Goal: Contribute content: Contribute content

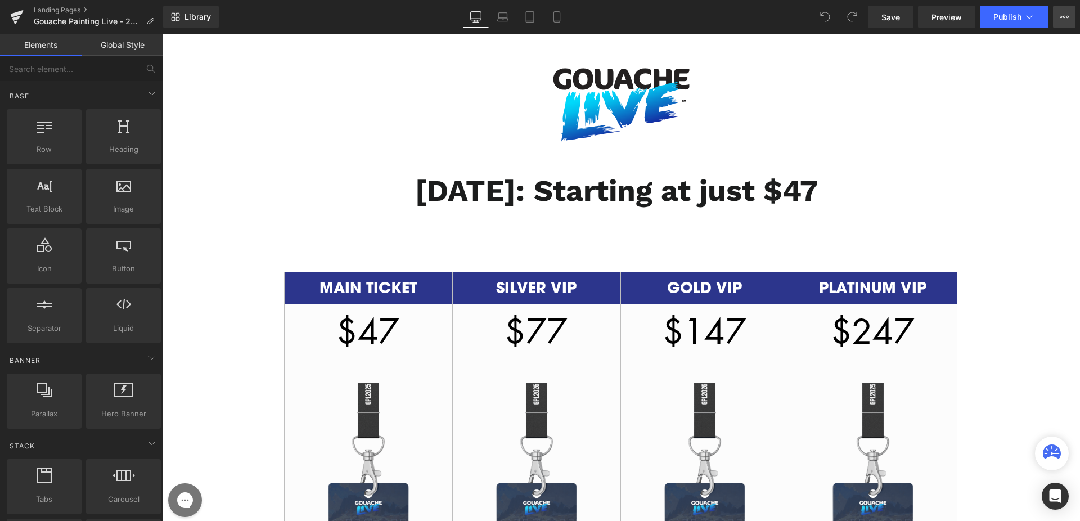
click at [1061, 20] on icon at bounding box center [1064, 16] width 9 height 9
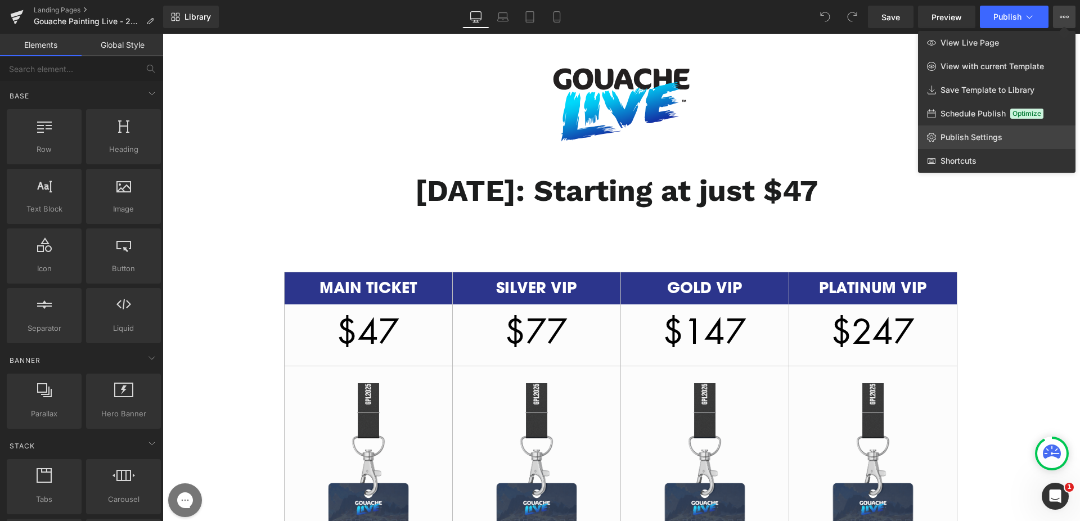
click at [974, 139] on span "Publish Settings" at bounding box center [972, 137] width 62 height 10
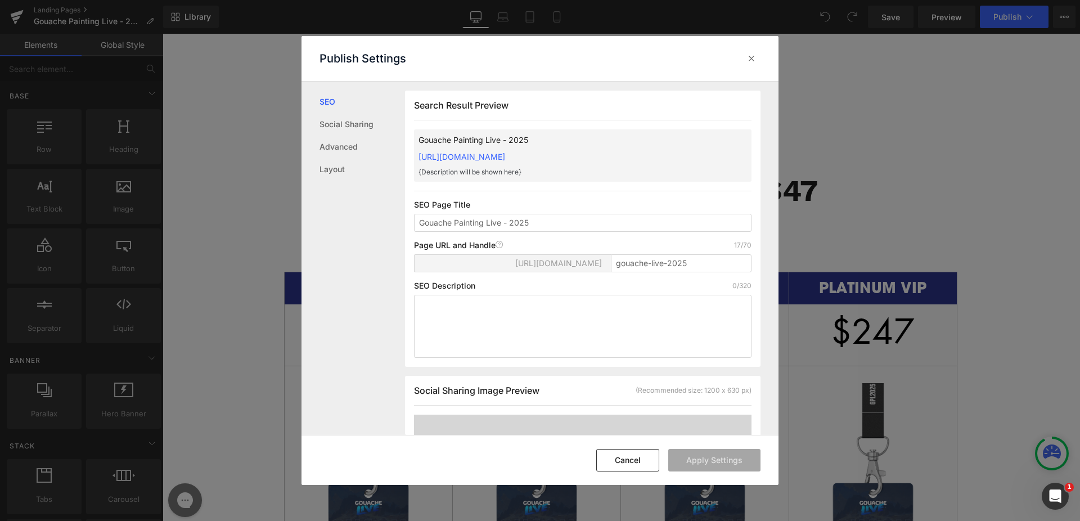
scroll to position [1, 0]
drag, startPoint x: 485, startPoint y: 224, endPoint x: 454, endPoint y: 223, distance: 31.5
click at [454, 223] on input "Gouache Painting Live - 2025" at bounding box center [583, 222] width 338 height 18
click at [526, 220] on input "Gouache Live - 2025" at bounding box center [583, 222] width 338 height 18
type input "Gouache Live 2025 Upgrades"
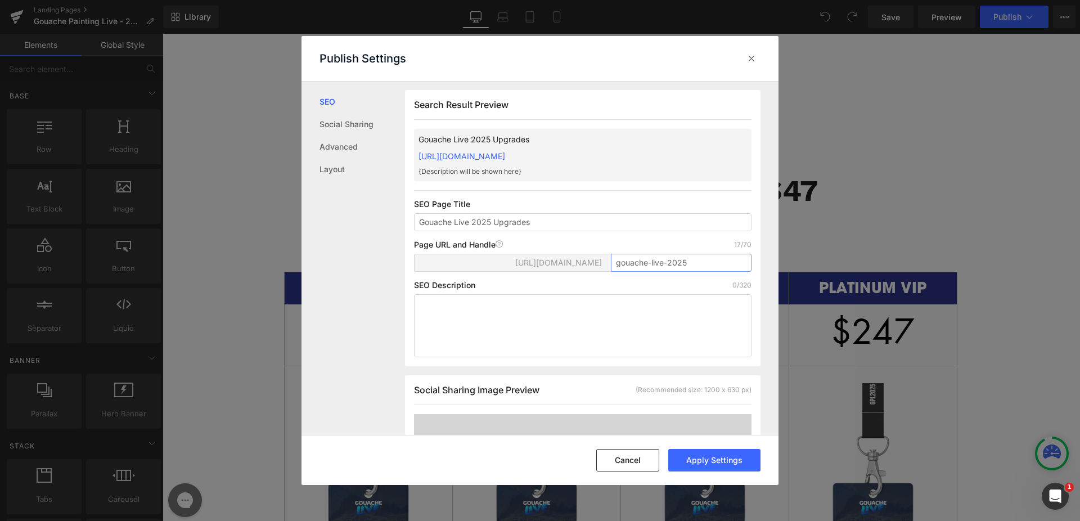
click at [700, 255] on input "gouache-live-2025" at bounding box center [681, 263] width 141 height 18
click at [700, 262] on input "gouache-live-2025" at bounding box center [681, 263] width 141 height 18
type input "gouache-live-2025-upgrades"
click at [716, 461] on button "Apply Settings" at bounding box center [715, 460] width 92 height 23
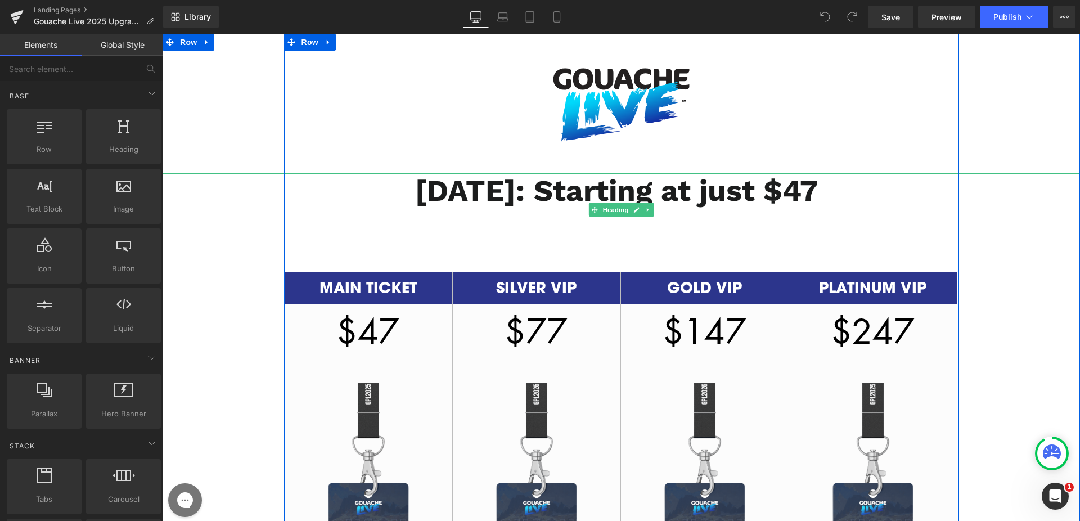
click at [749, 198] on b "[DATE]: Starting at just $47" at bounding box center [616, 190] width 403 height 35
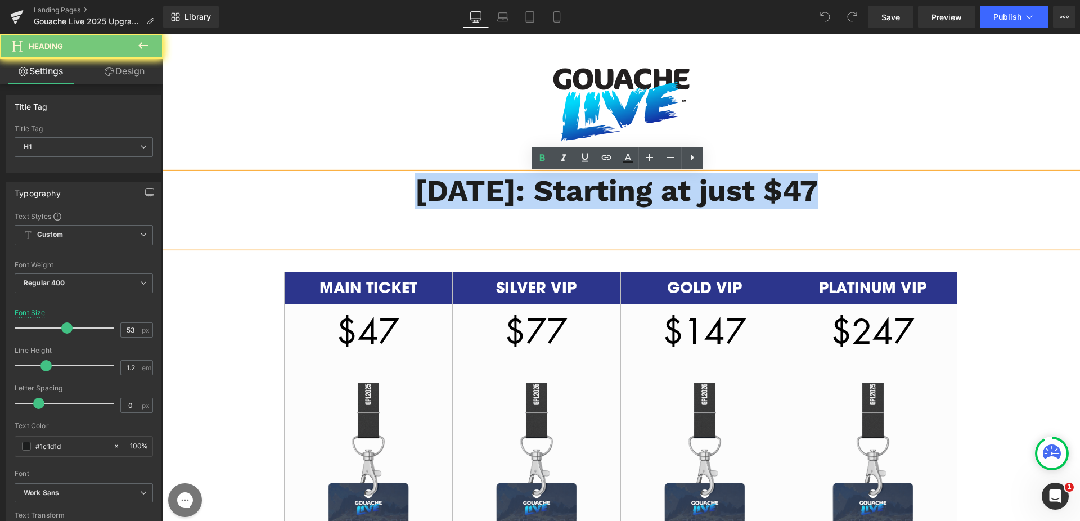
click at [749, 198] on b "[DATE]: Starting at just $47" at bounding box center [616, 190] width 403 height 35
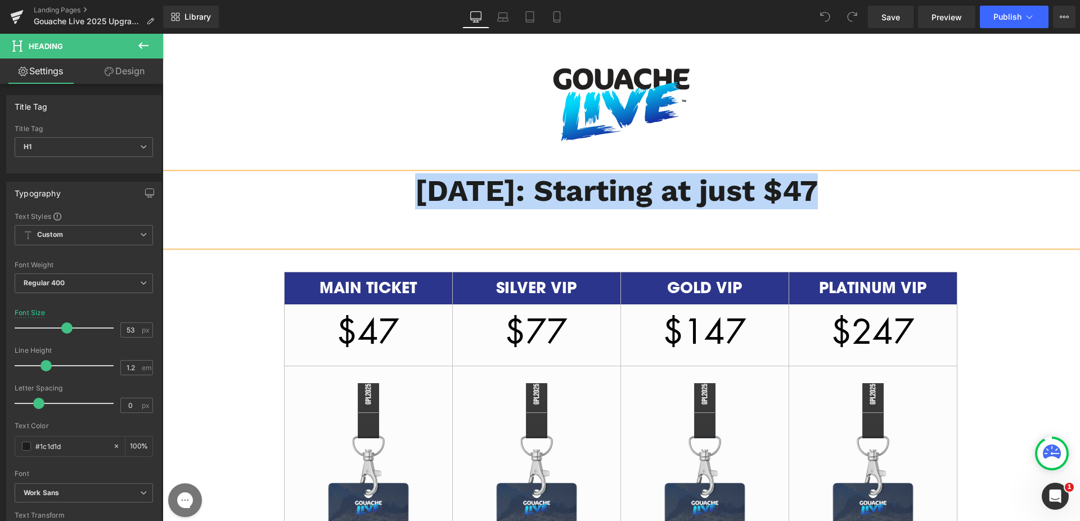
paste div
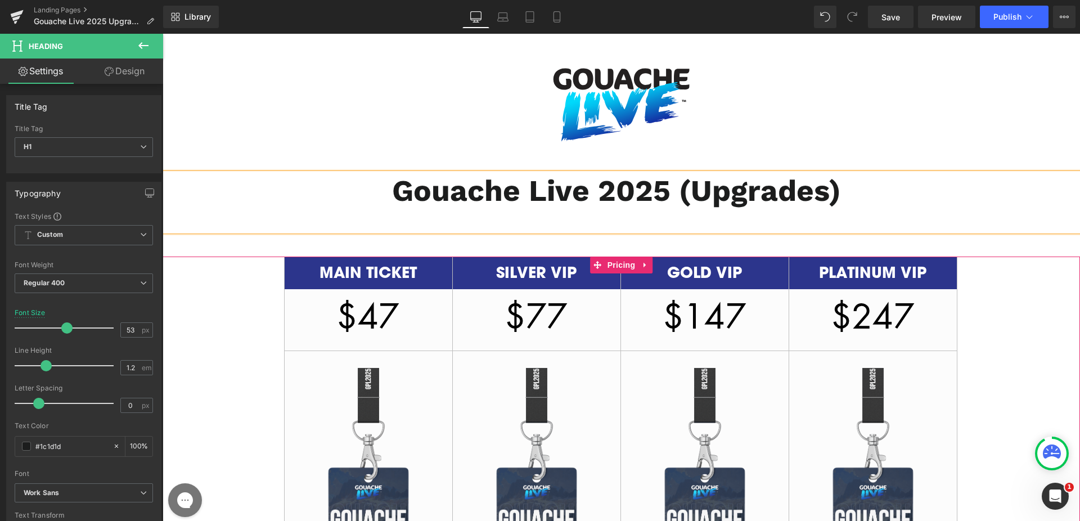
click at [334, 280] on h2 "MAIN TICKET" at bounding box center [369, 273] width 168 height 21
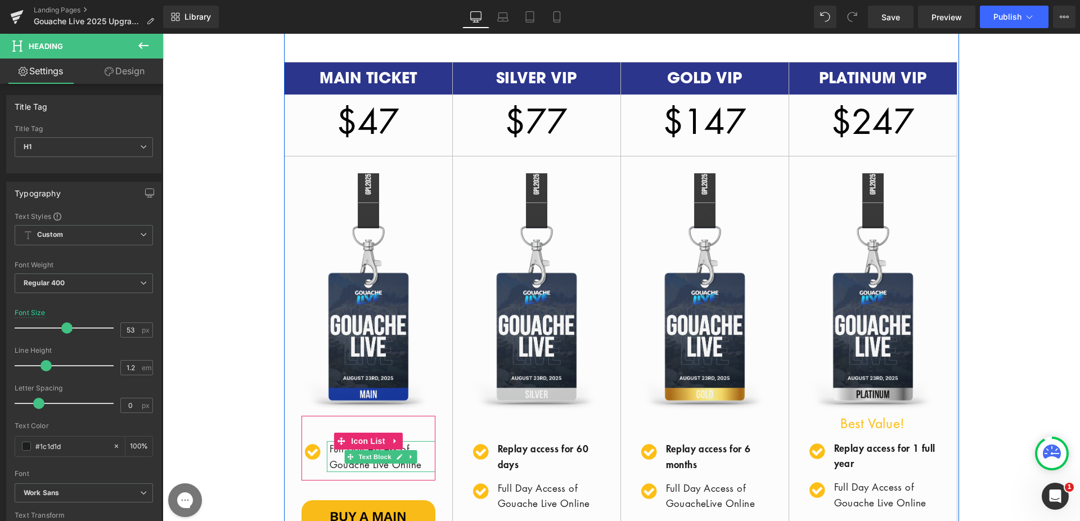
scroll to position [142, 0]
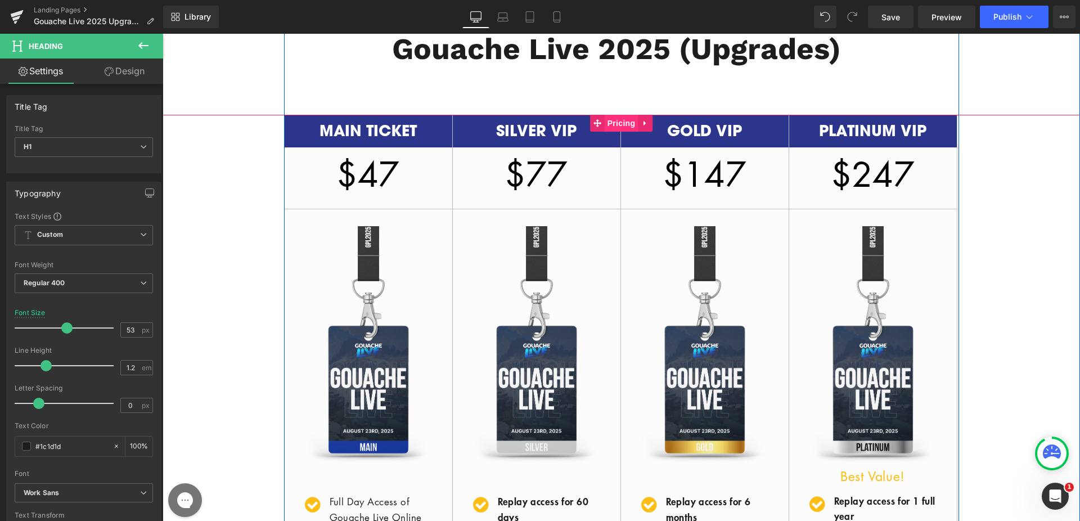
click at [605, 122] on span "Pricing" at bounding box center [622, 123] width 34 height 17
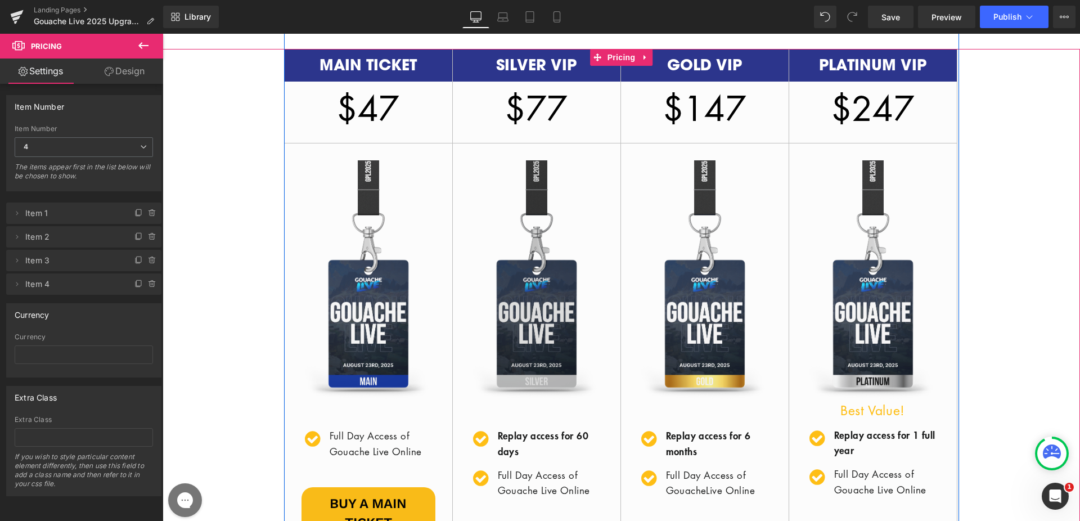
scroll to position [205, 0]
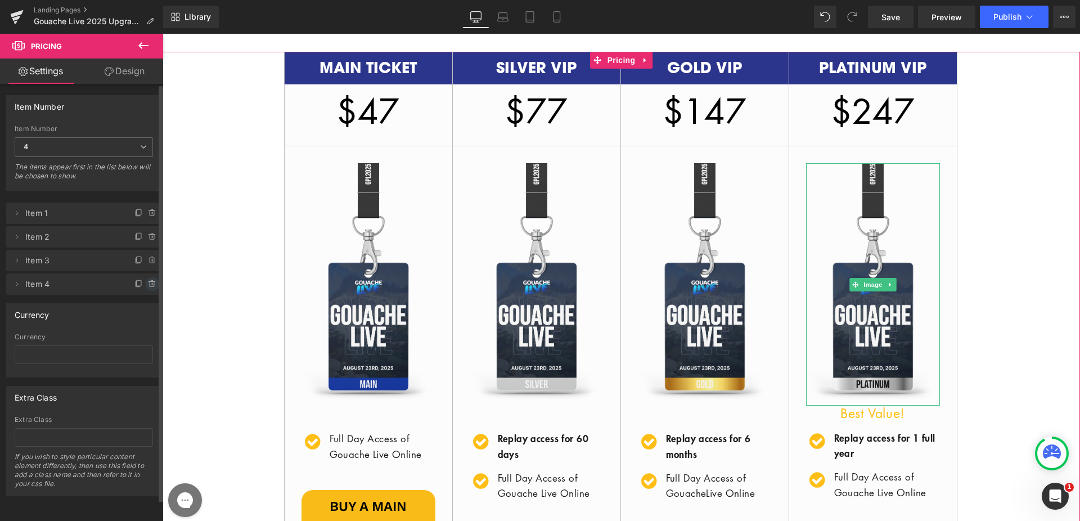
click at [148, 282] on icon at bounding box center [152, 284] width 9 height 9
click at [145, 283] on button "Delete" at bounding box center [140, 284] width 35 height 15
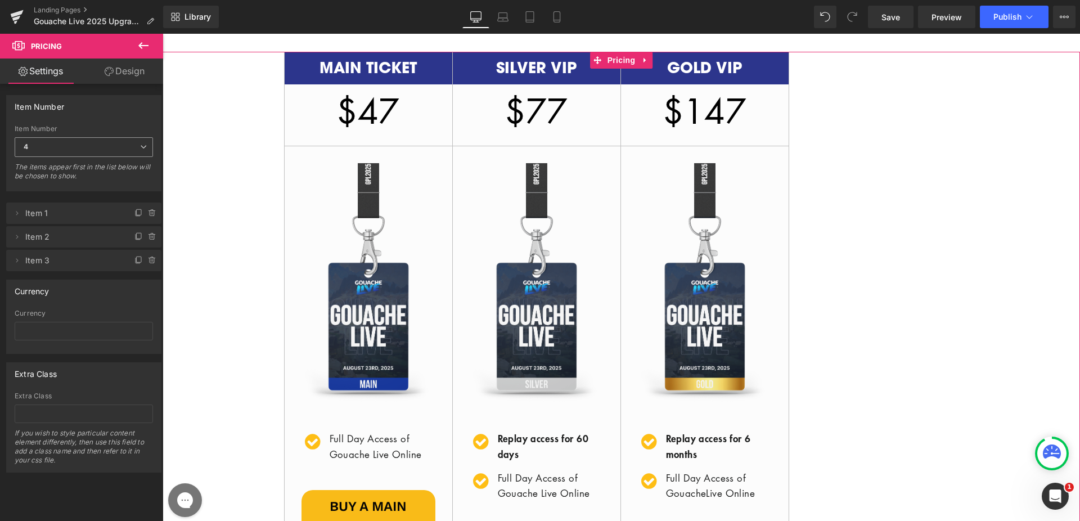
click at [113, 144] on span "4" at bounding box center [84, 147] width 138 height 20
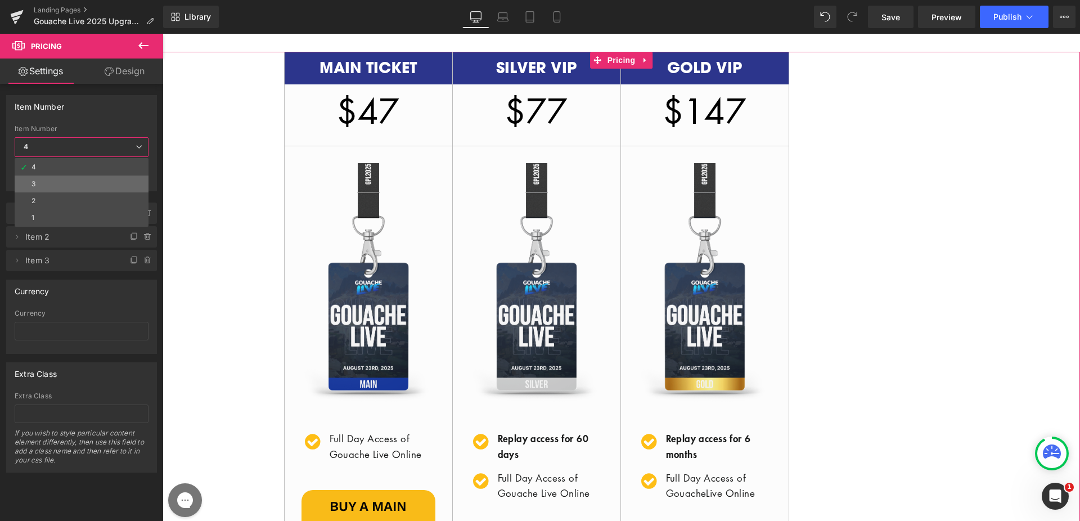
click at [86, 177] on li "3" at bounding box center [82, 184] width 134 height 17
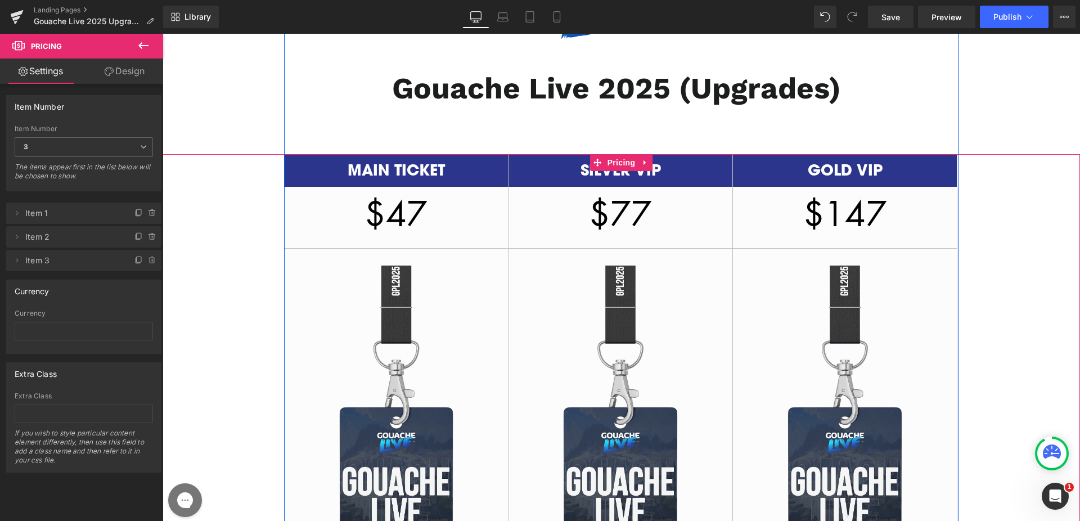
scroll to position [98, 0]
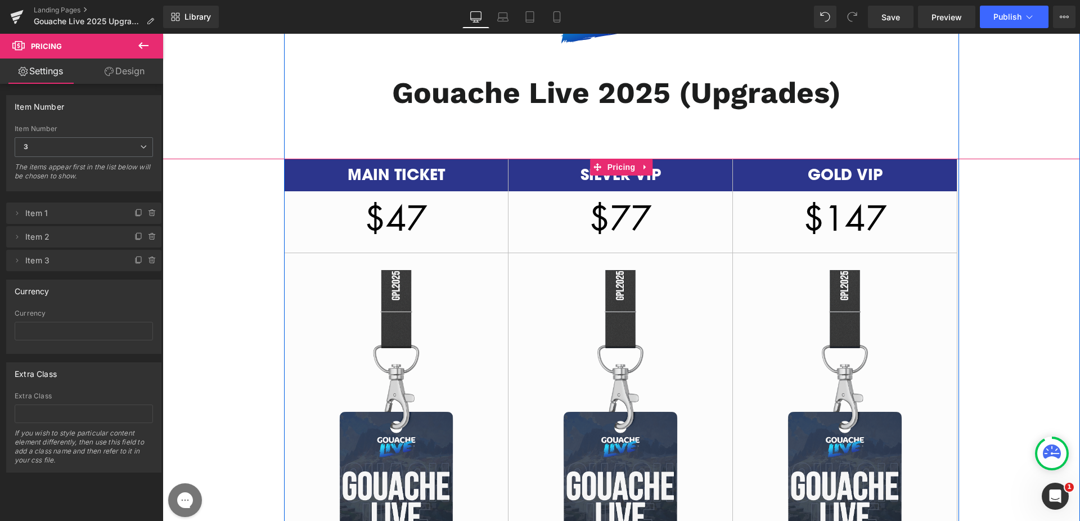
click at [434, 212] on div "$47 /" at bounding box center [397, 227] width 224 height 52
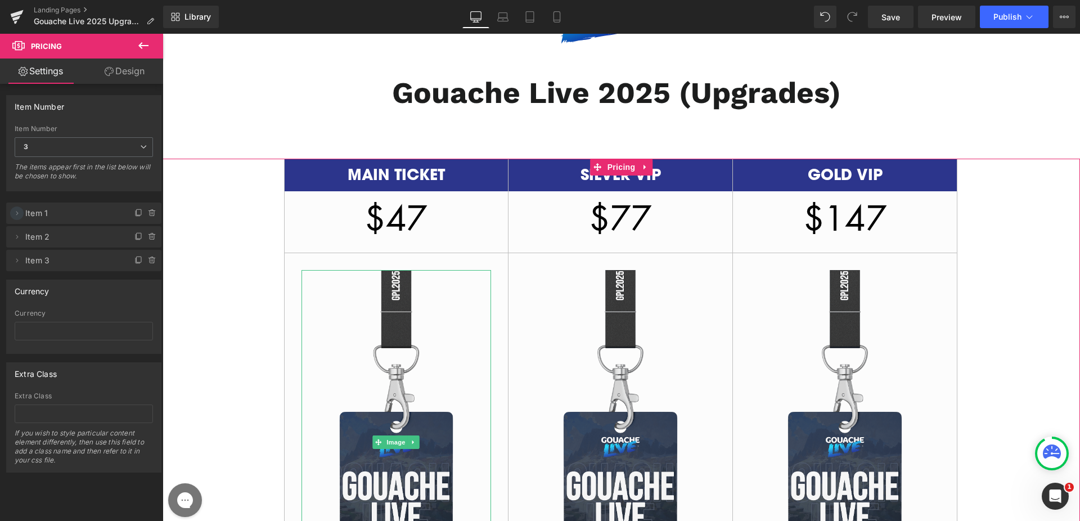
click at [15, 213] on icon at bounding box center [16, 213] width 9 height 9
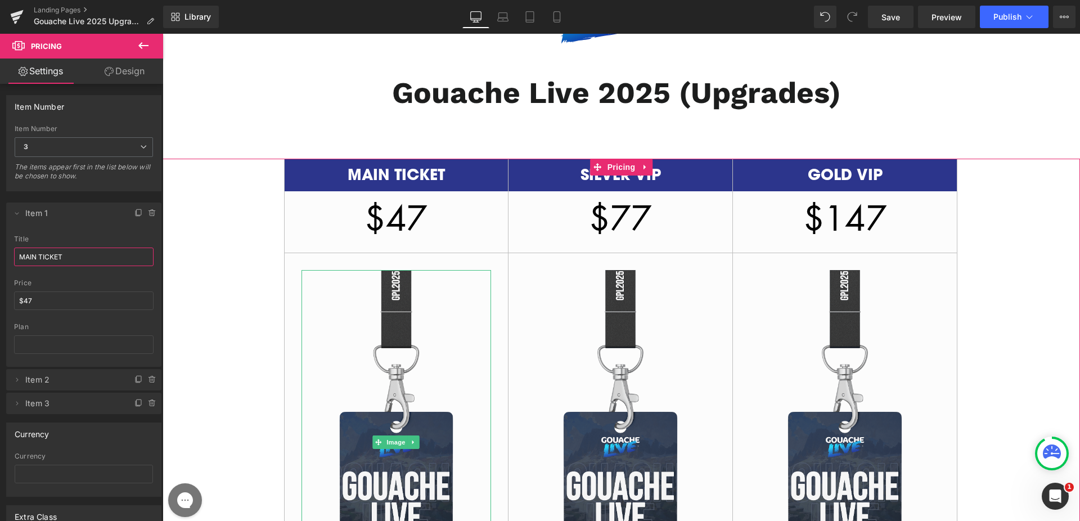
drag, startPoint x: 72, startPoint y: 258, endPoint x: 38, endPoint y: 258, distance: 33.8
click at [38, 258] on input "MAIN TICKET" at bounding box center [84, 257] width 140 height 19
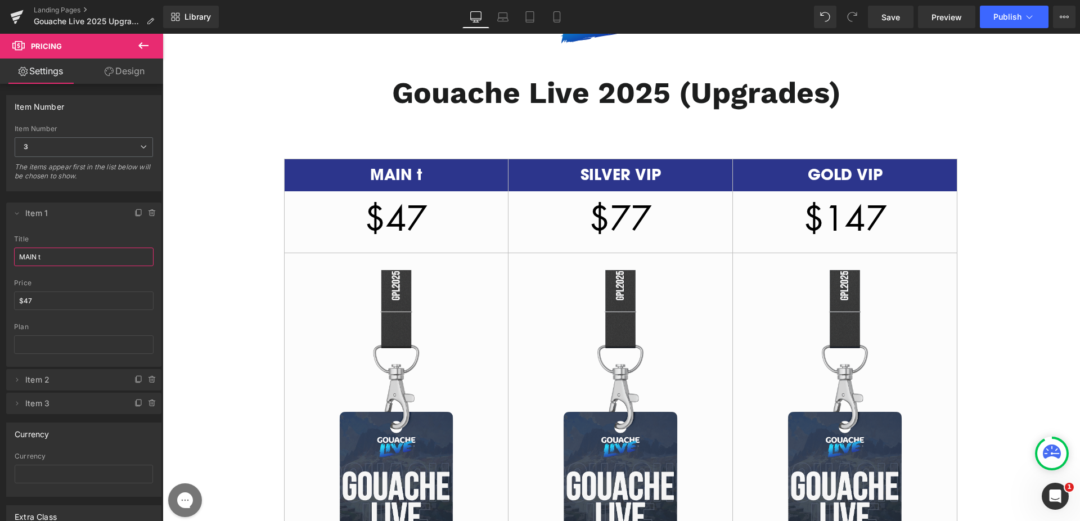
type input "N"
type input "Main to Silver"
click at [47, 299] on input "$47" at bounding box center [84, 301] width 140 height 19
click at [48, 297] on input "$47" at bounding box center [84, 301] width 140 height 19
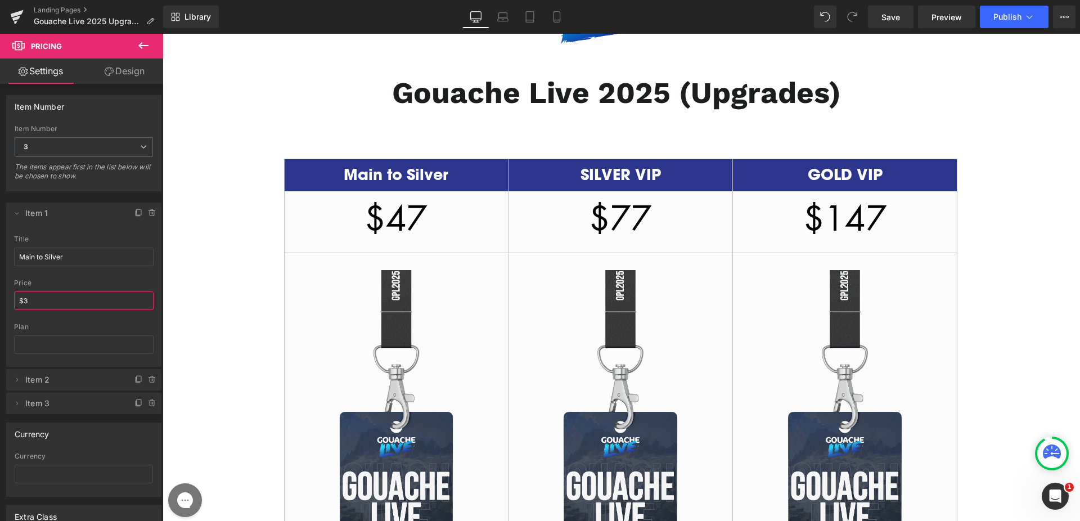
type input "$30"
click at [61, 292] on input "$30" at bounding box center [84, 301] width 140 height 19
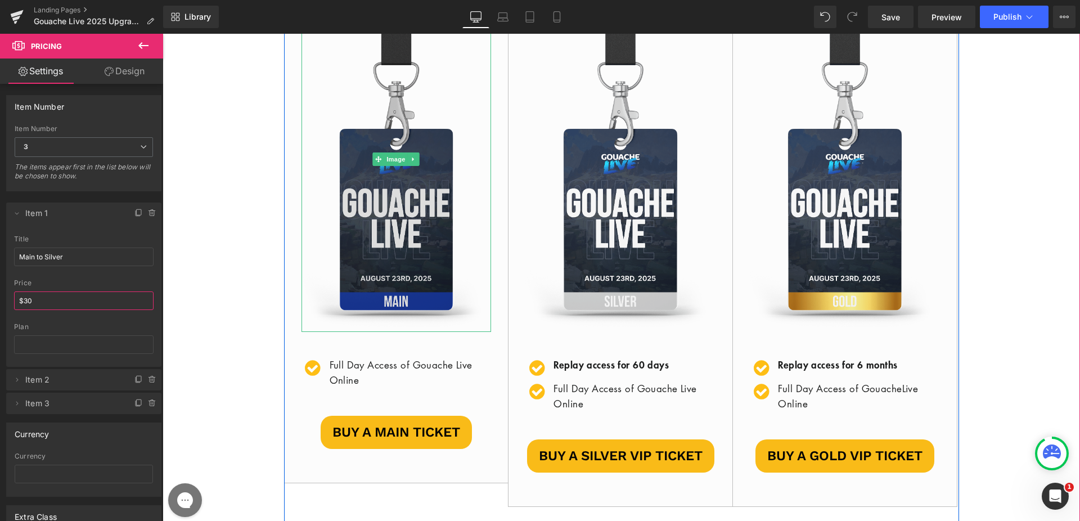
scroll to position [379, 0]
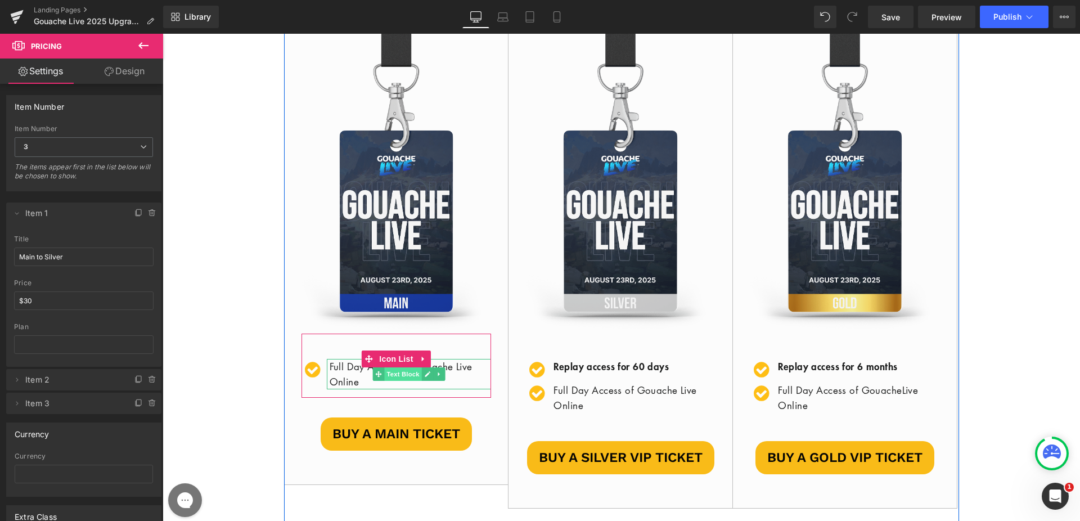
click at [386, 372] on span "Text Block" at bounding box center [402, 374] width 37 height 14
click at [386, 372] on span "Text Block" at bounding box center [402, 375] width 37 height 14
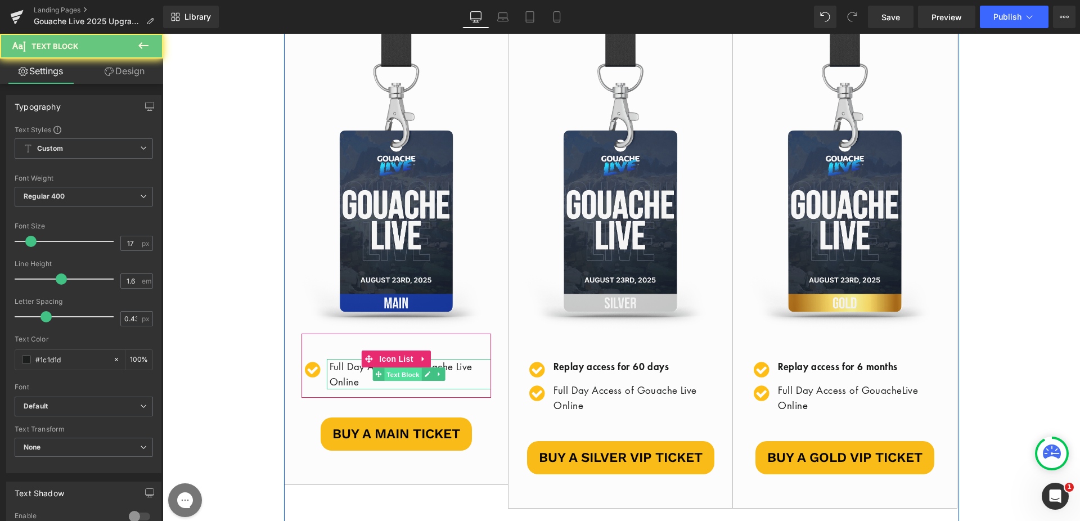
click at [386, 372] on span "Text Block" at bounding box center [402, 375] width 37 height 14
click at [375, 373] on icon at bounding box center [378, 374] width 6 height 6
click at [347, 373] on p "Full Day Access of Gouache Live Online" at bounding box center [411, 374] width 162 height 30
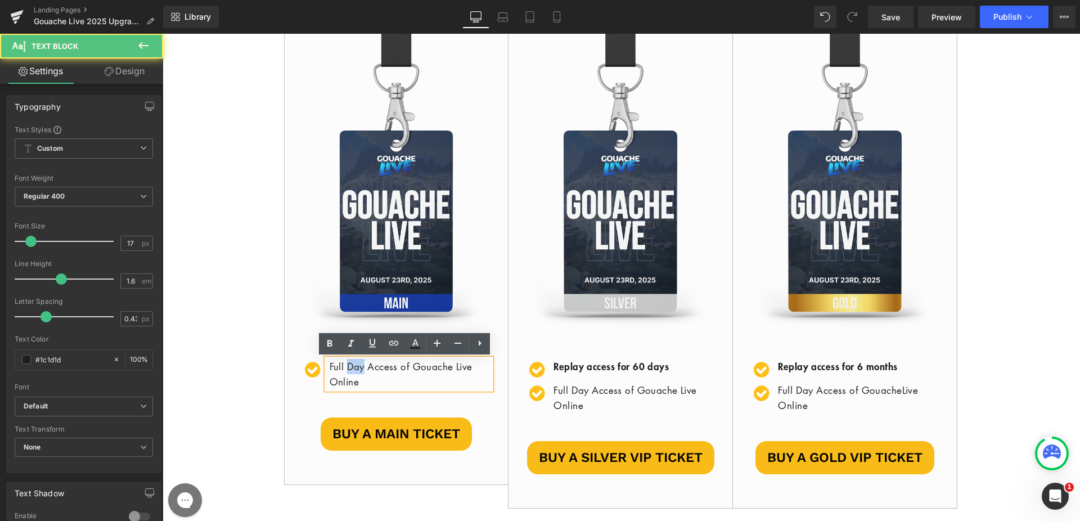
click at [348, 373] on p "Full Day Access of Gouache Live Online" at bounding box center [411, 374] width 162 height 30
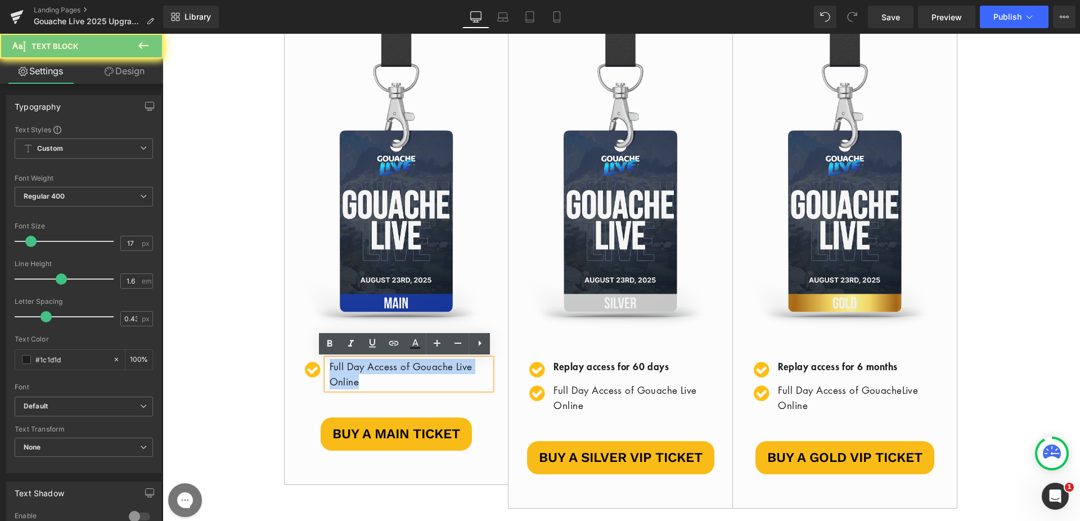
click at [348, 373] on p "Full Day Access of Gouache Live Online" at bounding box center [411, 374] width 162 height 30
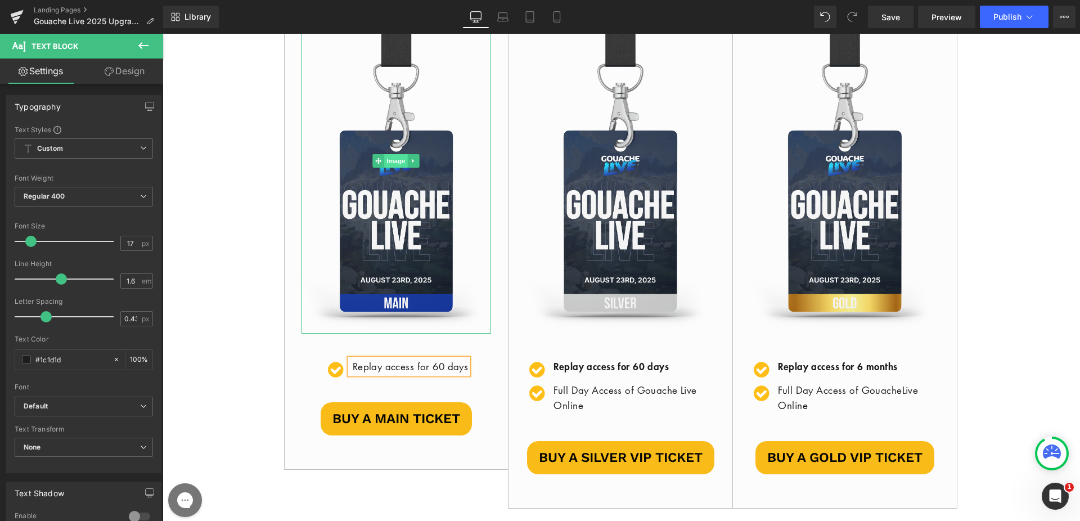
click at [388, 155] on span "Image" at bounding box center [397, 161] width 24 height 14
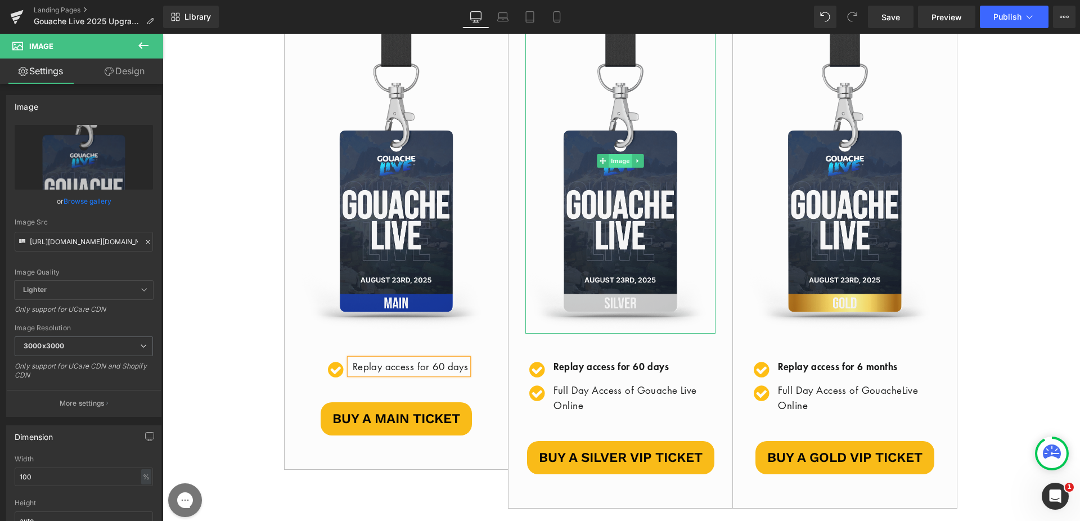
click at [621, 158] on span "Image" at bounding box center [621, 161] width 24 height 14
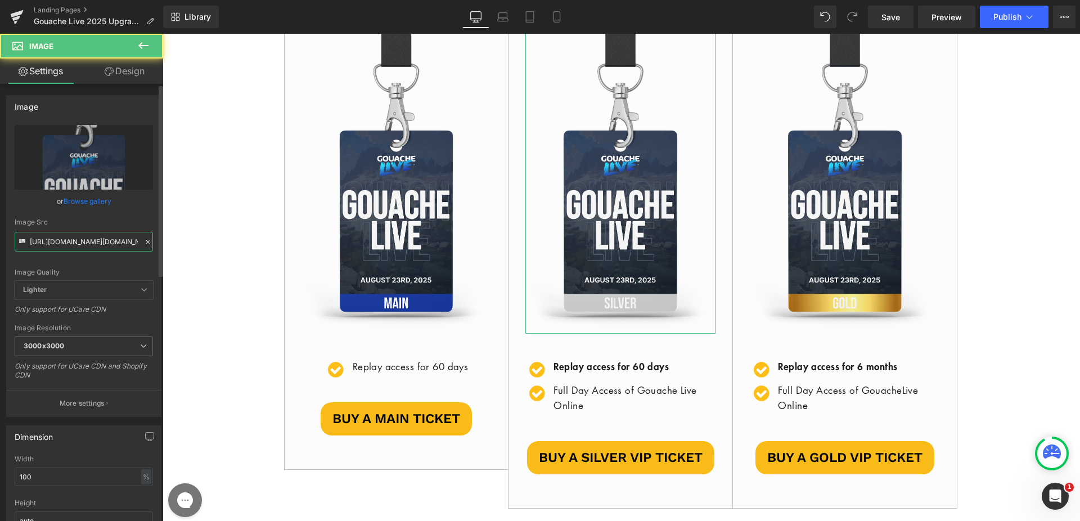
click at [78, 240] on input "[URL][DOMAIN_NAME][DOMAIN_NAME]" at bounding box center [84, 242] width 138 height 20
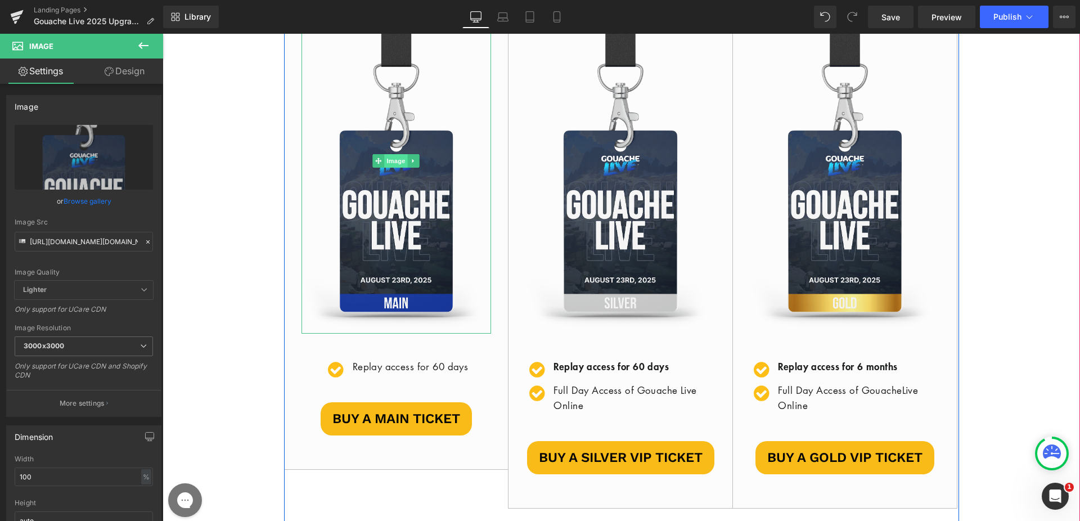
click at [394, 162] on span "Image" at bounding box center [397, 161] width 24 height 14
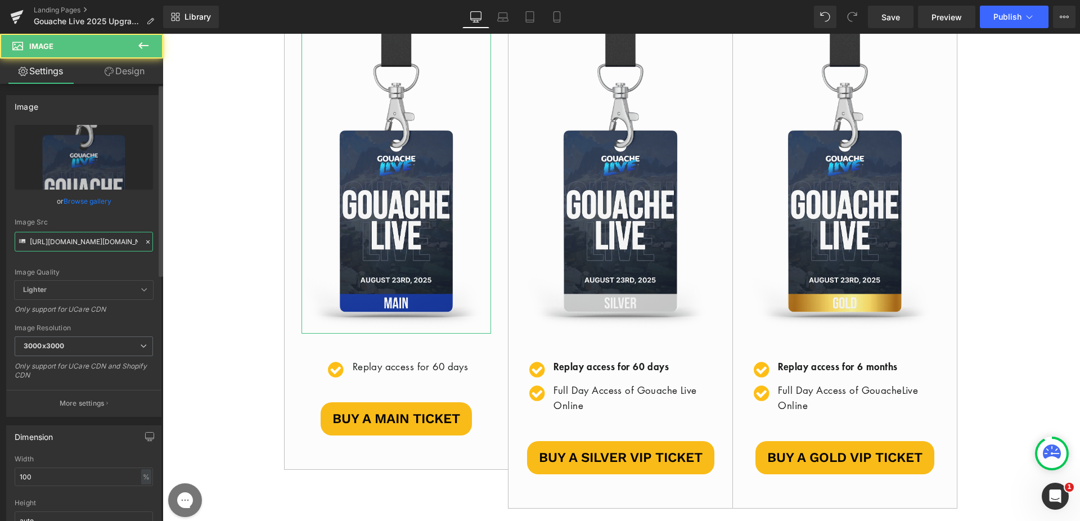
click at [110, 240] on input "[URL][DOMAIN_NAME][DOMAIN_NAME]" at bounding box center [84, 242] width 138 height 20
paste input "80/[URL][DOMAIN_NAME]"
type input "[URL][DOMAIN_NAME][DOMAIN_NAME]"
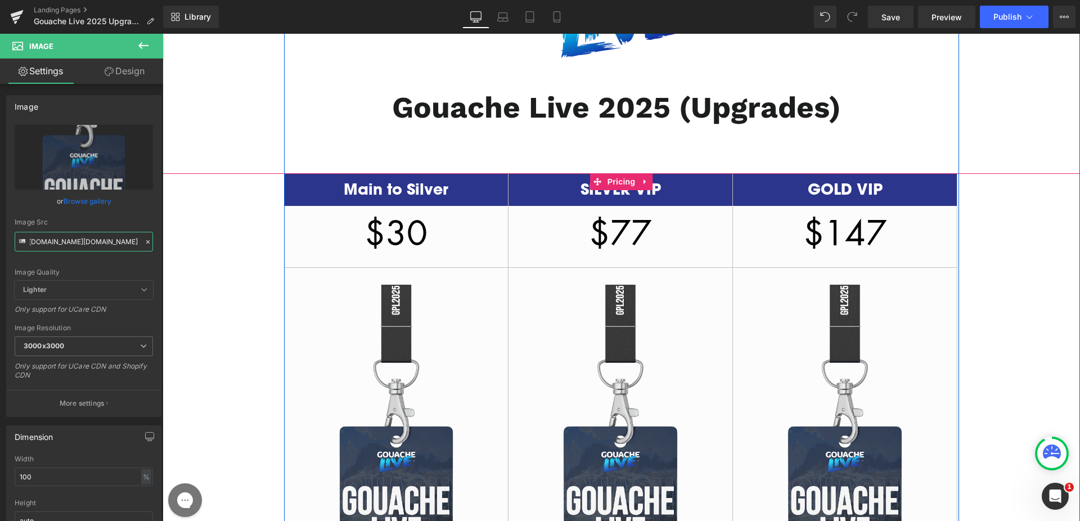
scroll to position [74, 0]
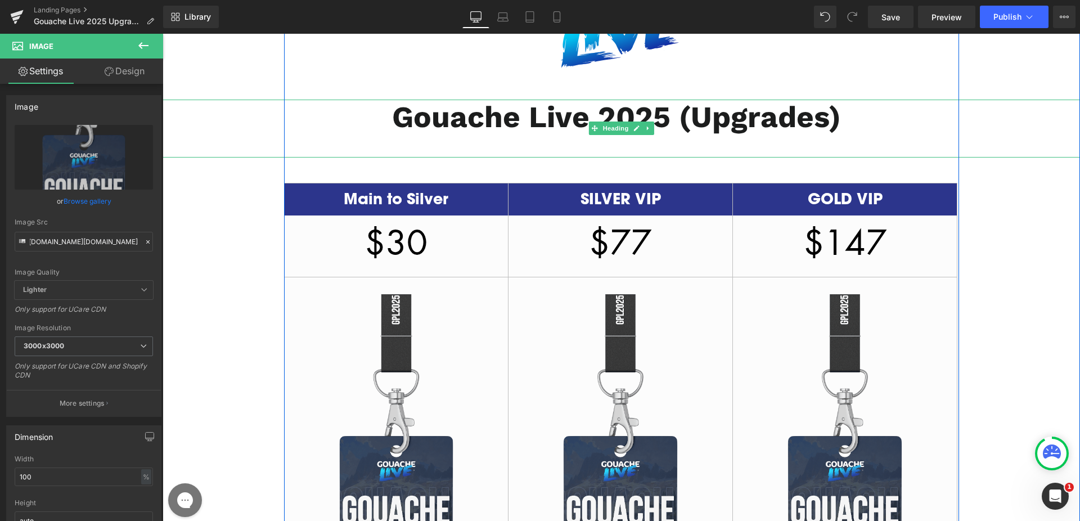
click at [535, 120] on b "Gouache Live 2025 (Upgrades)" at bounding box center [616, 117] width 449 height 35
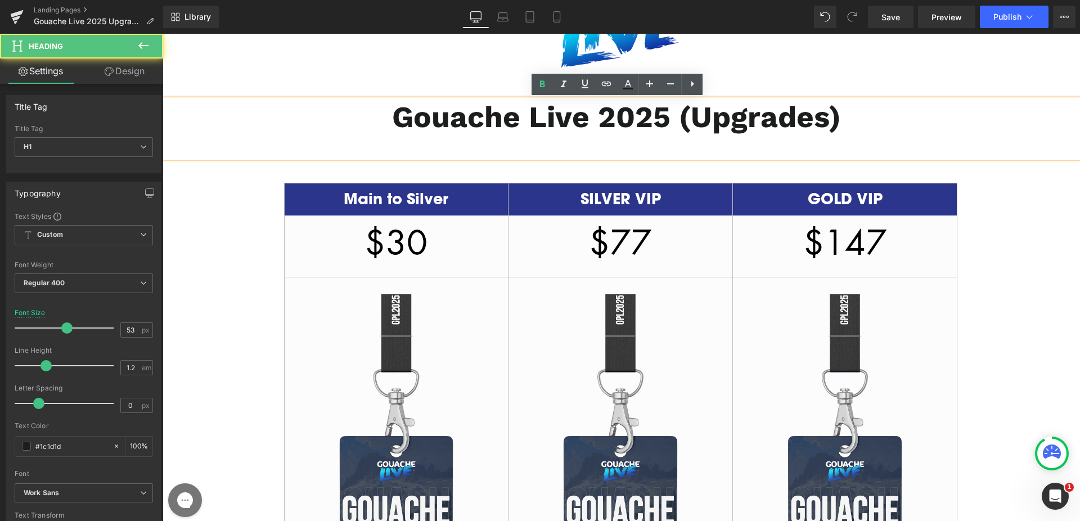
click at [658, 141] on div at bounding box center [617, 143] width 528 height 15
click at [981, 144] on div "Gouache Live 2025 (Upgrades)" at bounding box center [622, 129] width 918 height 58
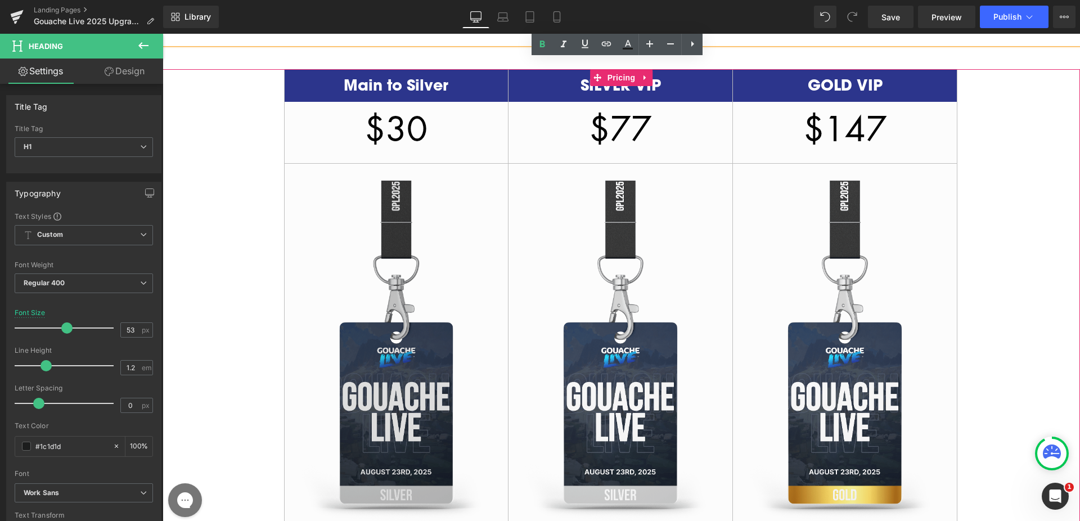
scroll to position [103, 0]
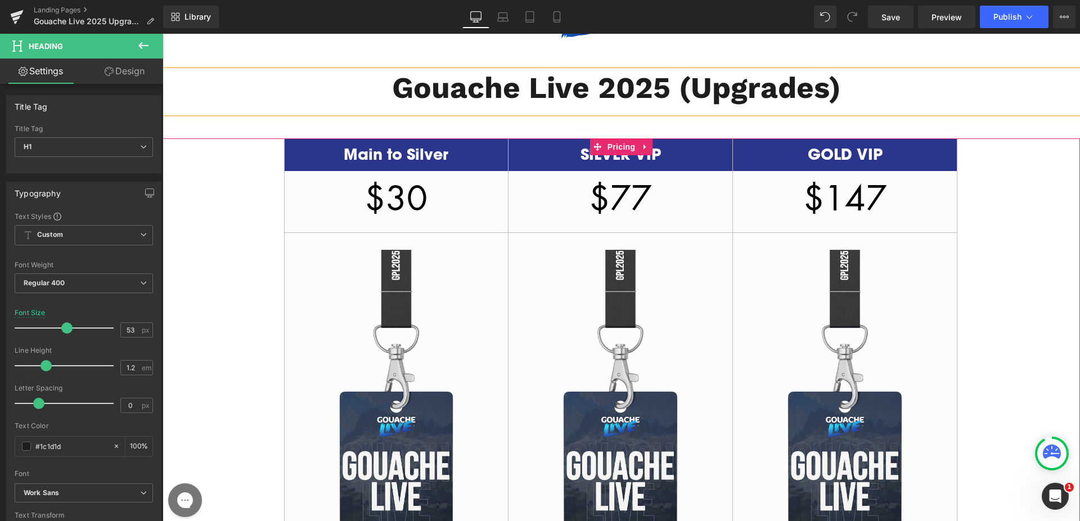
click at [1003, 181] on div "Main to Silver $30 / Image Icon Replay access for 60 days Text Block Icon List …" at bounding box center [622, 454] width 918 height 632
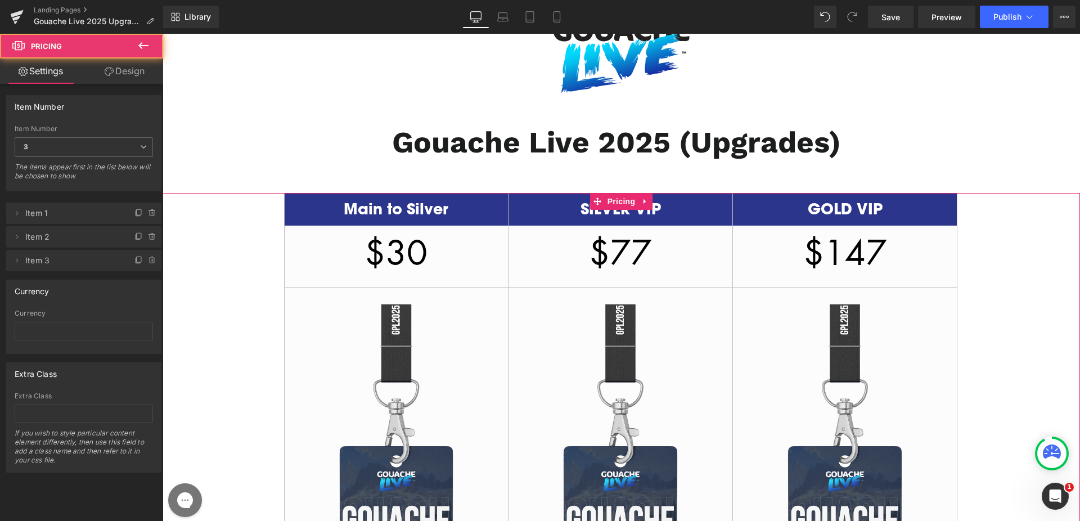
scroll to position [0, 0]
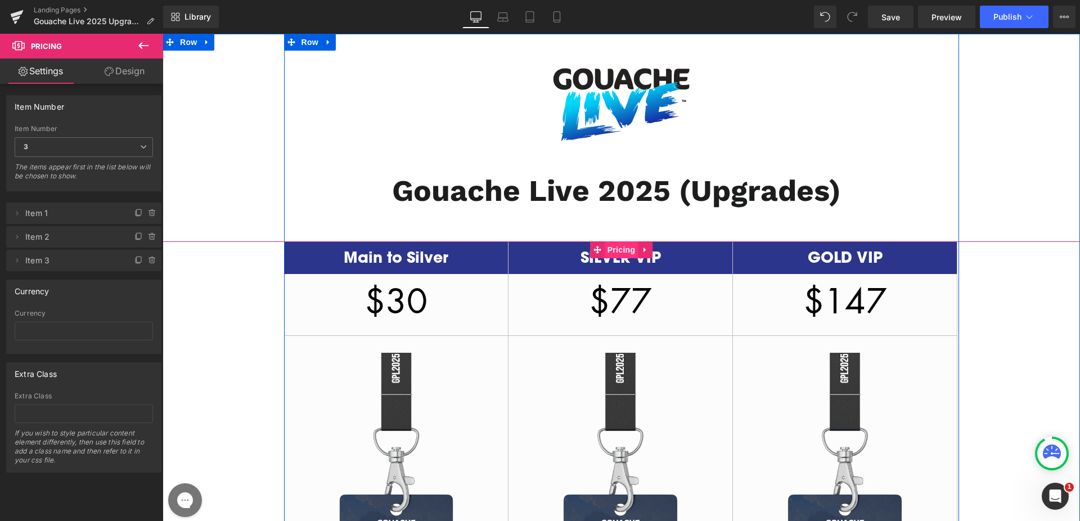
click at [607, 254] on span "Pricing" at bounding box center [622, 249] width 34 height 17
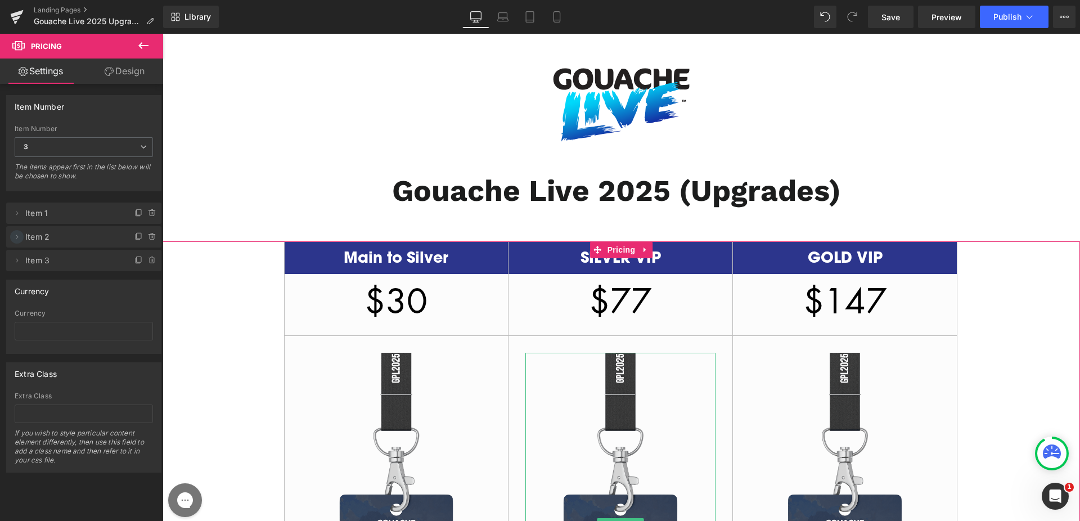
click at [20, 234] on icon at bounding box center [16, 236] width 9 height 9
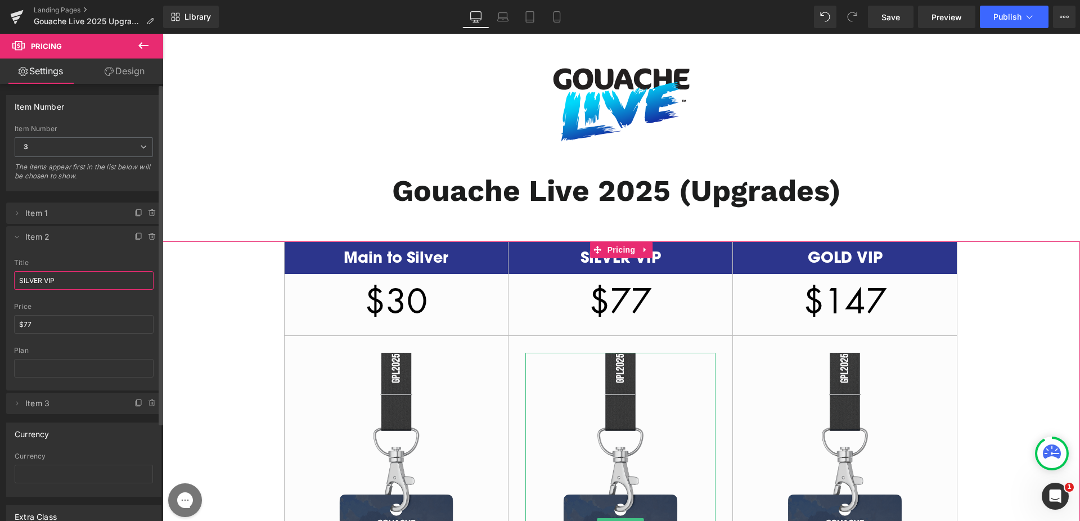
click at [57, 278] on input "SILVER VIP" at bounding box center [84, 280] width 140 height 19
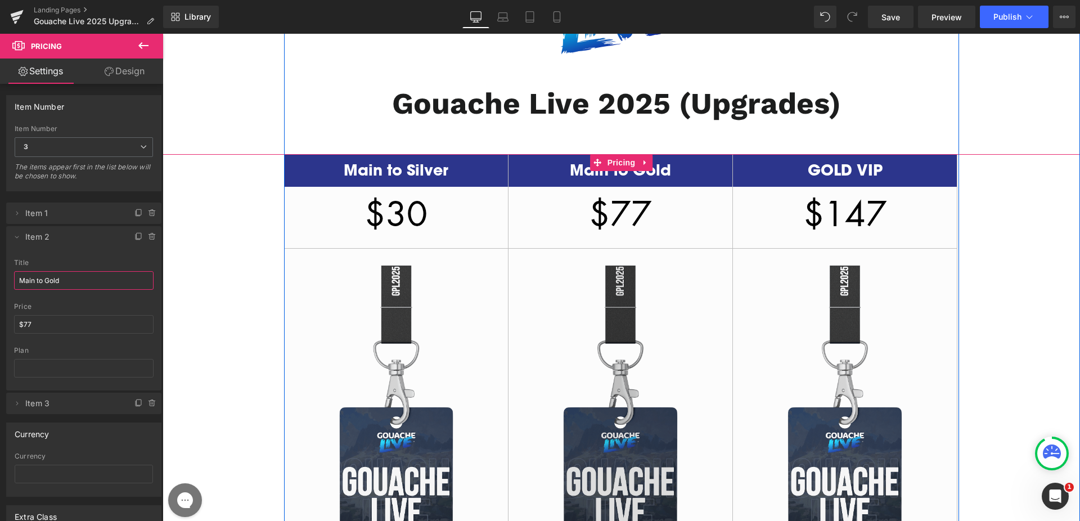
scroll to position [95, 0]
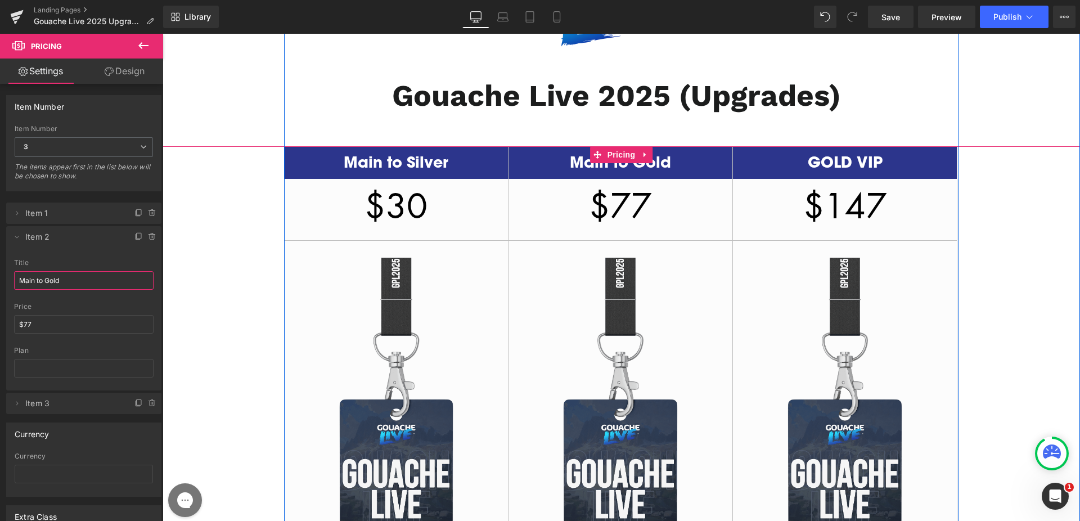
type input "Main to Gold"
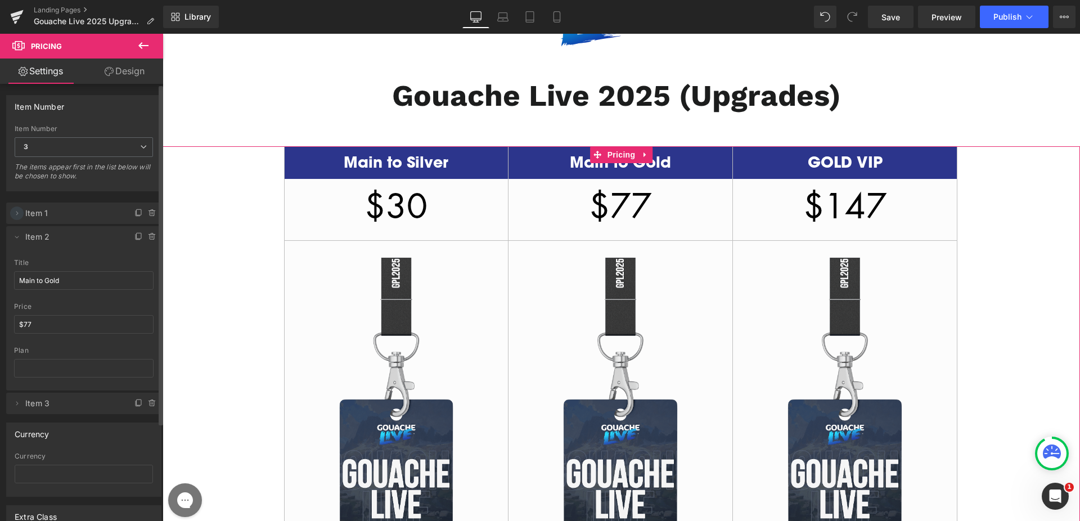
click at [19, 214] on icon at bounding box center [16, 213] width 9 height 9
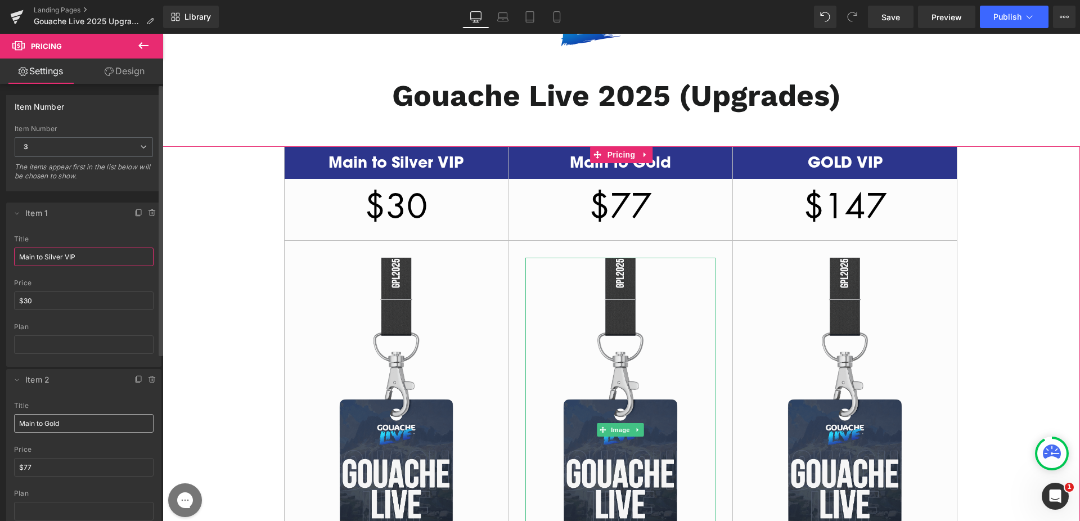
type input "Main to Silver VIP"
click at [98, 425] on input "Main to Gold" at bounding box center [84, 423] width 140 height 19
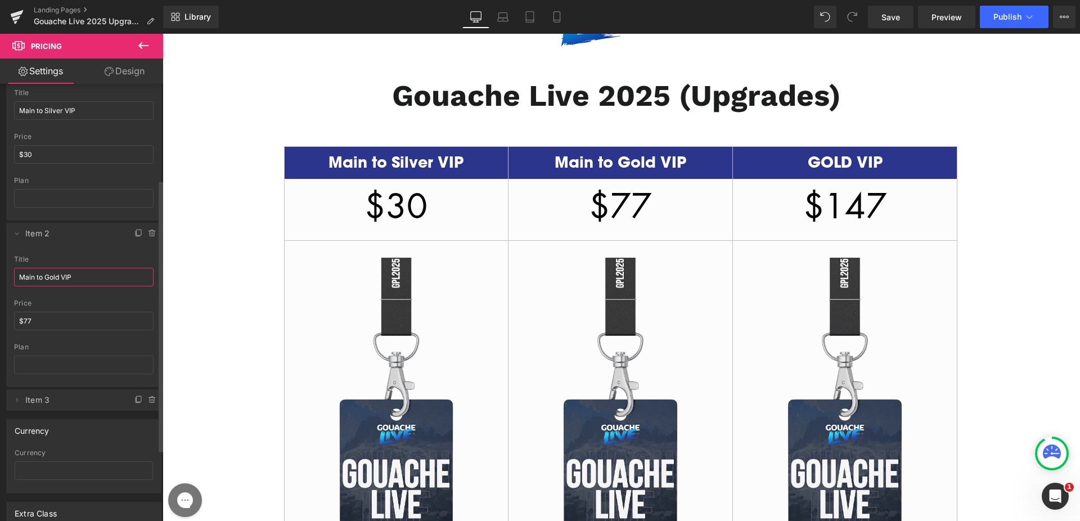
scroll to position [163, 0]
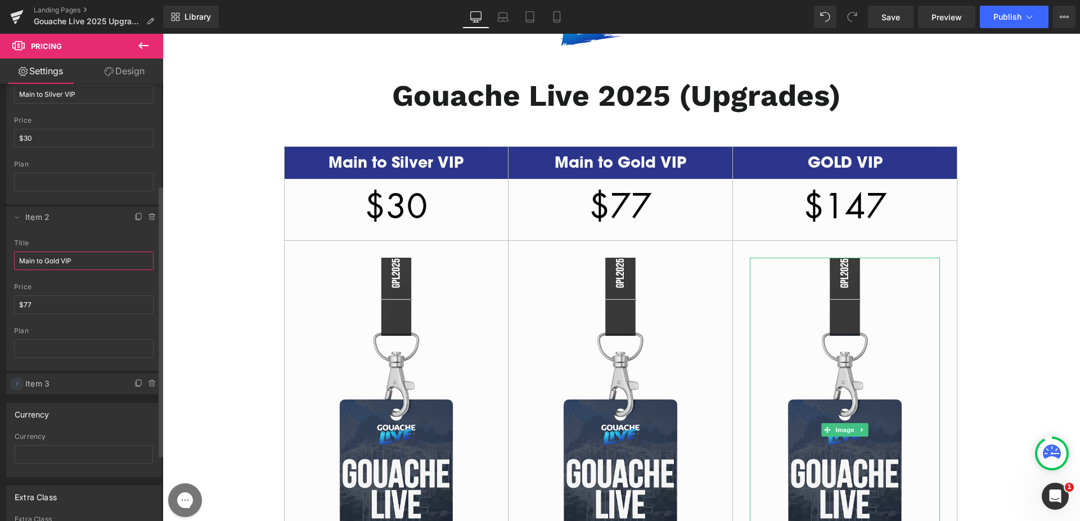
type input "Main to Gold VIP"
click at [21, 383] on span at bounding box center [17, 384] width 14 height 14
drag, startPoint x: 75, startPoint y: 427, endPoint x: 2, endPoint y: 422, distance: 73.9
click at [0, 424] on div "Delete Cancel Item 1 Main to Silver V title Main to Silver VIP $30 price $30 pl…" at bounding box center [84, 283] width 168 height 509
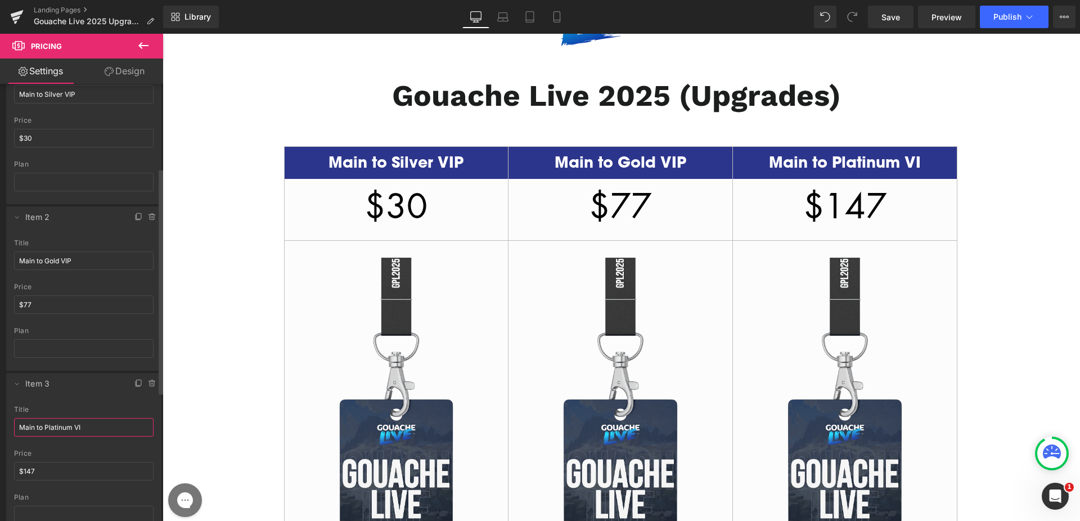
type input "Main to Platinum VIP"
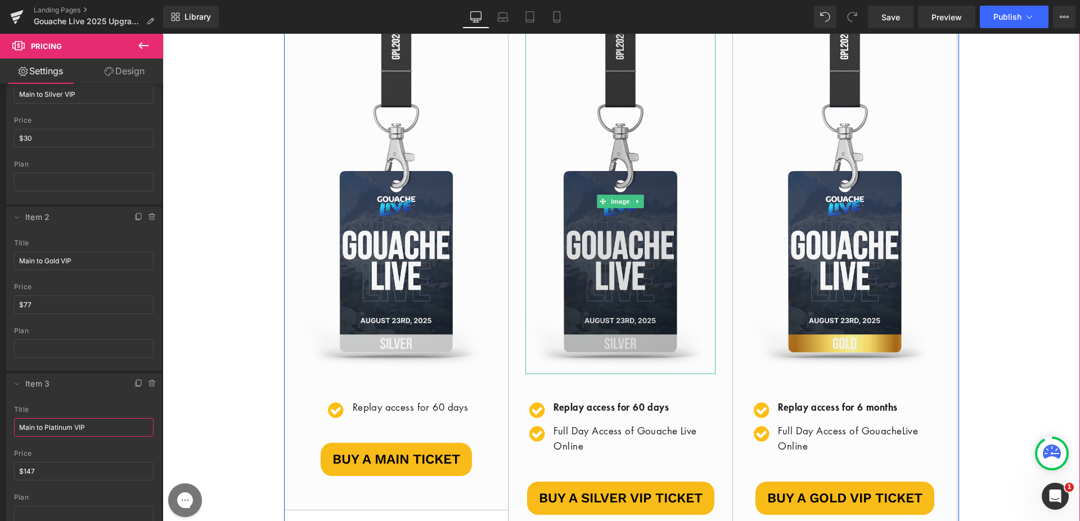
scroll to position [372, 0]
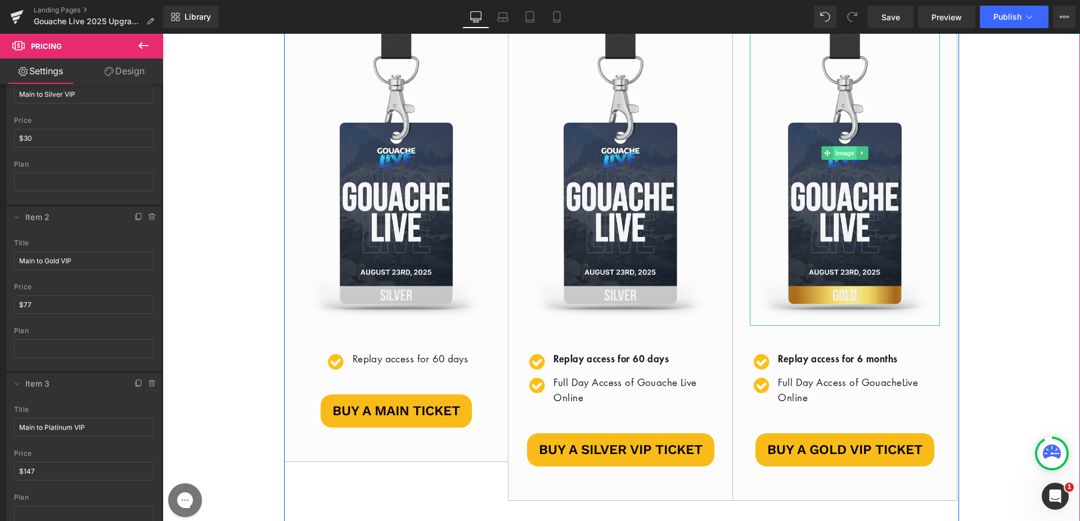
click at [836, 152] on span "Image" at bounding box center [846, 153] width 24 height 14
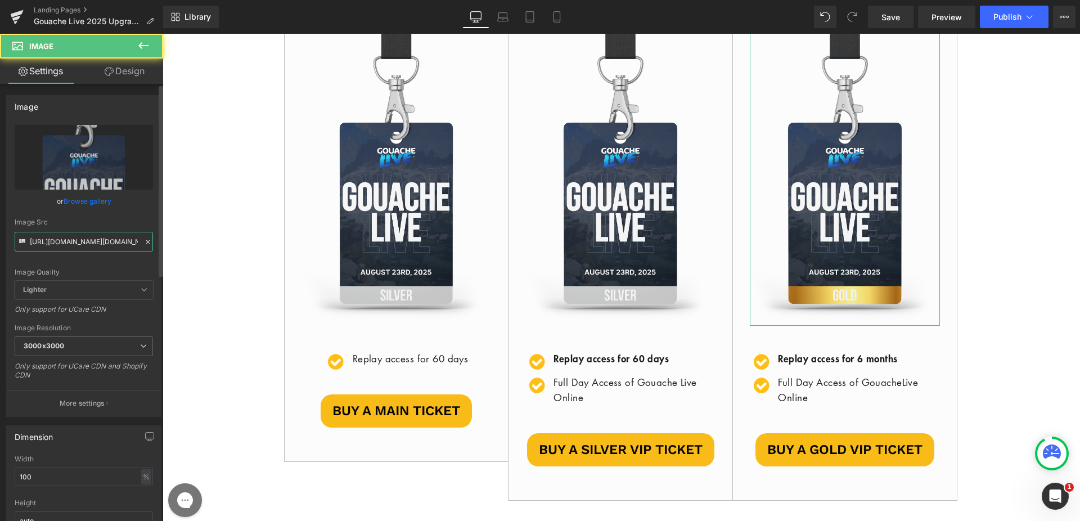
click at [88, 241] on input "[URL][DOMAIN_NAME][DOMAIN_NAME]" at bounding box center [84, 242] width 138 height 20
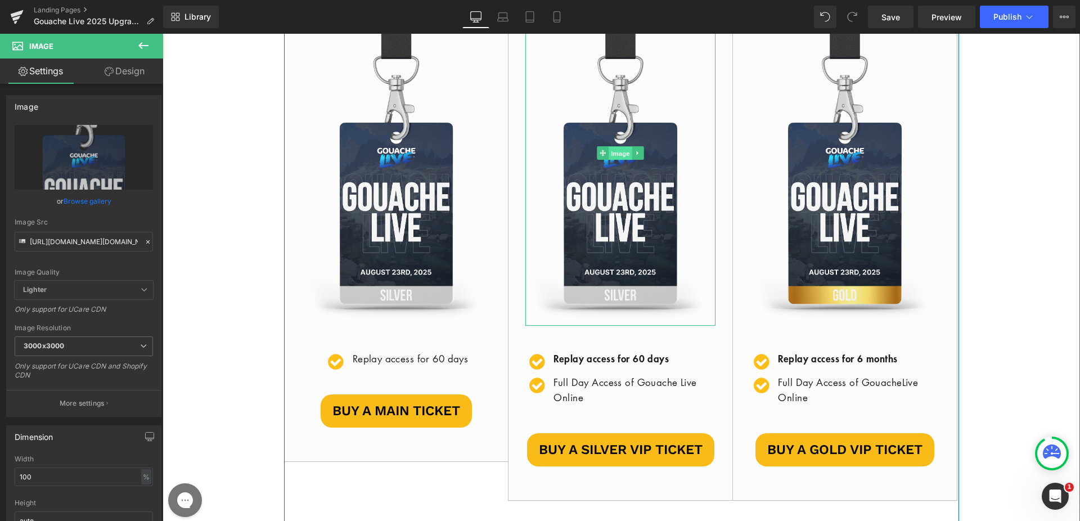
click at [610, 152] on span "Image" at bounding box center [621, 154] width 24 height 14
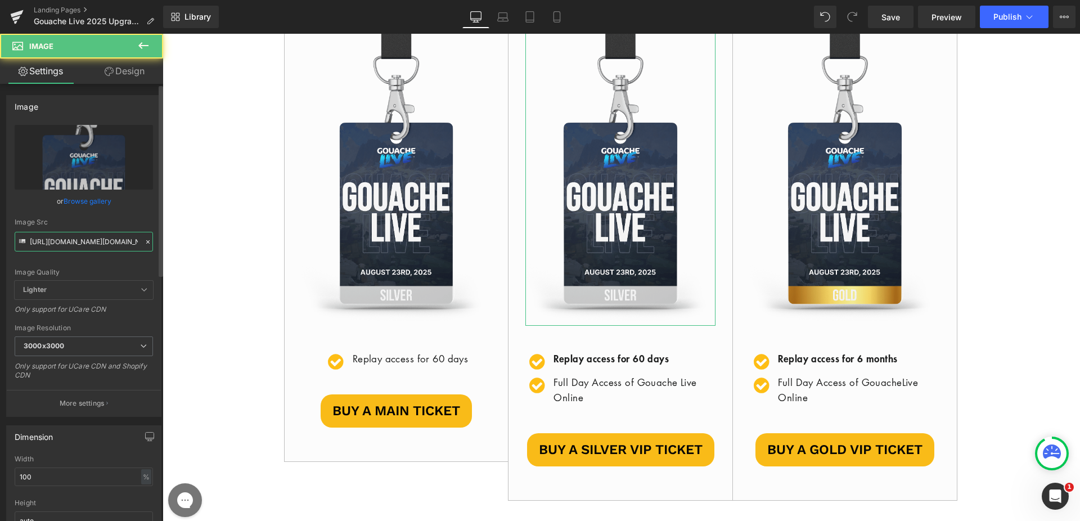
click at [88, 240] on input "[URL][DOMAIN_NAME][DOMAIN_NAME]" at bounding box center [84, 242] width 138 height 20
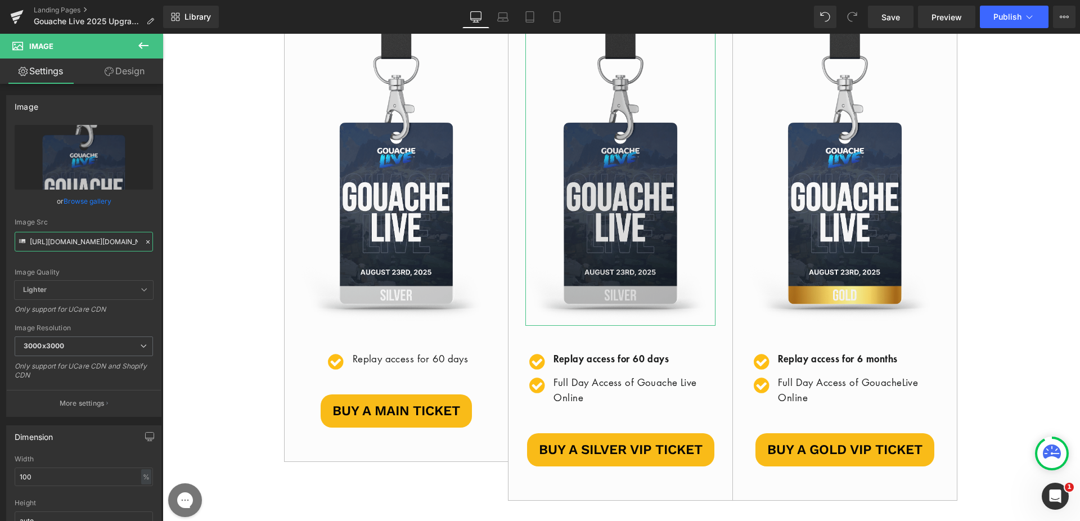
paste input "0/file/2092d9e6f4ba885b4371a5689425b677"
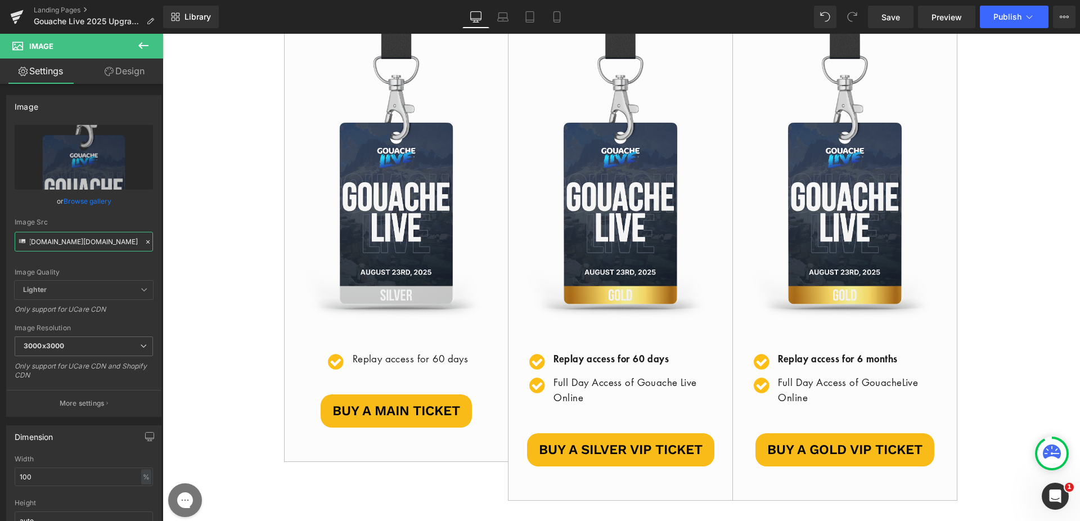
type input "[URL][DOMAIN_NAME][DOMAIN_NAME]"
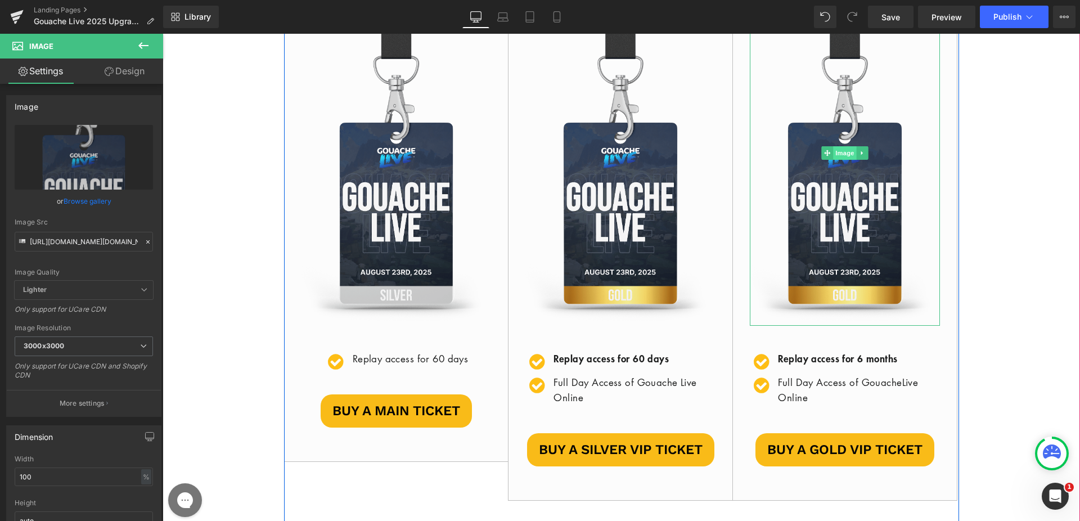
click at [836, 154] on span "Image" at bounding box center [846, 153] width 24 height 14
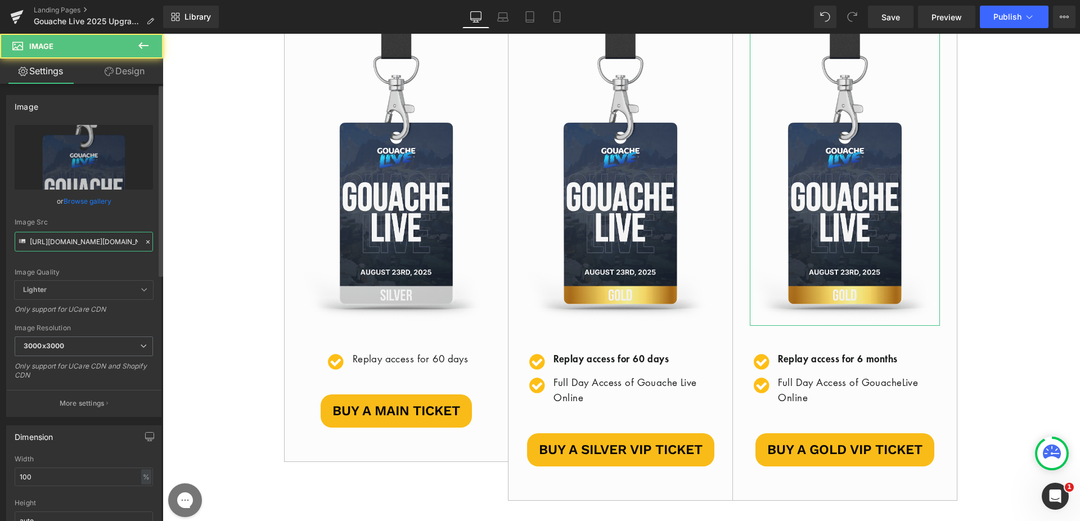
click at [96, 248] on input "[URL][DOMAIN_NAME][DOMAIN_NAME]" at bounding box center [84, 242] width 138 height 20
paste input "7057379/file/30b16f49c76e9f700b43bffe30a3a491"
type input "[URL][DOMAIN_NAME][DOMAIN_NAME]"
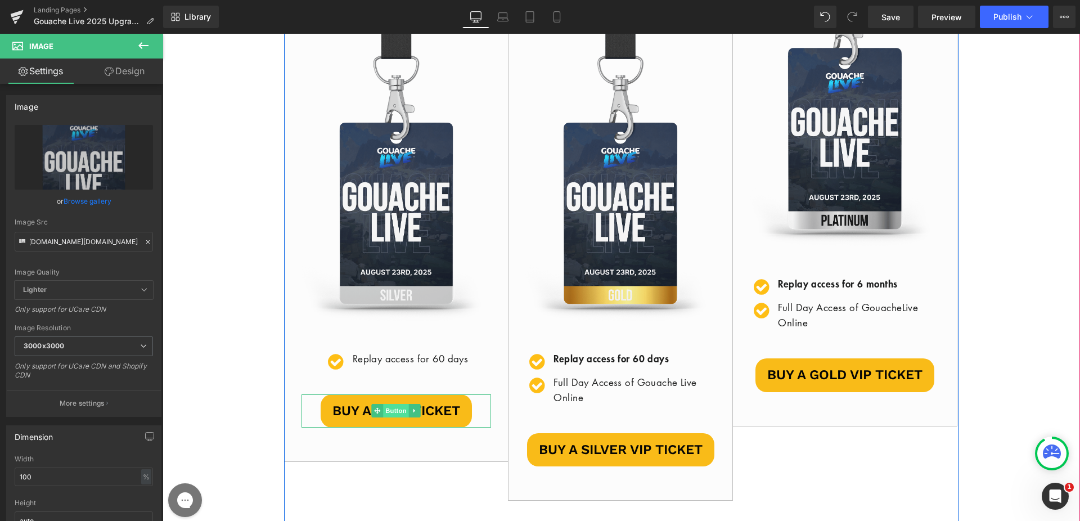
click at [385, 407] on span "Button" at bounding box center [397, 411] width 26 height 14
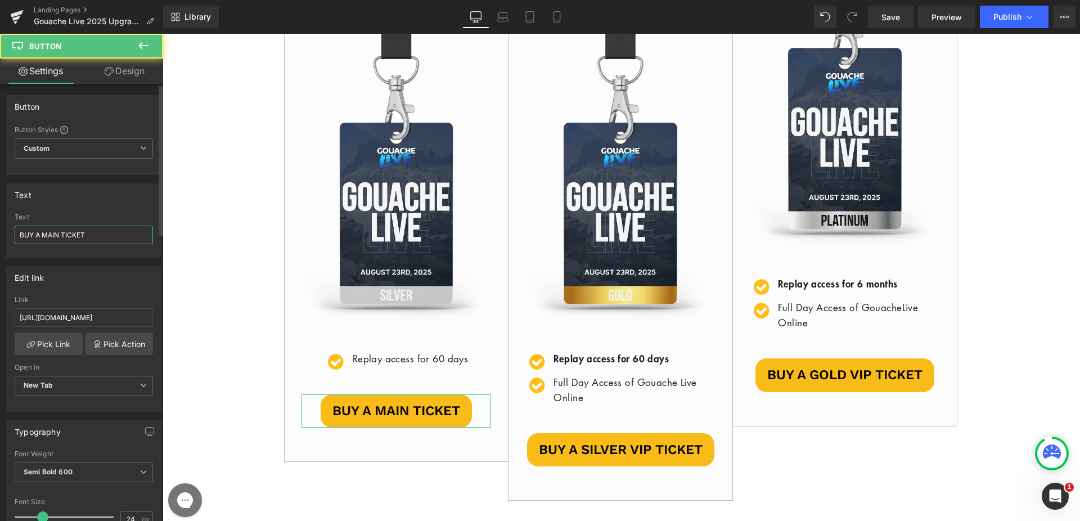
click at [69, 232] on input "BUY A MAIN TICKET" at bounding box center [84, 235] width 138 height 19
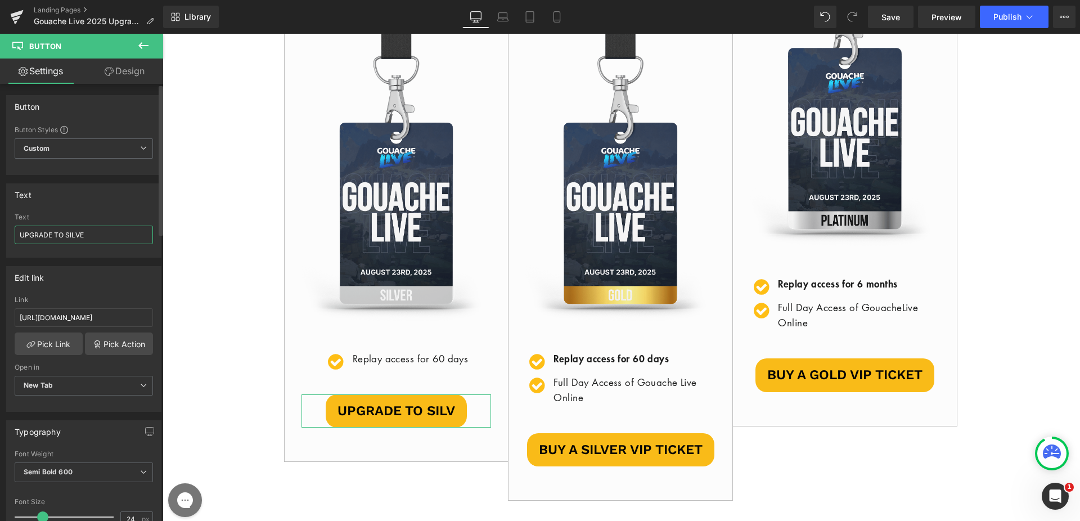
type input "UPGRADE TO SILVER"
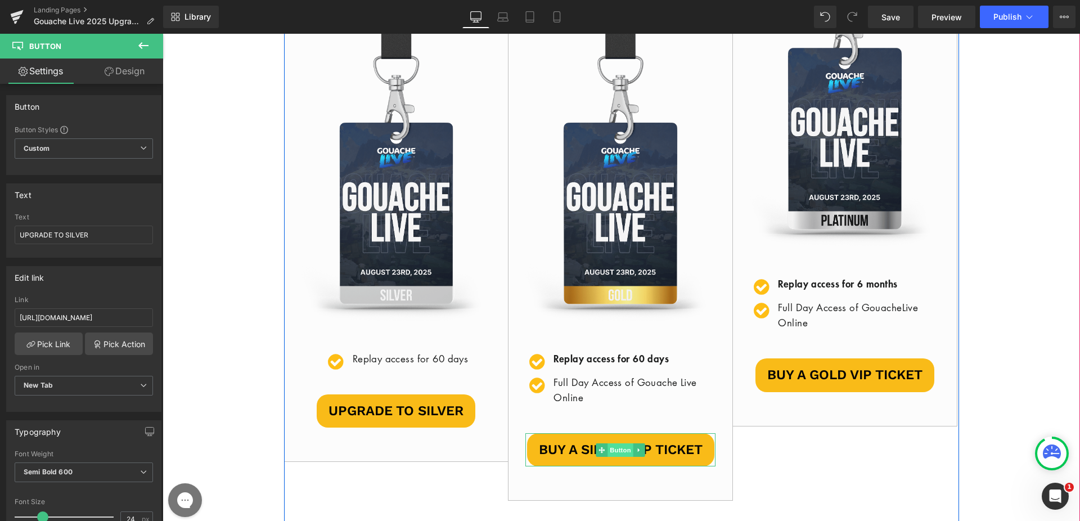
click at [616, 457] on span "Button" at bounding box center [621, 450] width 26 height 14
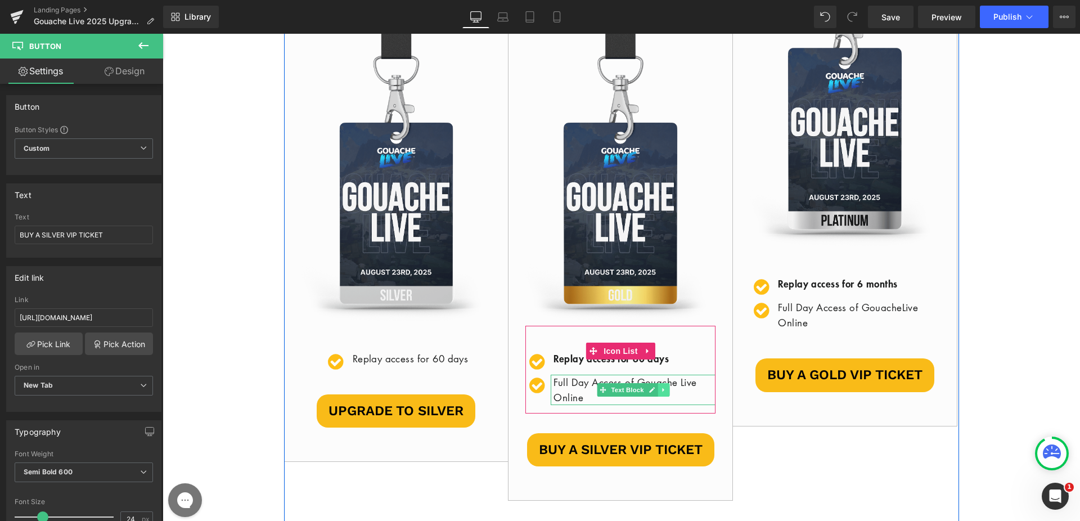
click at [662, 388] on icon at bounding box center [663, 390] width 2 height 4
click at [612, 351] on span "Icon List" at bounding box center [620, 351] width 39 height 17
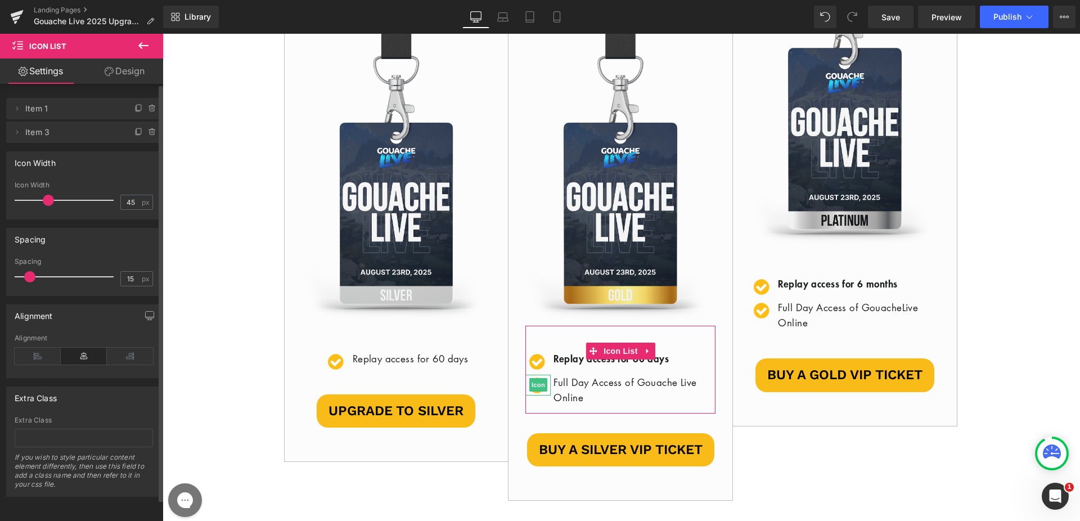
click at [150, 130] on icon at bounding box center [152, 132] width 5 height 5
click at [145, 131] on button "Delete" at bounding box center [140, 132] width 35 height 15
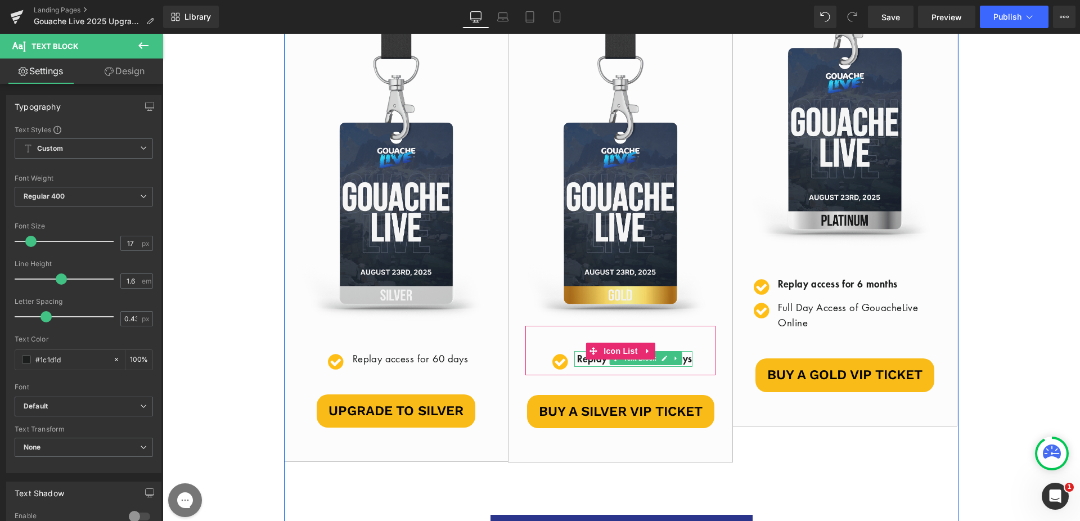
click at [575, 364] on div "​Replay access for 60 days Text Block" at bounding box center [634, 359] width 118 height 16
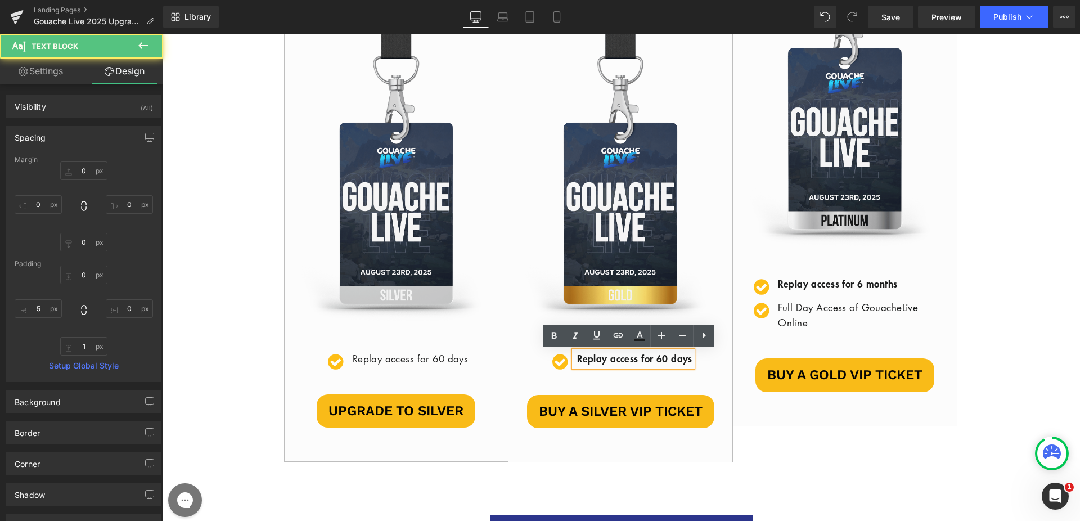
click at [577, 362] on span "​Replay access for 60 days" at bounding box center [634, 359] width 115 height 14
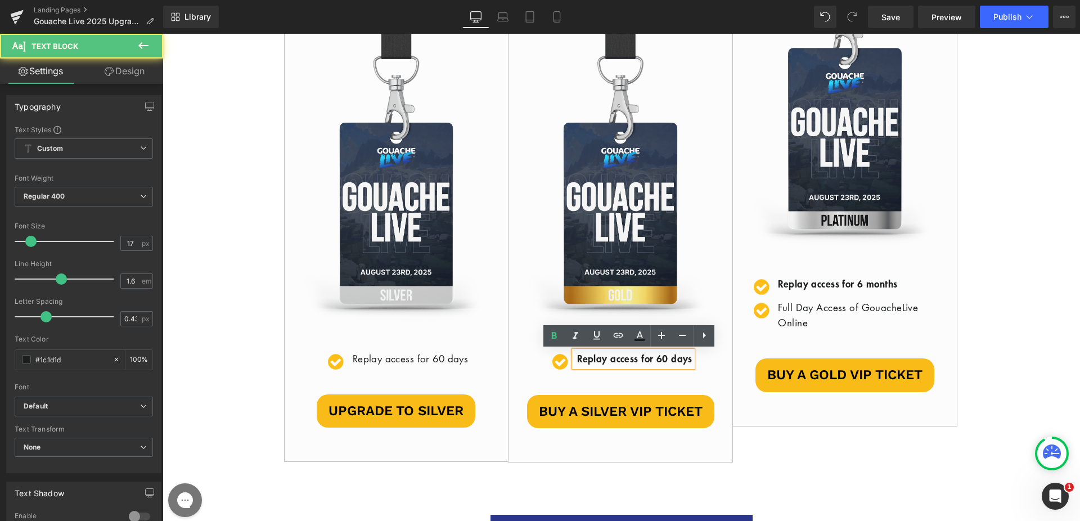
drag, startPoint x: 661, startPoint y: 360, endPoint x: 701, endPoint y: 360, distance: 40.0
click at [693, 360] on div "​Replay access for 60 days" at bounding box center [634, 359] width 118 height 16
drag, startPoint x: 701, startPoint y: 360, endPoint x: 667, endPoint y: 361, distance: 34.3
click at [667, 361] on div "​Replay access for 60 days" at bounding box center [634, 359] width 118 height 16
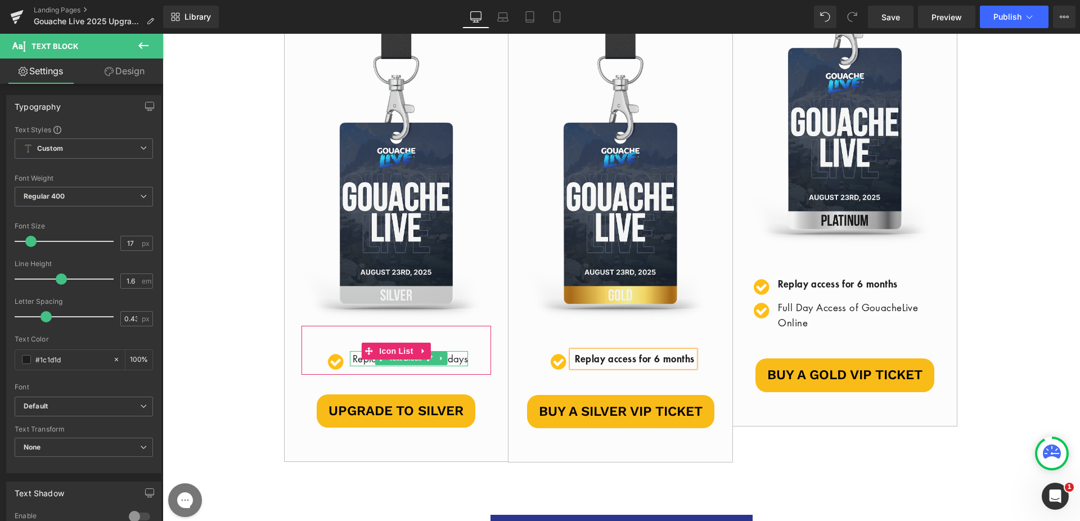
click at [353, 362] on p "Replay access for 60 days" at bounding box center [411, 358] width 116 height 15
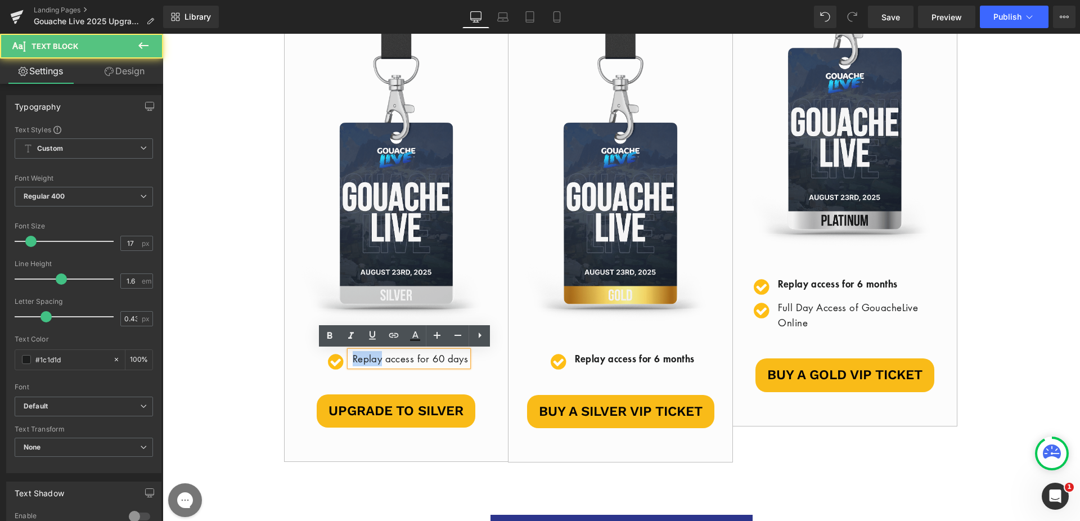
click at [353, 362] on p "Replay access for 60 days" at bounding box center [411, 358] width 116 height 15
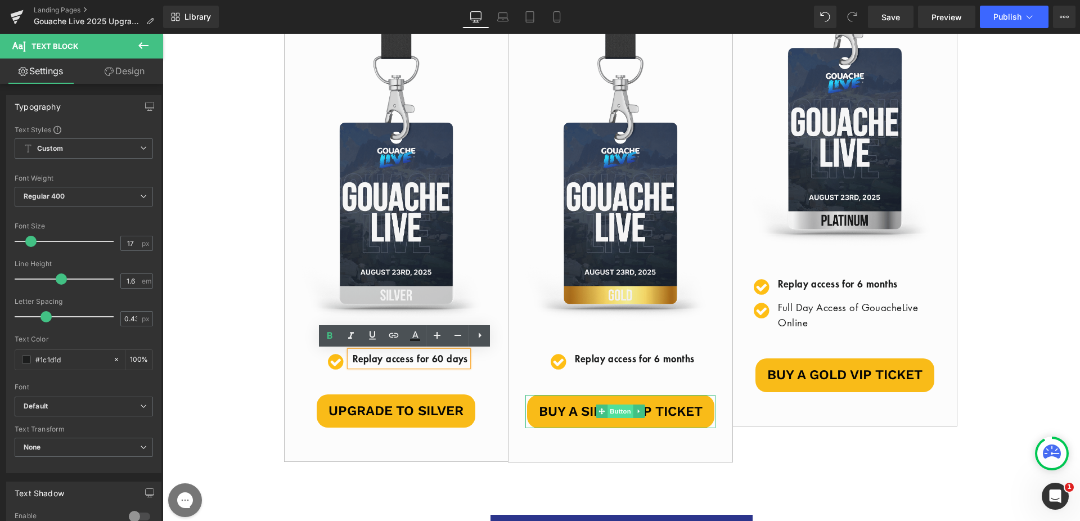
click at [622, 418] on span "Button" at bounding box center [621, 412] width 26 height 14
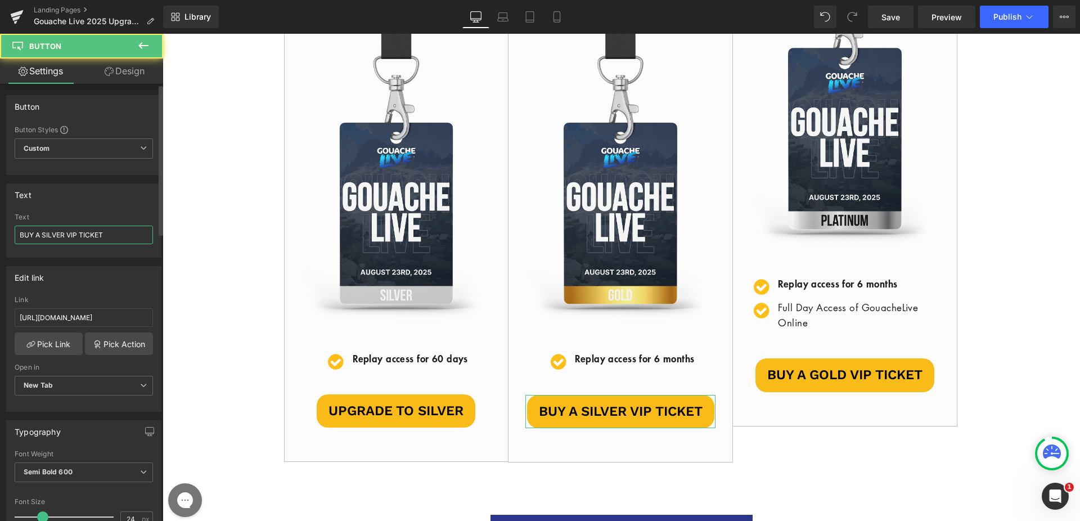
click at [83, 232] on input "BUY A SILVER VIP TICKET" at bounding box center [84, 235] width 138 height 19
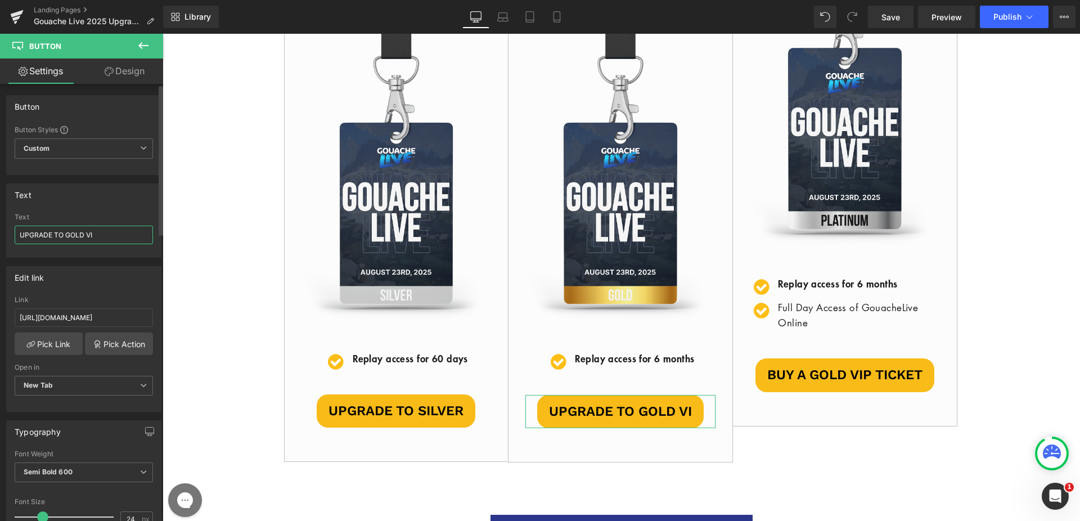
type input "UPGRADE TO GOLD VIP"
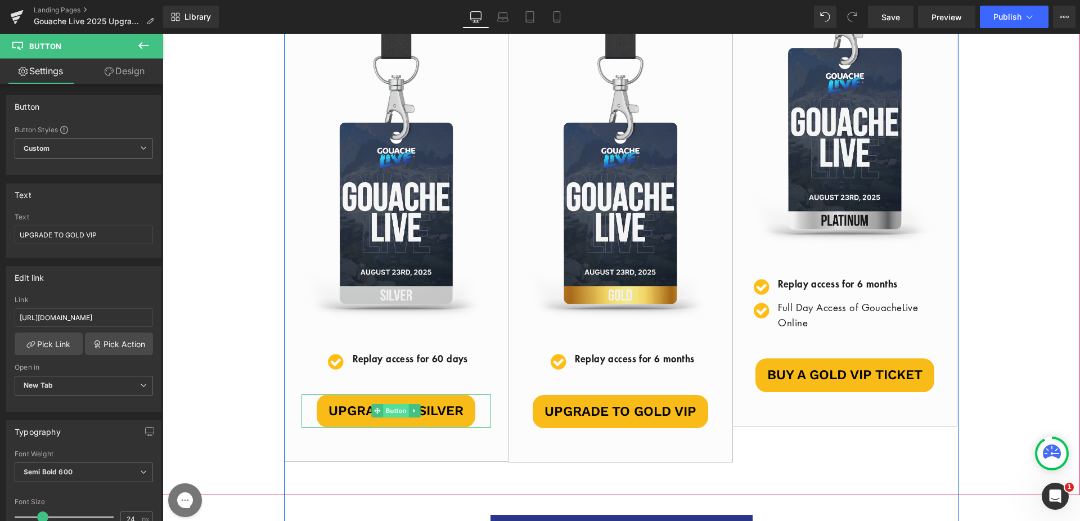
click at [384, 412] on span "Button" at bounding box center [397, 411] width 26 height 14
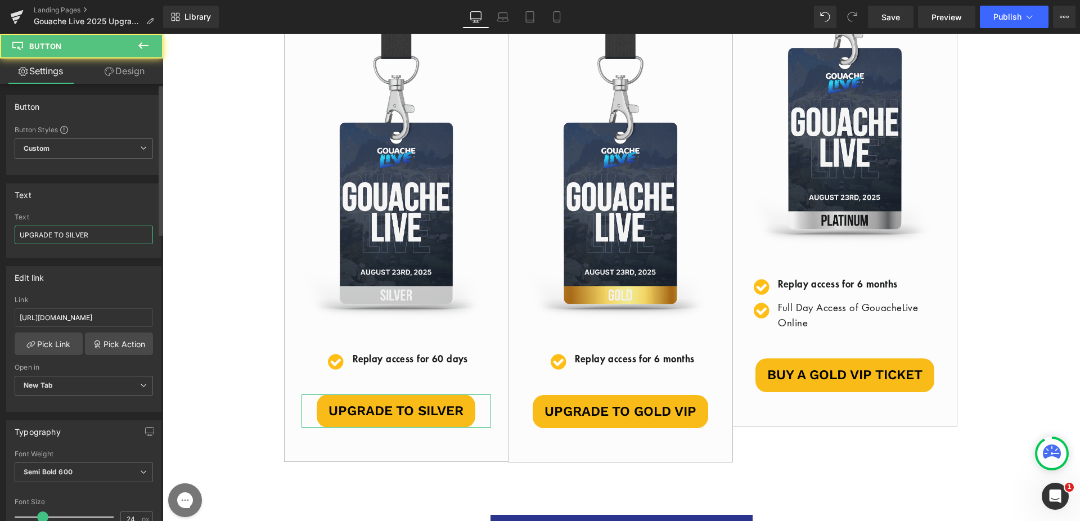
click at [131, 233] on input "UPGRADE TO SILVER" at bounding box center [84, 235] width 138 height 19
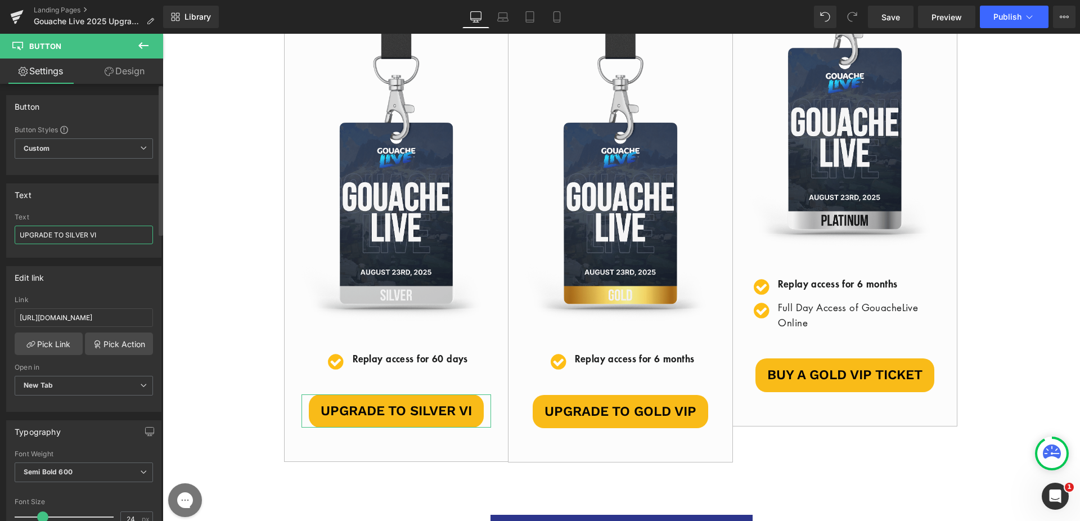
type input "UPGRADE TO SILVER VIP"
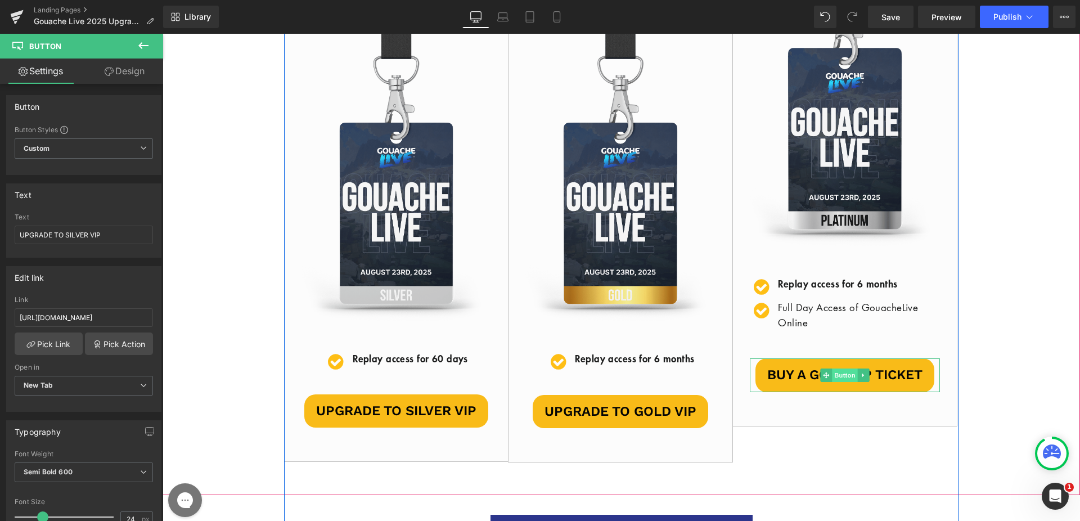
click at [836, 378] on span "Button" at bounding box center [846, 376] width 26 height 14
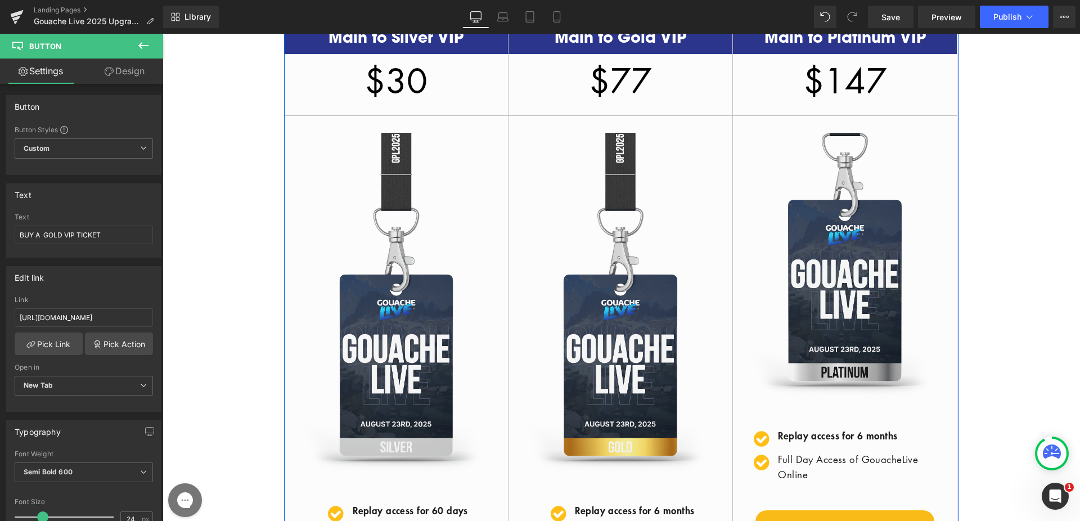
scroll to position [192, 0]
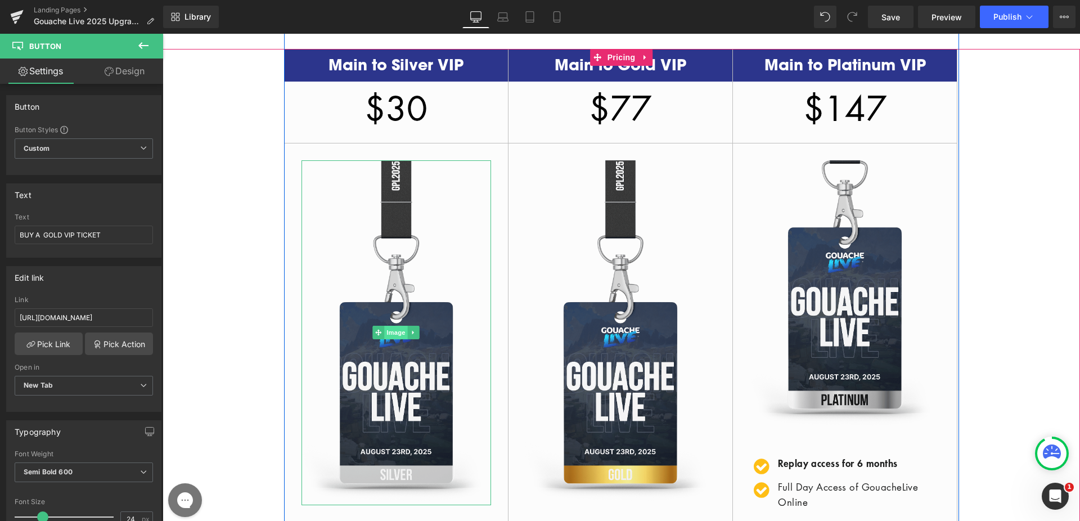
click at [386, 328] on span "Image" at bounding box center [397, 333] width 24 height 14
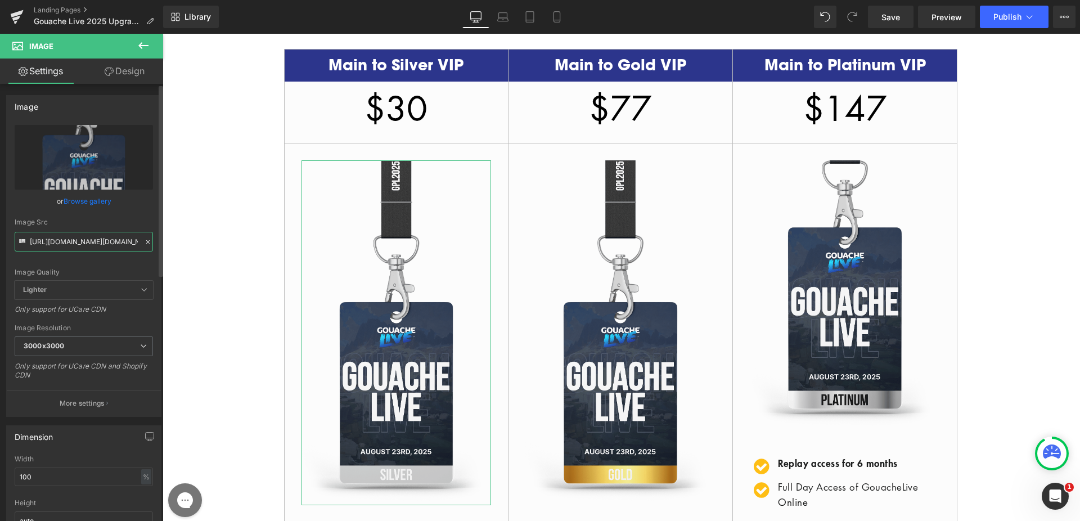
click at [104, 241] on input "[URL][DOMAIN_NAME][DOMAIN_NAME]" at bounding box center [84, 242] width 138 height 20
paste input "7057382/file/e9119c0f9f0aaf3ddcf80229610484eb"
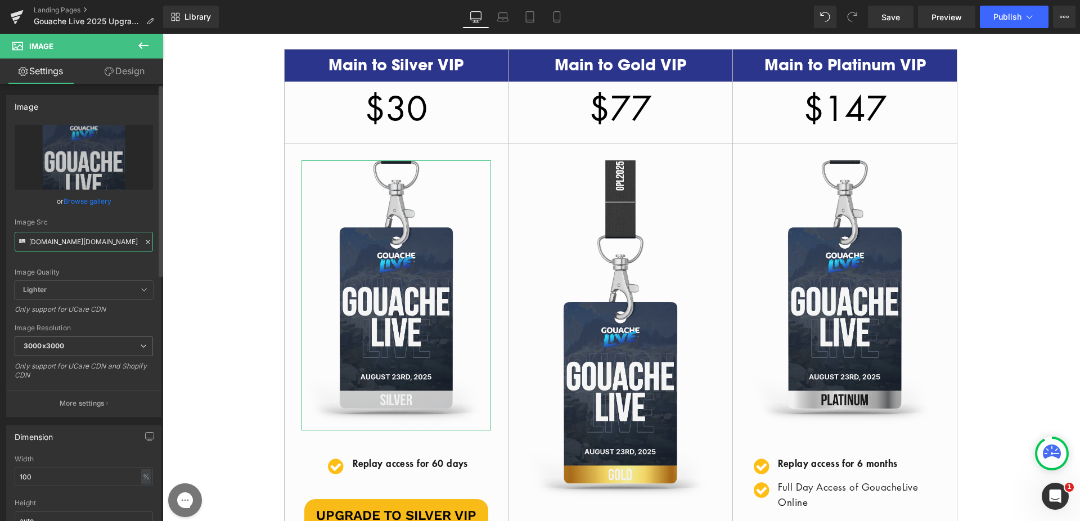
type input "[URL][DOMAIN_NAME][DOMAIN_NAME]"
click at [111, 223] on div "Image Src" at bounding box center [84, 222] width 138 height 8
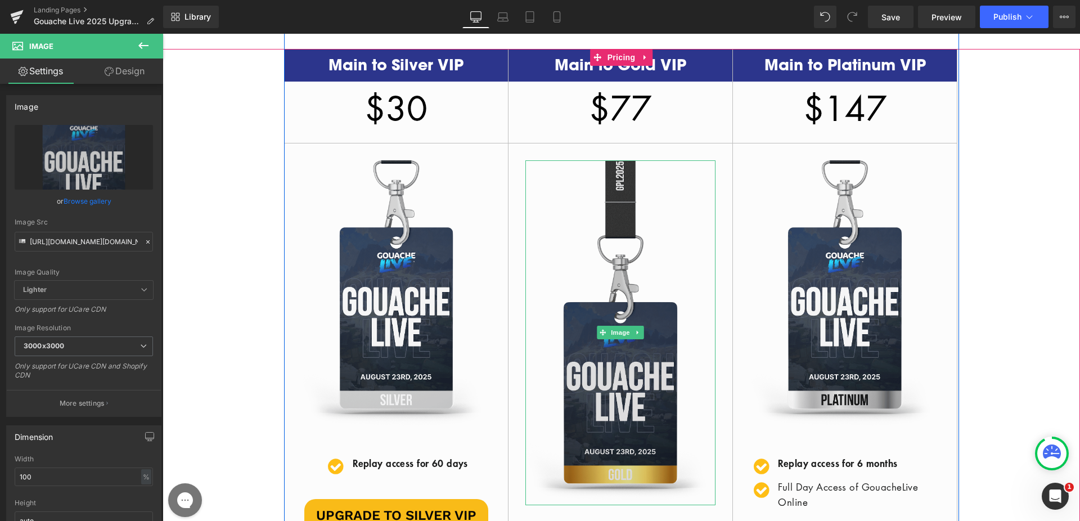
click at [639, 236] on img at bounding box center [621, 332] width 190 height 345
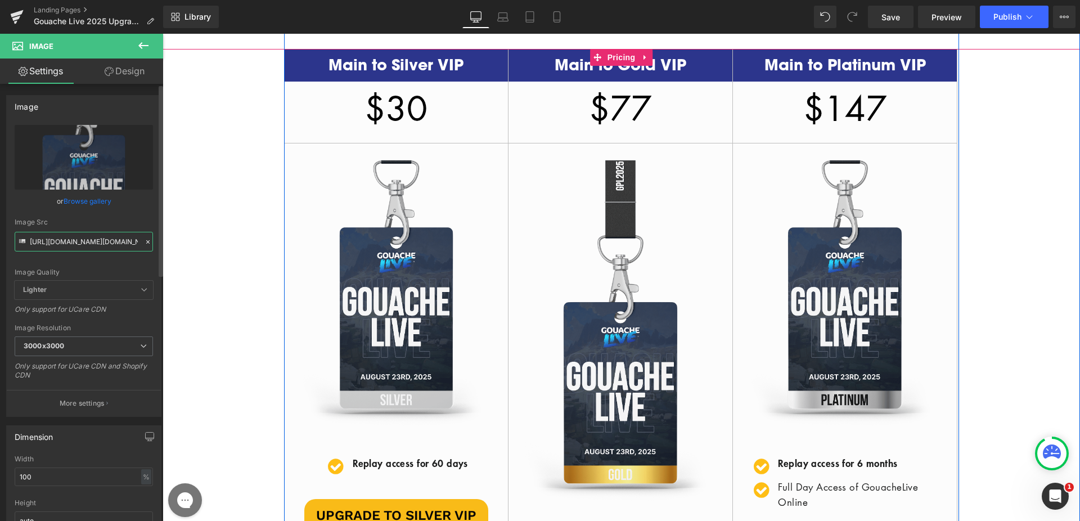
click at [95, 235] on input "[URL][DOMAIN_NAME][DOMAIN_NAME]" at bounding box center [84, 242] width 138 height 20
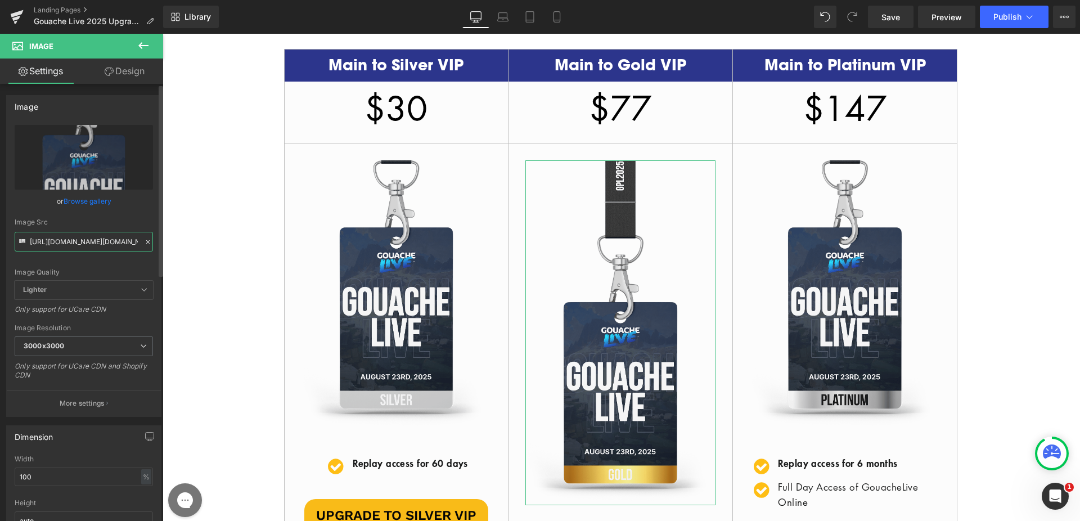
click at [97, 239] on input "[URL][DOMAIN_NAME][DOMAIN_NAME]" at bounding box center [84, 242] width 138 height 20
type input "[URL][DOMAIN_NAME][DOMAIN_NAME]"
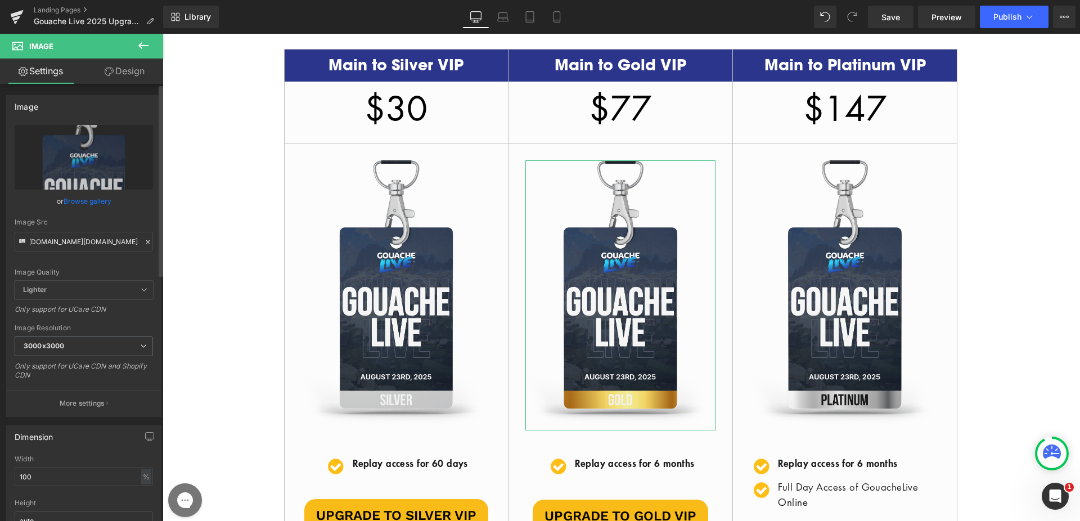
click at [103, 230] on div "Image Src [URL][DOMAIN_NAME][DOMAIN_NAME]" at bounding box center [84, 234] width 138 height 33
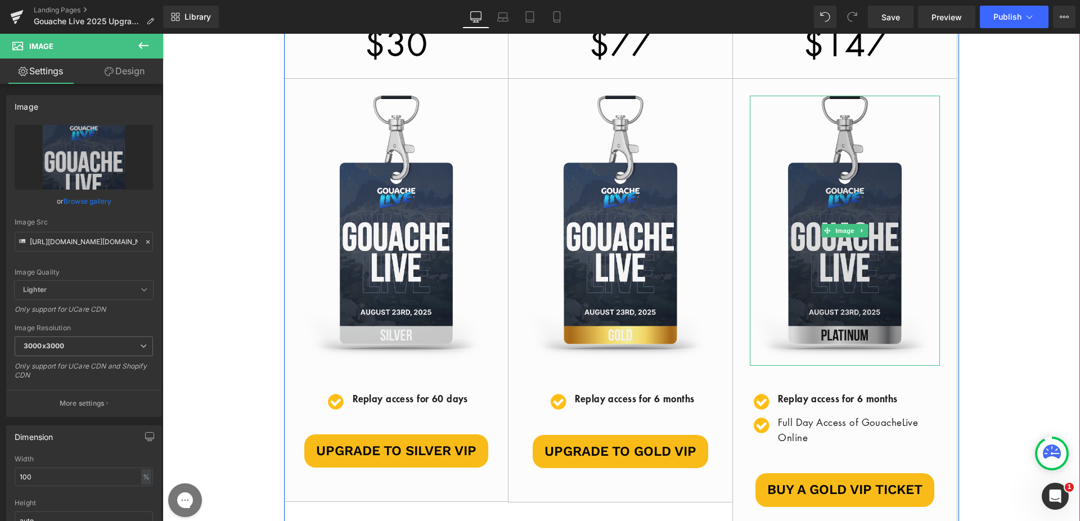
scroll to position [258, 0]
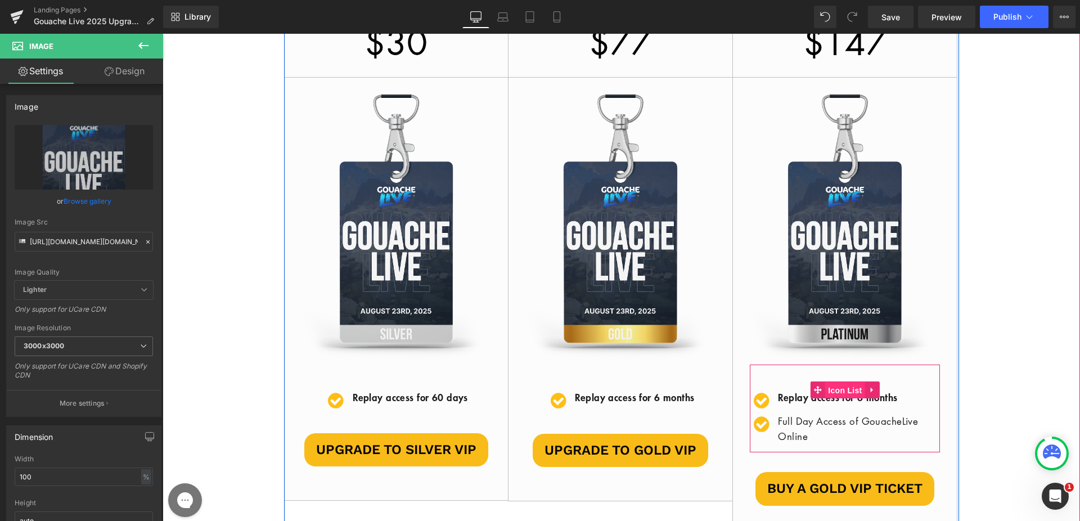
click at [842, 391] on span "Icon List" at bounding box center [845, 390] width 39 height 17
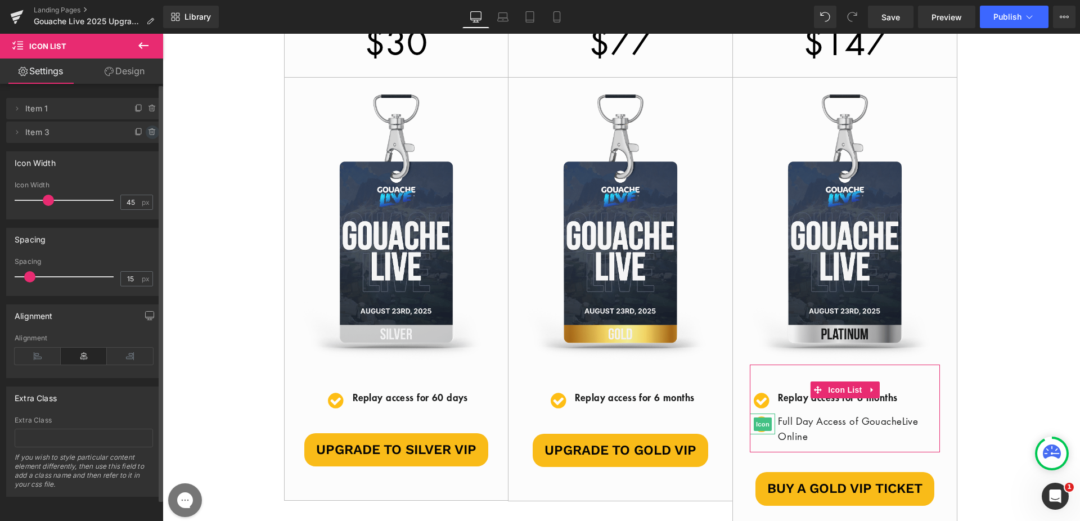
click at [146, 125] on span at bounding box center [153, 132] width 14 height 14
click at [142, 136] on button "Delete" at bounding box center [140, 132] width 35 height 15
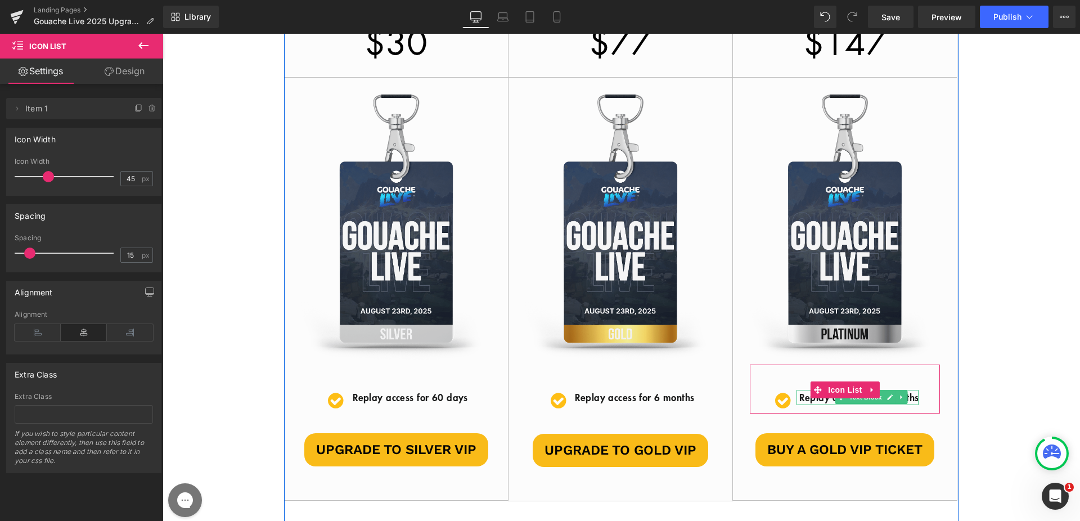
click at [904, 394] on span "​Replay access for 6 months" at bounding box center [859, 398] width 119 height 14
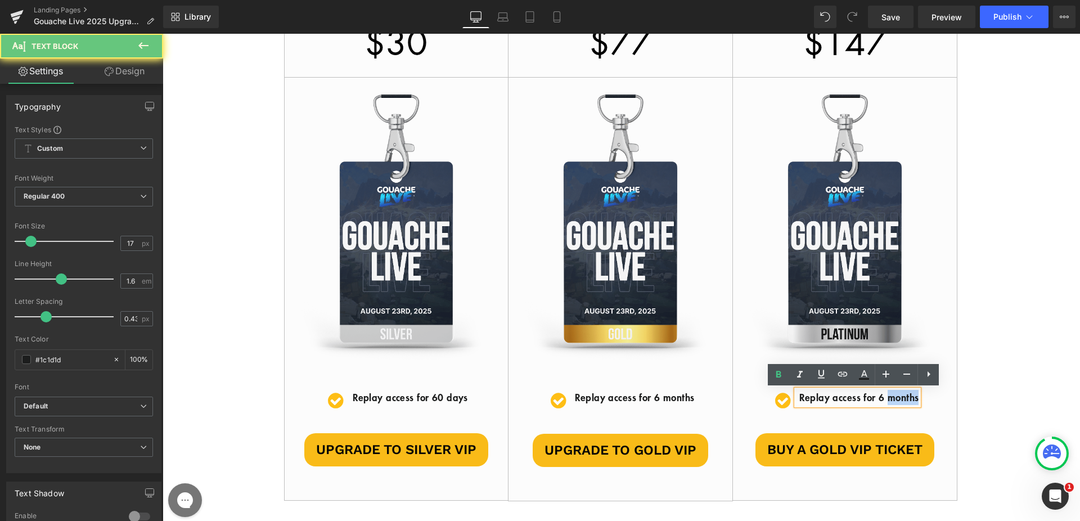
click at [904, 394] on span "​Replay access for 6 months" at bounding box center [859, 398] width 119 height 14
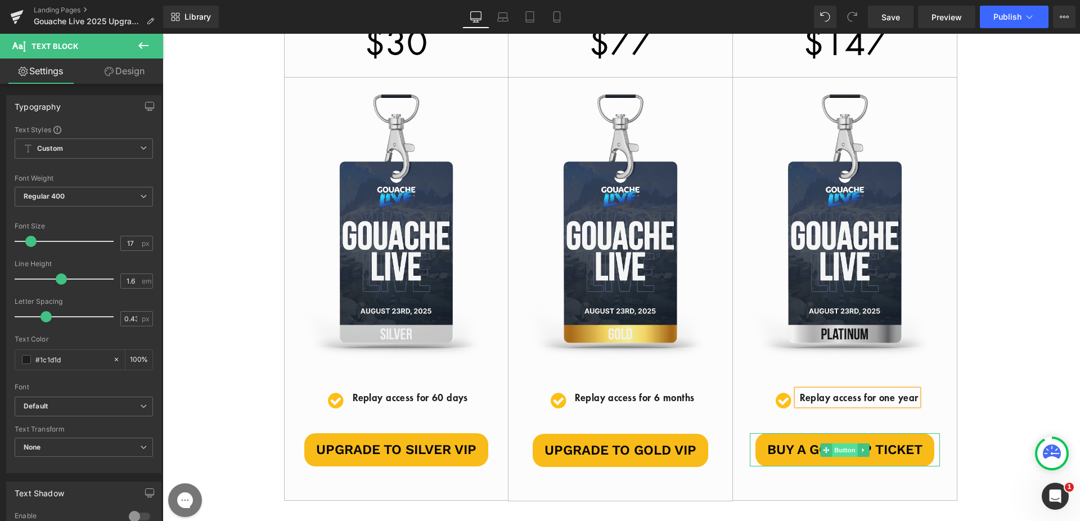
click at [839, 452] on span "Button" at bounding box center [846, 450] width 26 height 14
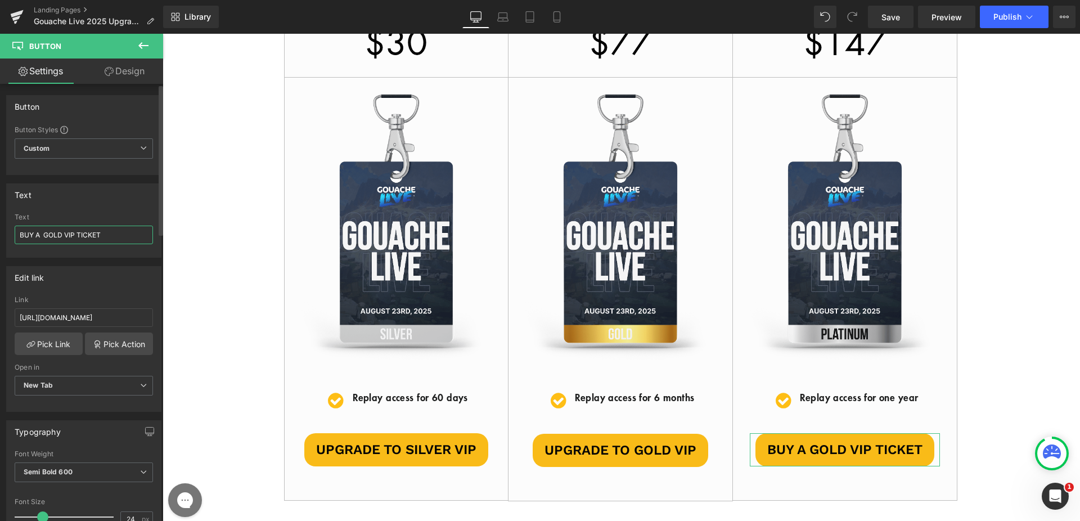
click at [87, 235] on input "BUY A GOLD VIP TICKET" at bounding box center [84, 235] width 138 height 19
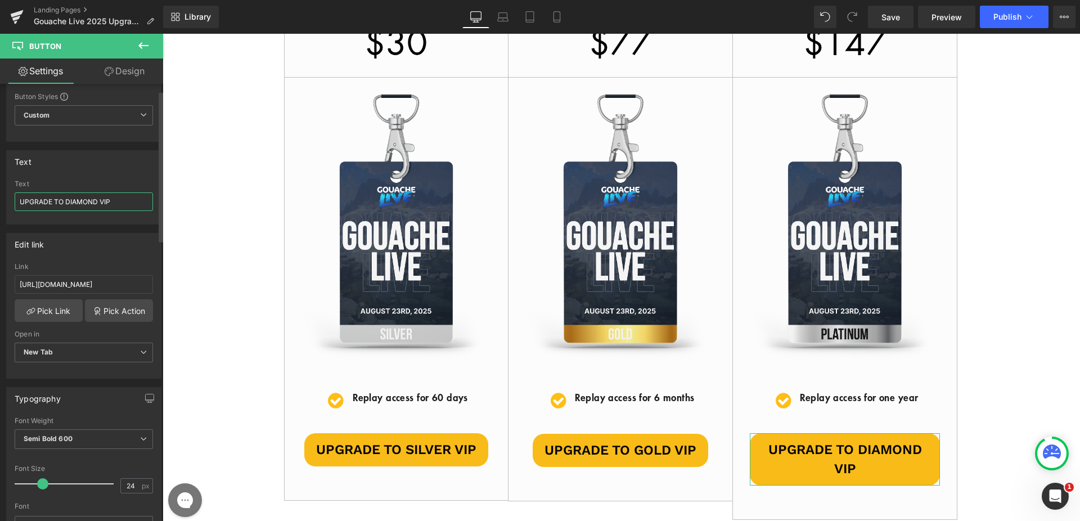
scroll to position [44, 0]
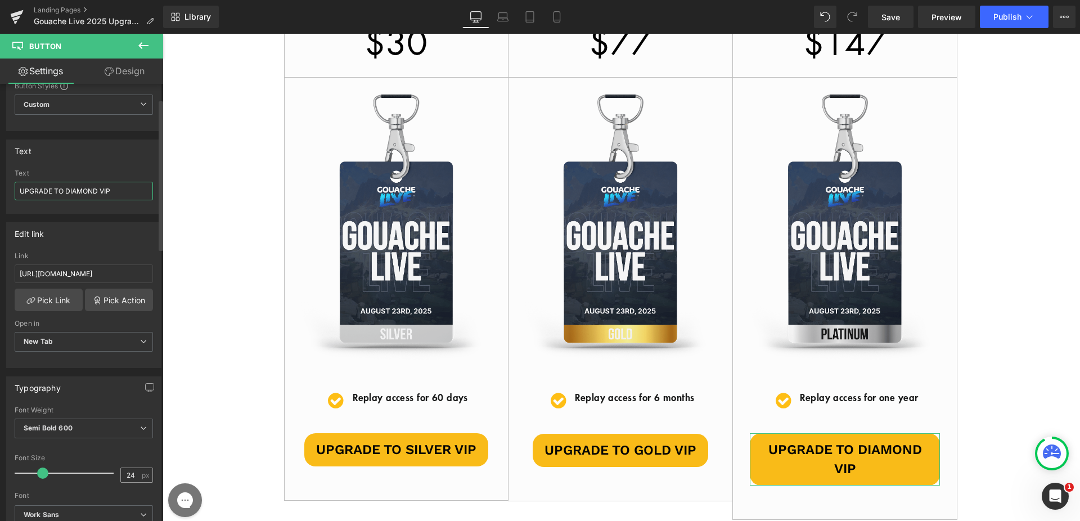
type input "UPGRADE TO DIAMOND VIP"
click at [124, 473] on input "24" at bounding box center [131, 475] width 20 height 14
click at [125, 473] on input "24" at bounding box center [131, 475] width 20 height 14
type input "22"
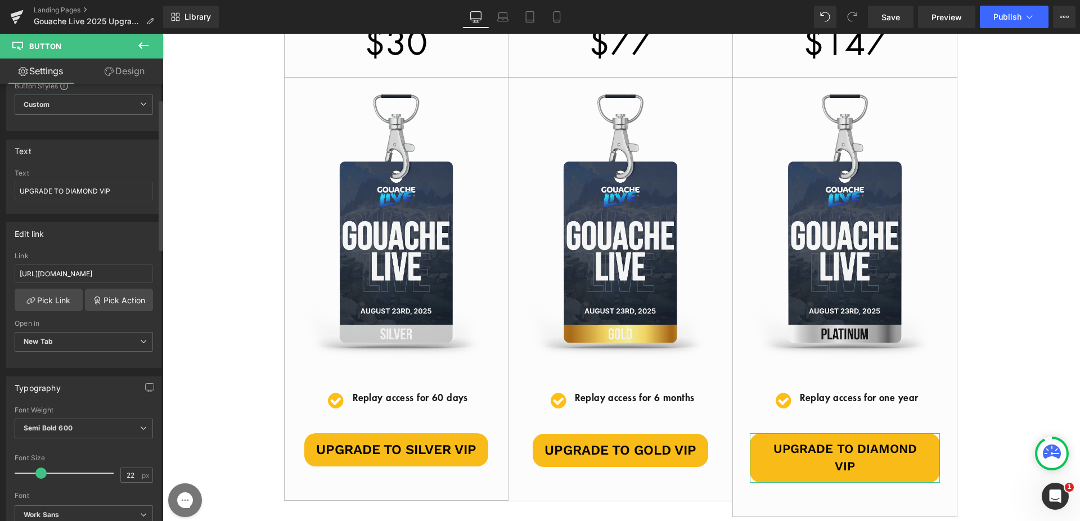
click at [132, 456] on div "Font Size" at bounding box center [84, 458] width 138 height 8
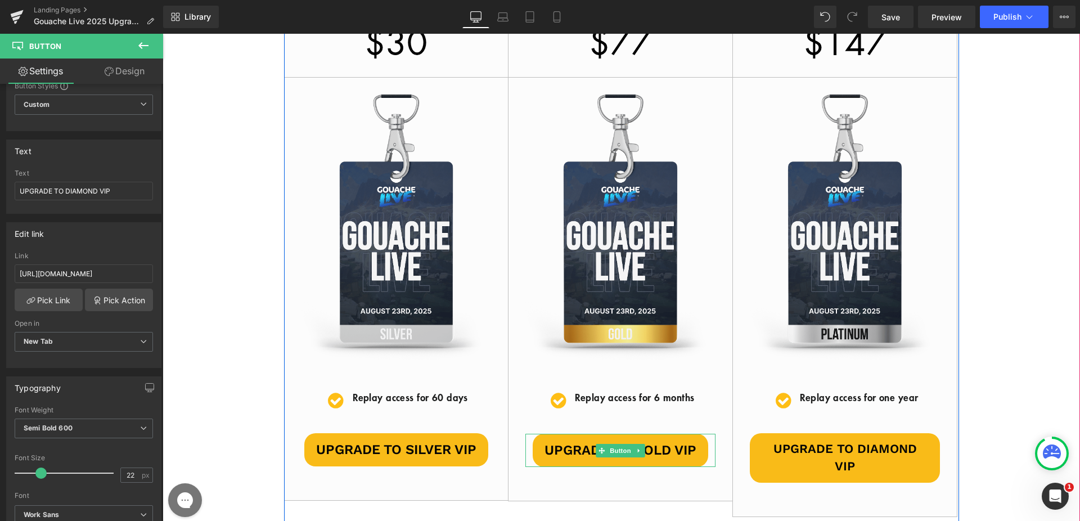
click at [614, 449] on span "Button" at bounding box center [621, 451] width 26 height 14
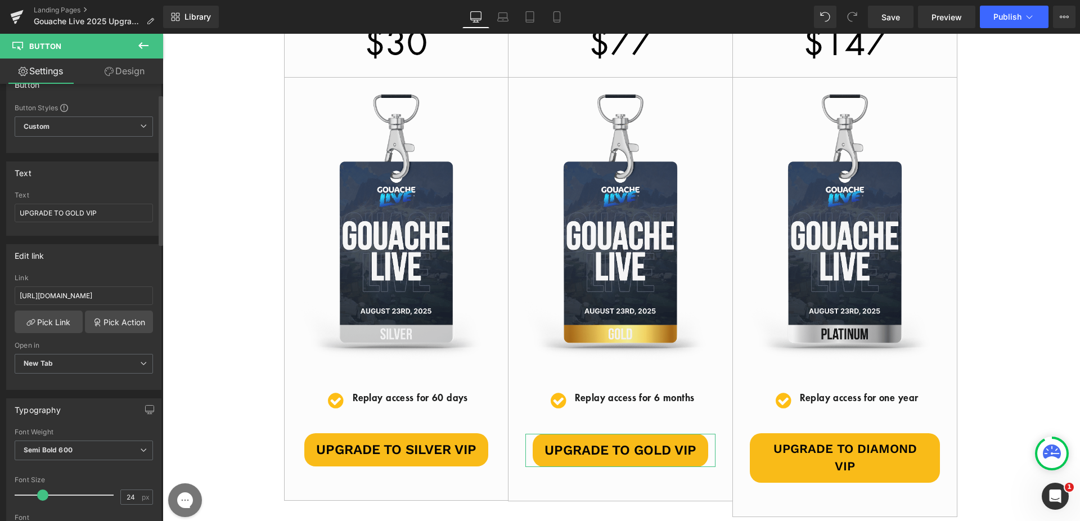
scroll to position [41, 0]
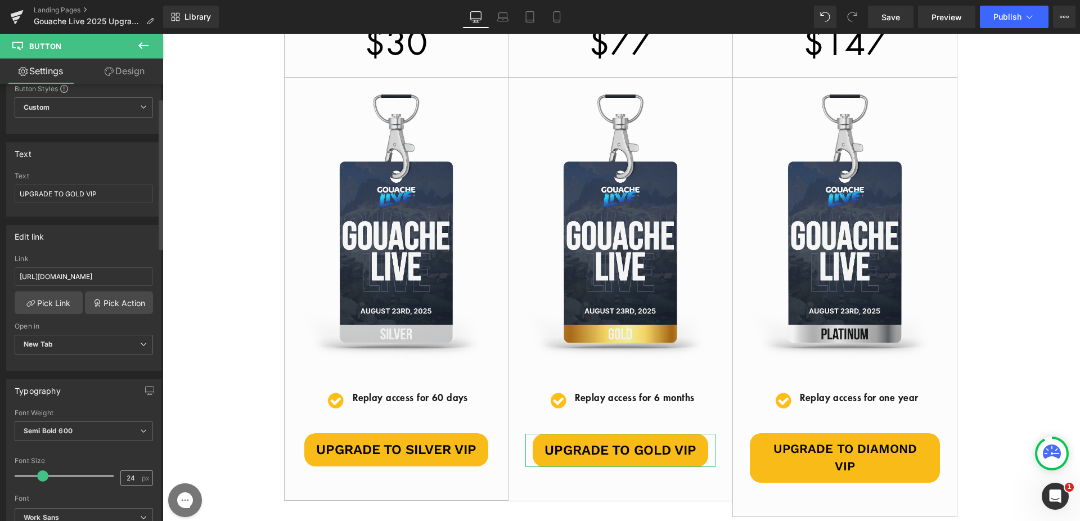
click at [129, 470] on div "24 px" at bounding box center [136, 477] width 33 height 15
click at [124, 478] on input "24" at bounding box center [131, 478] width 20 height 14
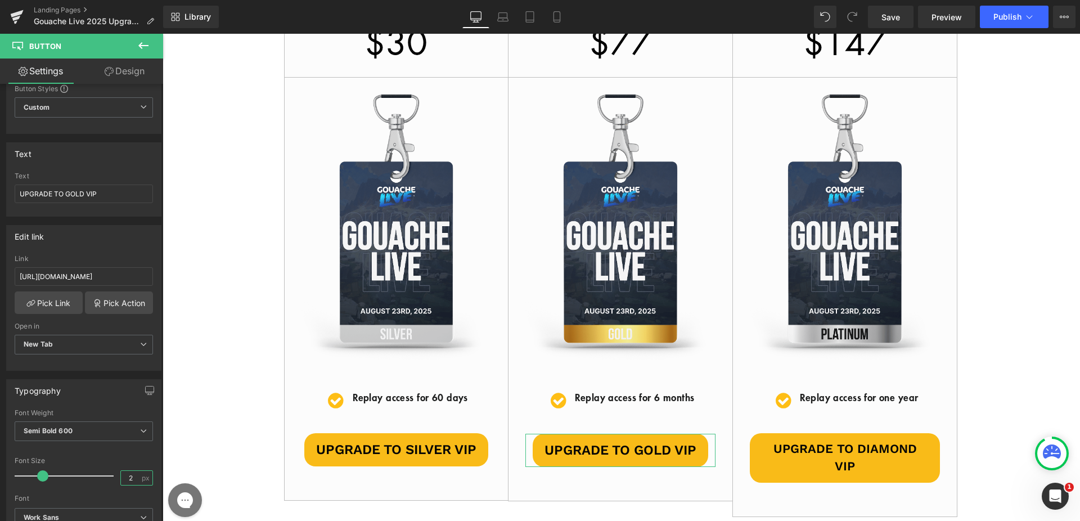
type input "22"
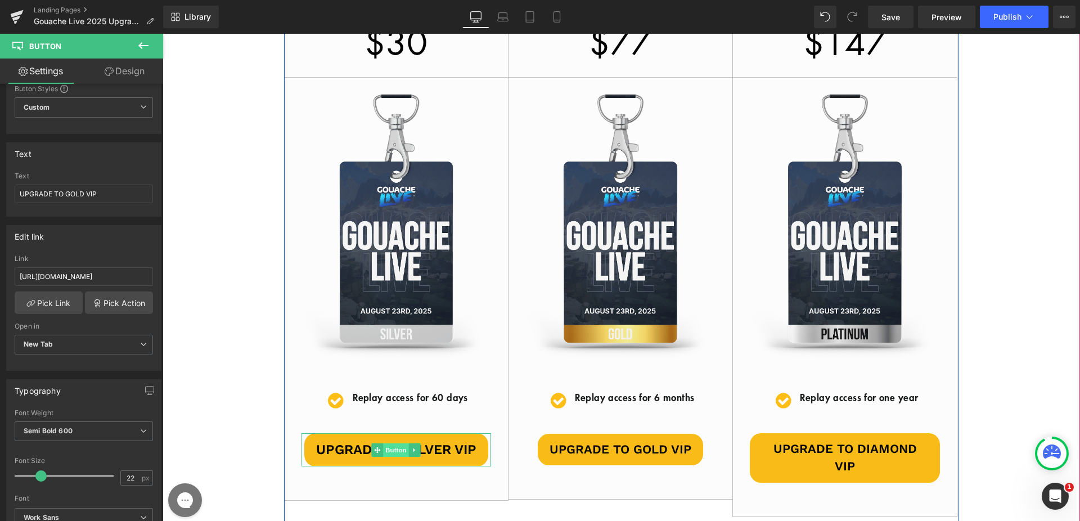
click at [384, 448] on span "Button" at bounding box center [397, 450] width 26 height 14
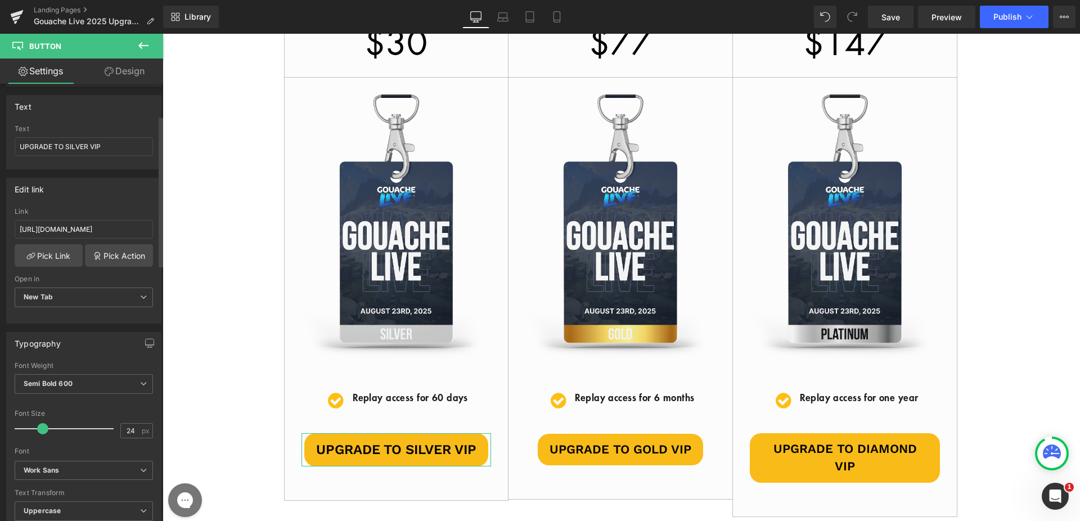
scroll to position [92, 0]
click at [129, 422] on input "24" at bounding box center [131, 427] width 20 height 14
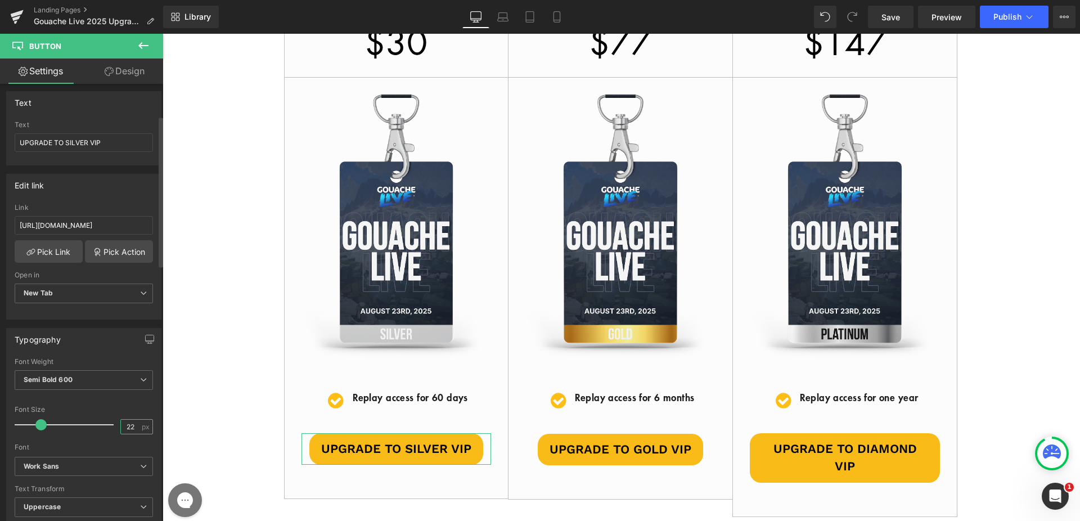
type input "22"
click at [103, 399] on div at bounding box center [84, 399] width 138 height 7
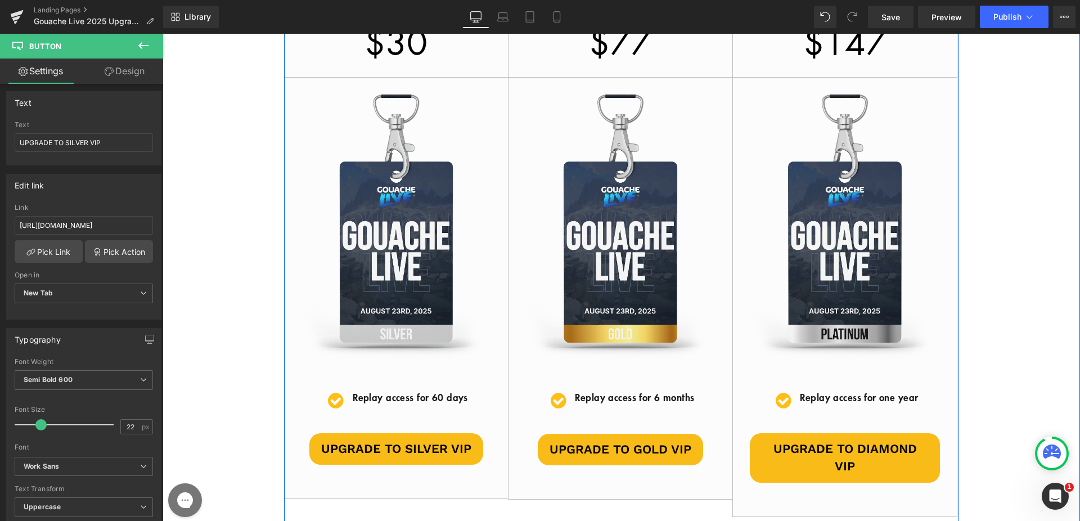
click at [1046, 234] on div "Main to Silver VIP $30 / Image Icon Replay access for 60 days Text Block Icon L…" at bounding box center [622, 250] width 918 height 534
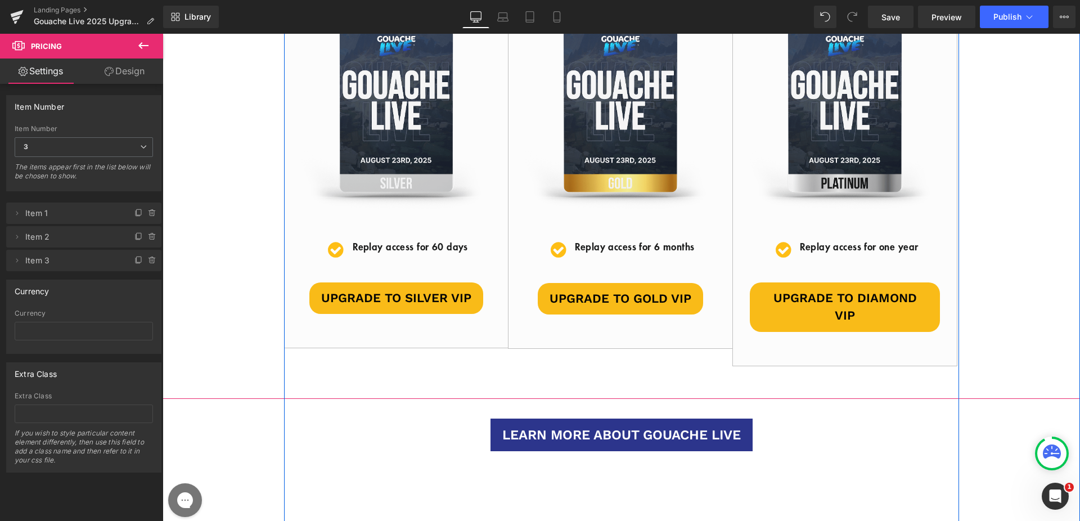
scroll to position [420, 0]
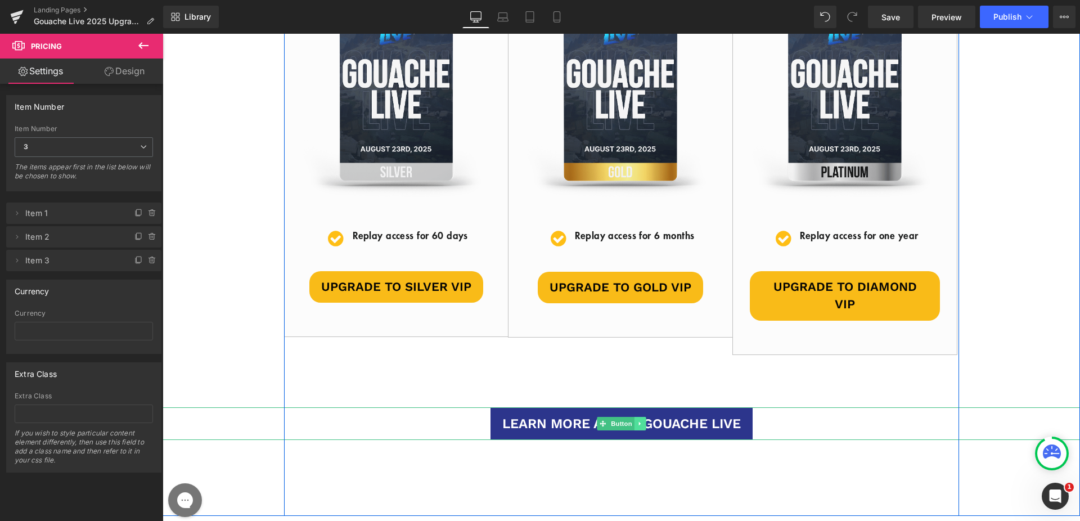
click at [637, 420] on icon at bounding box center [640, 423] width 6 height 7
click at [643, 420] on icon at bounding box center [646, 423] width 6 height 6
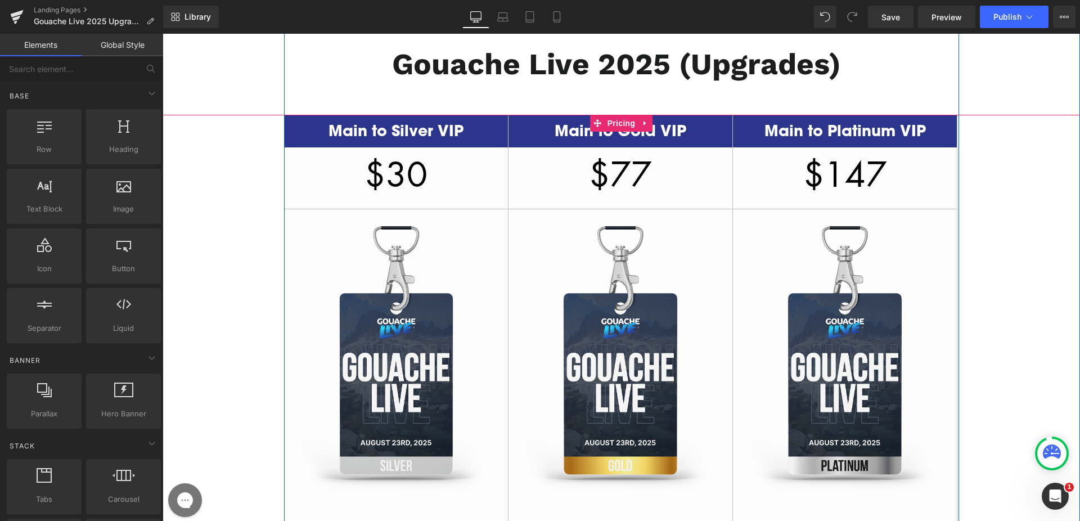
scroll to position [0, 0]
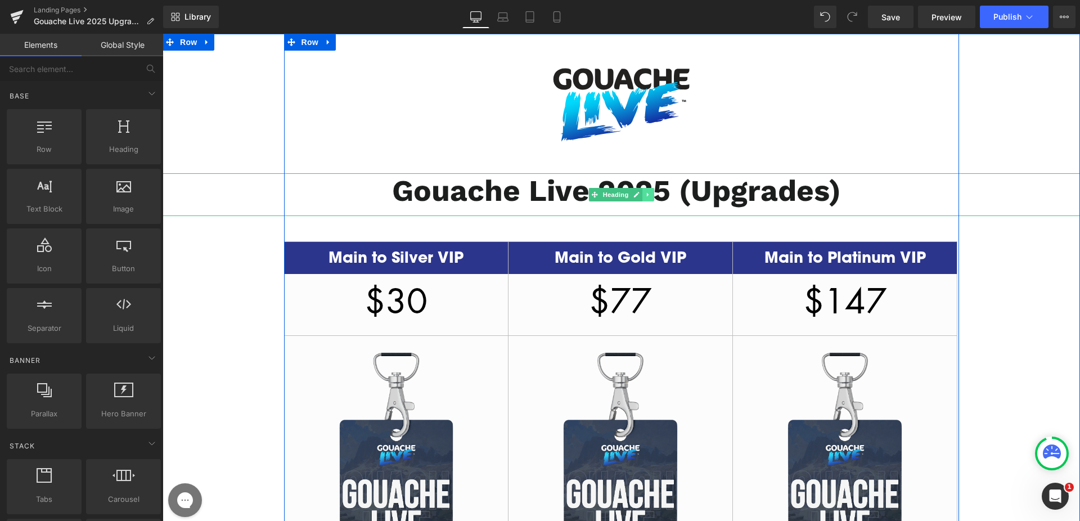
click at [647, 194] on icon at bounding box center [648, 194] width 6 height 7
click at [640, 197] on icon at bounding box center [642, 194] width 6 height 6
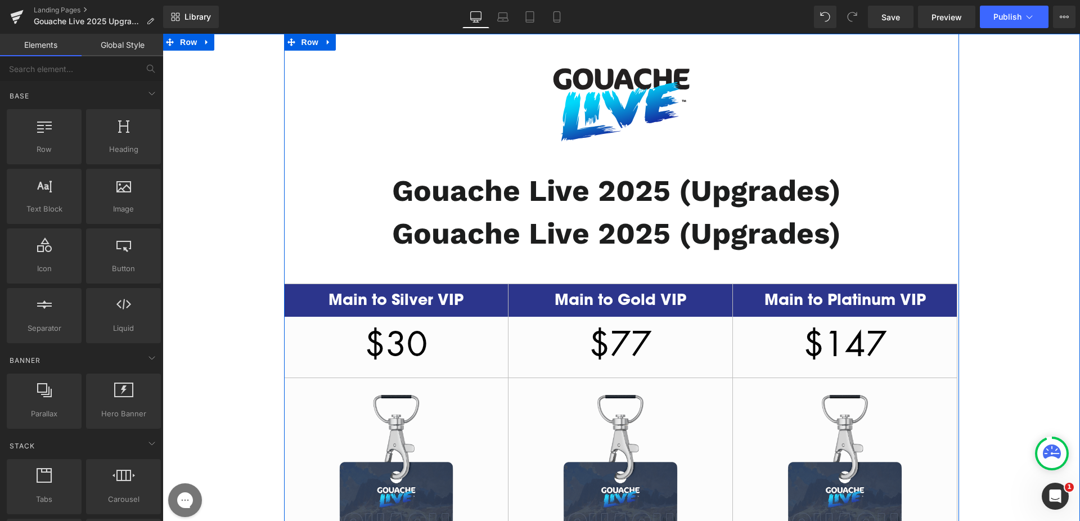
click at [501, 231] on b "Gouache Live 2025 (Upgrades)" at bounding box center [616, 233] width 449 height 35
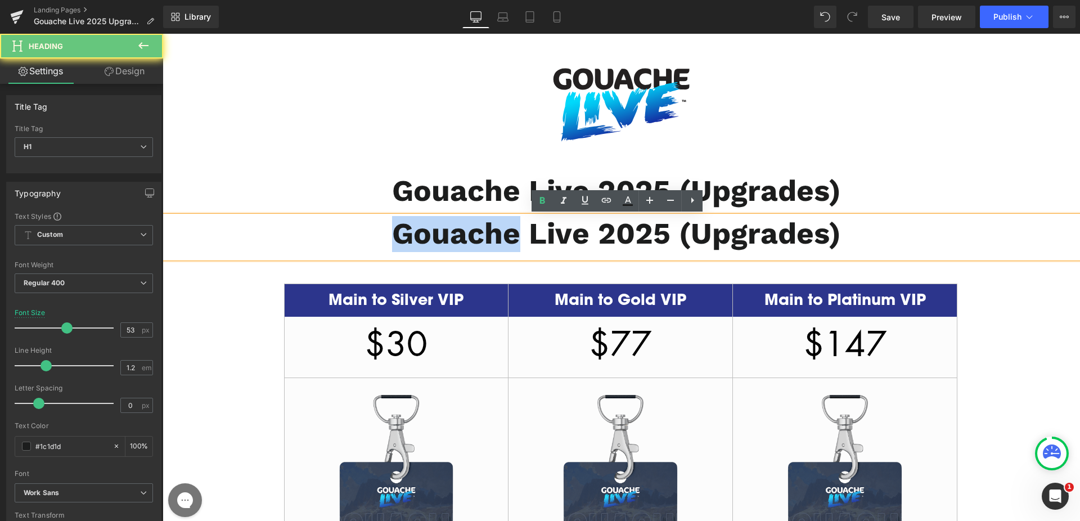
click at [501, 231] on b "Gouache Live 2025 (Upgrades)" at bounding box center [616, 233] width 449 height 35
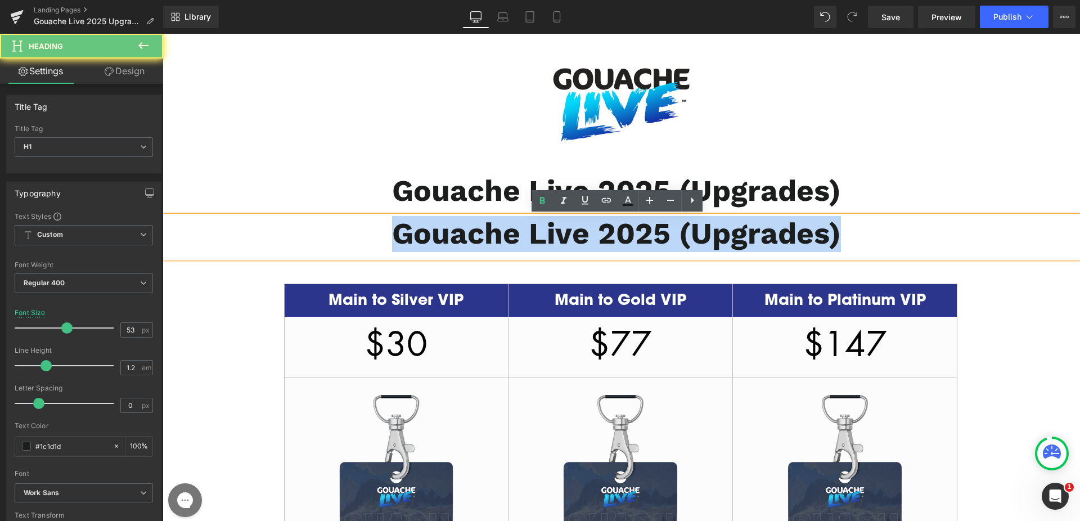
click at [501, 231] on b "Gouache Live 2025 (Upgrades)" at bounding box center [616, 233] width 449 height 35
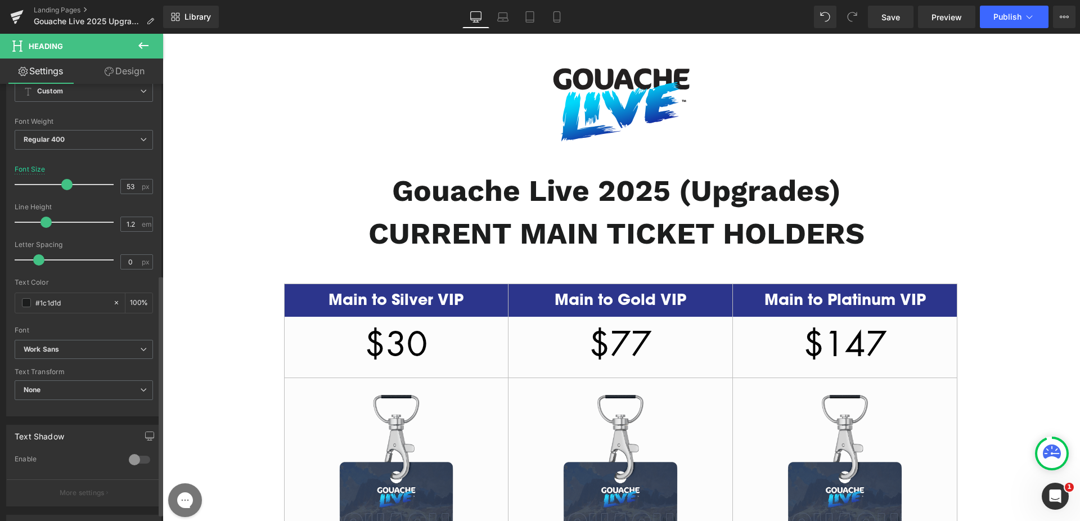
scroll to position [347, 0]
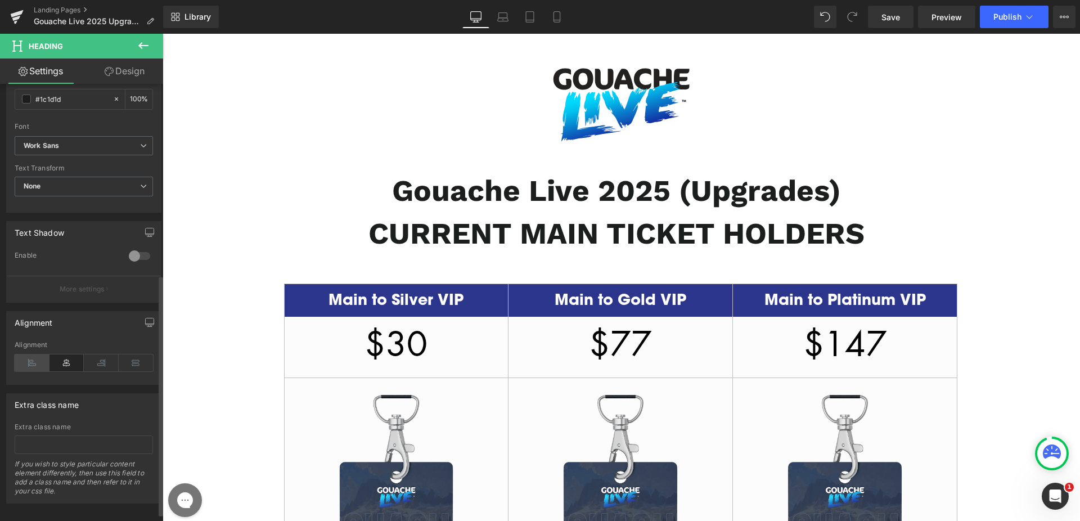
click at [35, 365] on icon at bounding box center [32, 363] width 35 height 17
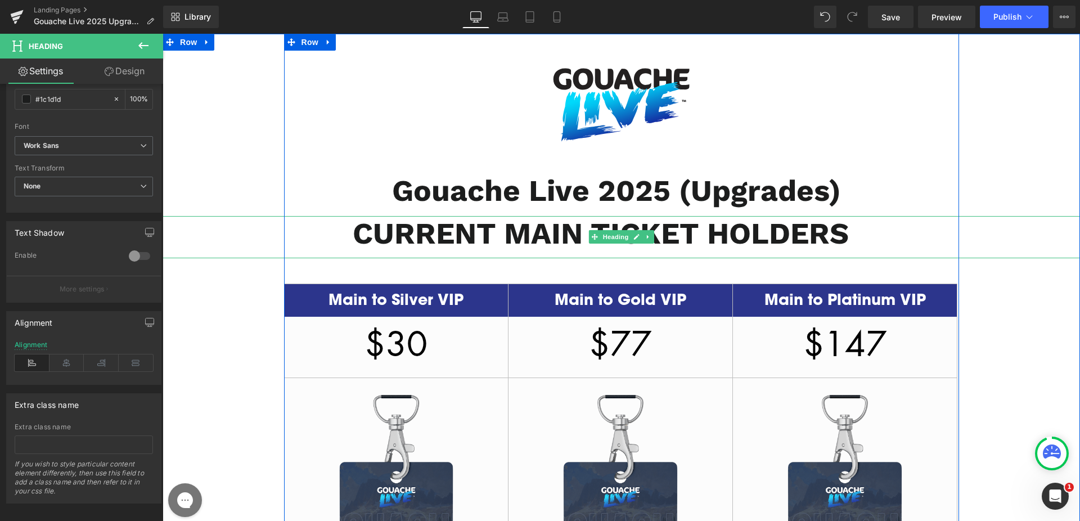
click at [327, 241] on div "CURRENT MAIN TICKET HOLDERS" at bounding box center [622, 237] width 918 height 43
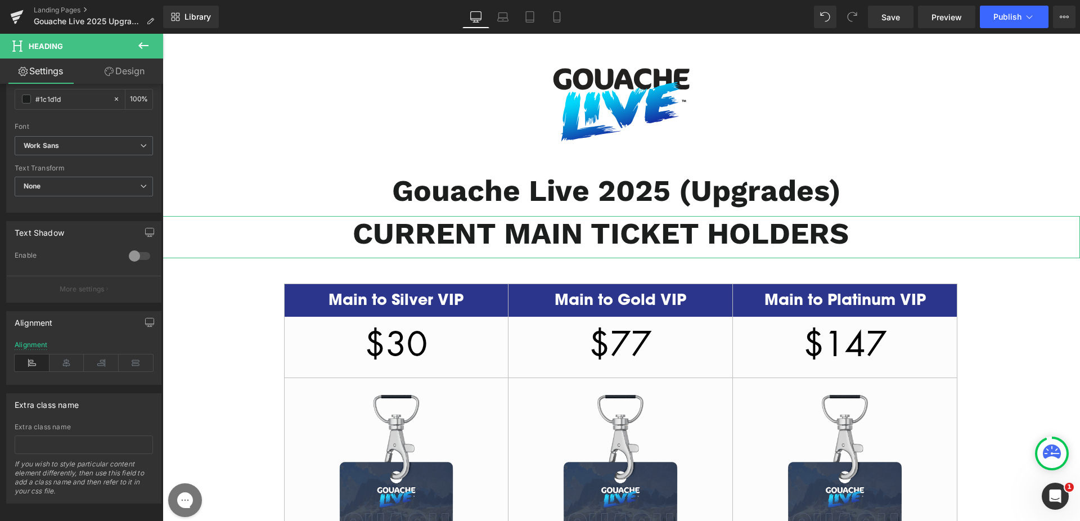
click at [114, 69] on link "Design" at bounding box center [125, 71] width 82 height 25
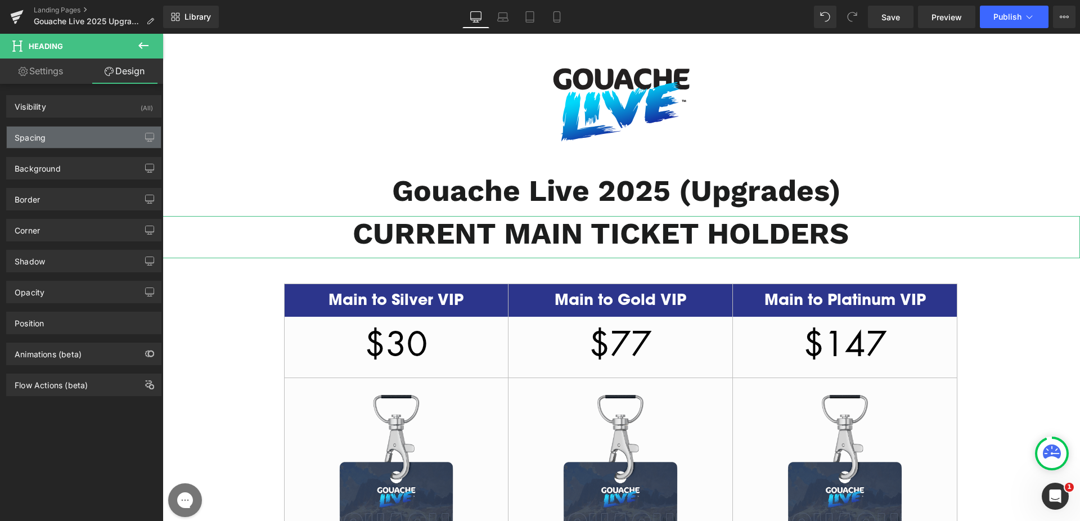
click at [77, 133] on div "Spacing" at bounding box center [84, 137] width 154 height 21
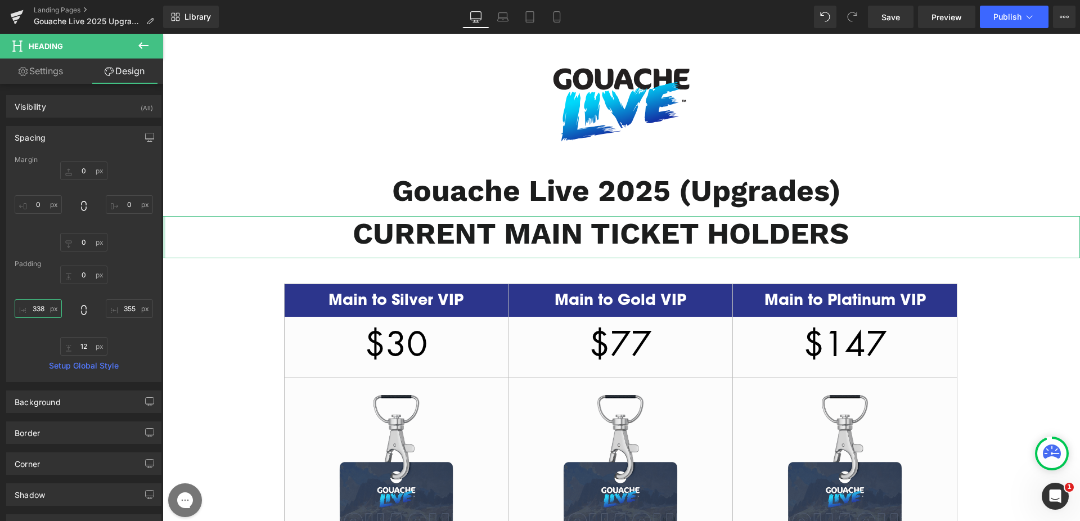
click at [34, 308] on input "338" at bounding box center [38, 308] width 47 height 19
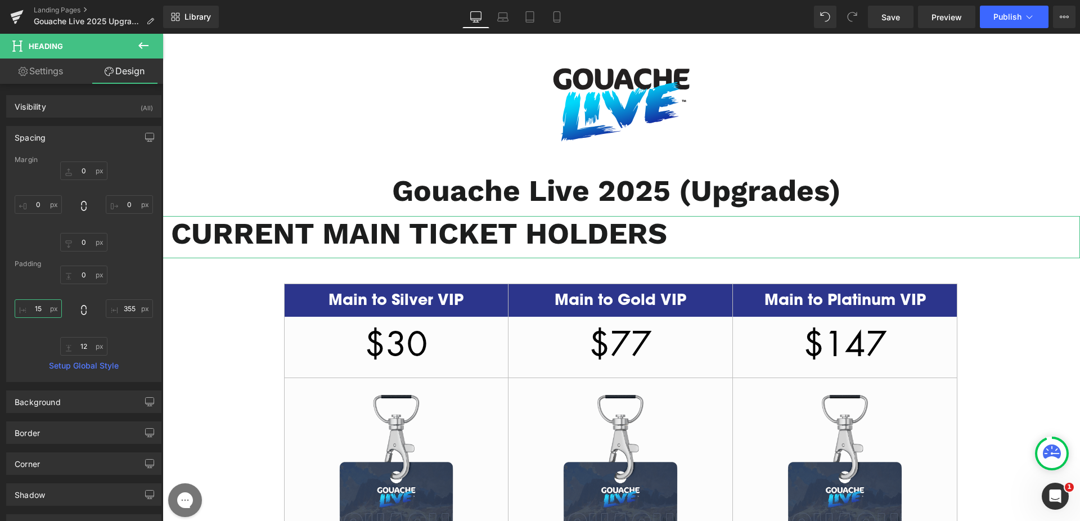
type input "1"
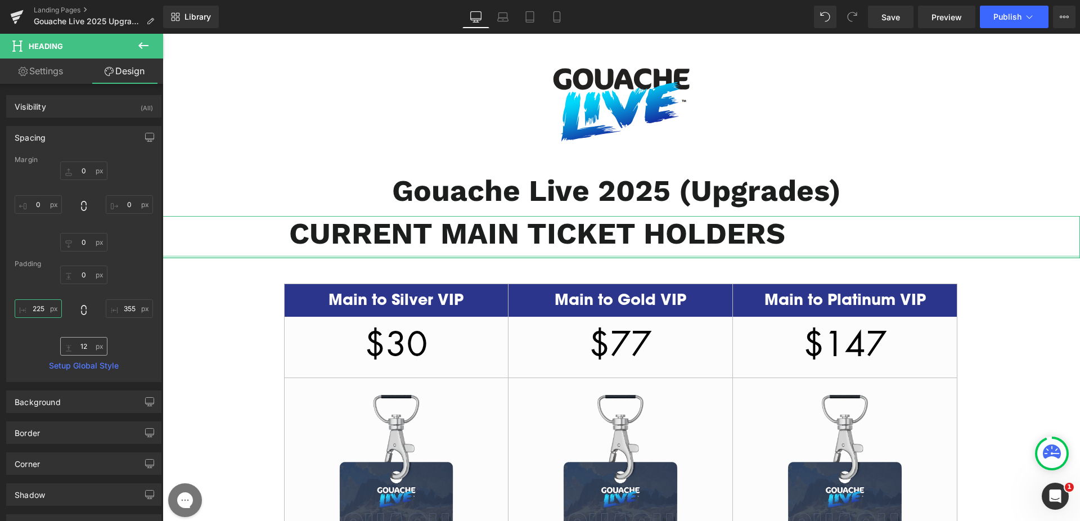
type input "225"
click at [81, 343] on input "12" at bounding box center [83, 346] width 47 height 19
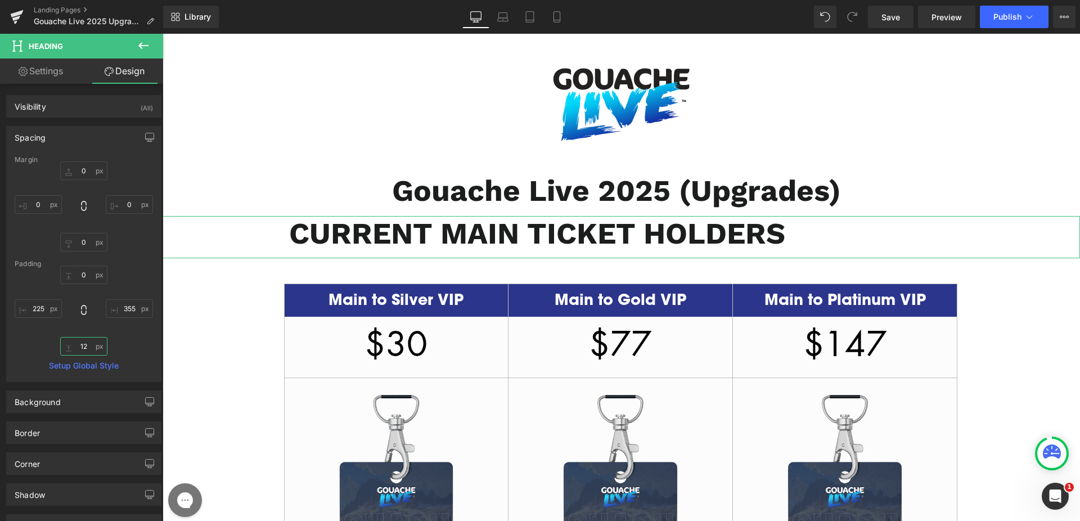
click at [81, 343] on input "12" at bounding box center [83, 346] width 47 height 19
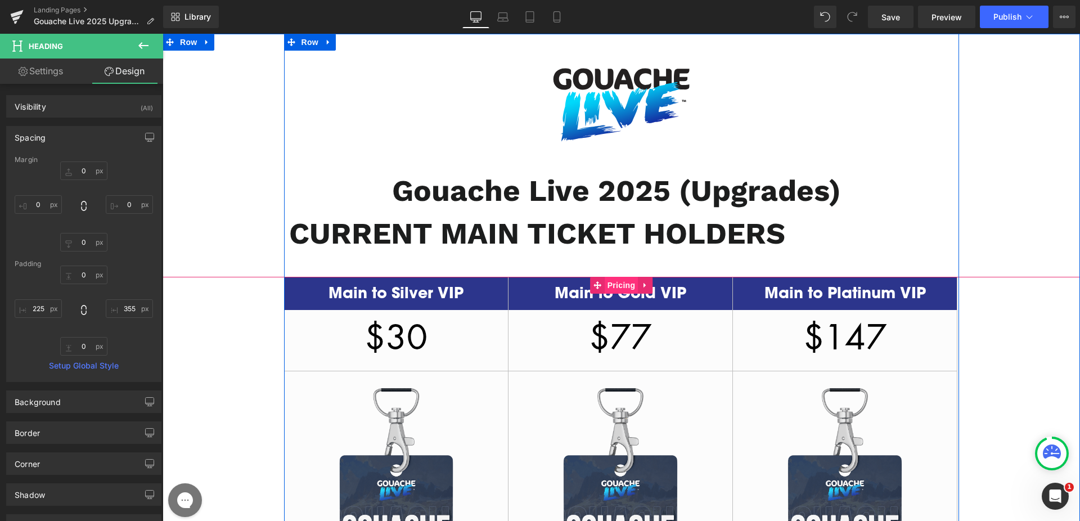
click at [621, 289] on span "Pricing" at bounding box center [622, 285] width 34 height 17
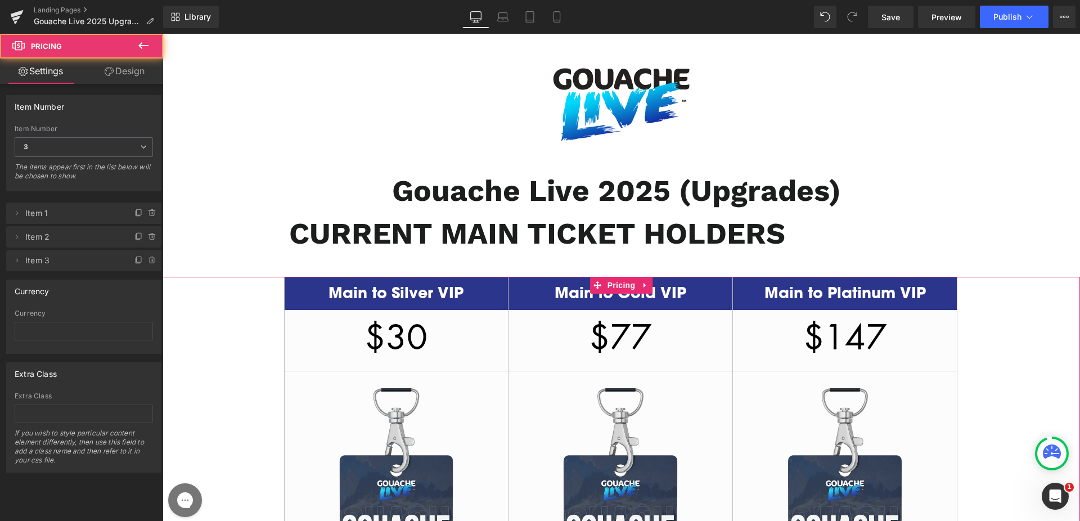
click at [120, 71] on link "Design" at bounding box center [125, 71] width 82 height 25
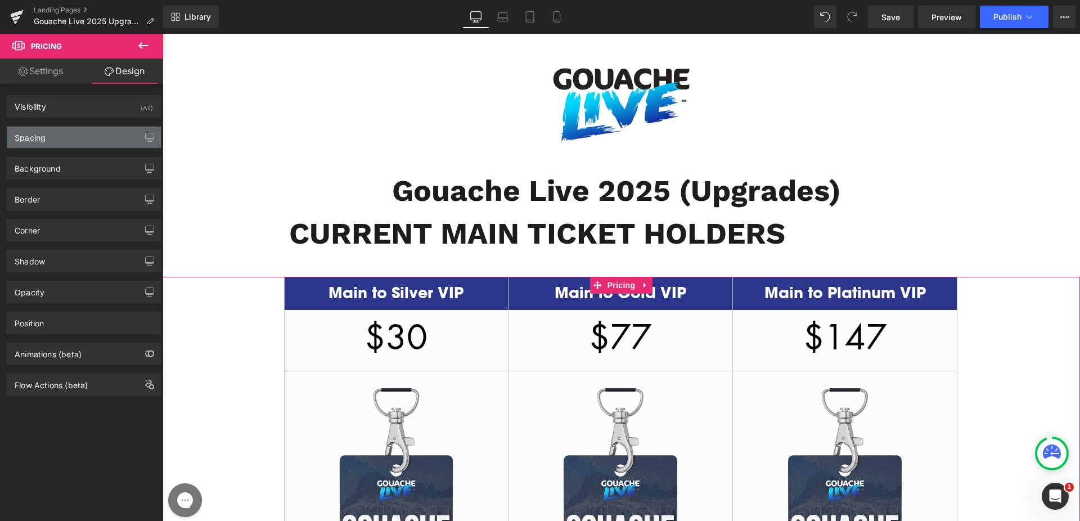
click at [89, 131] on div "Spacing" at bounding box center [84, 137] width 154 height 21
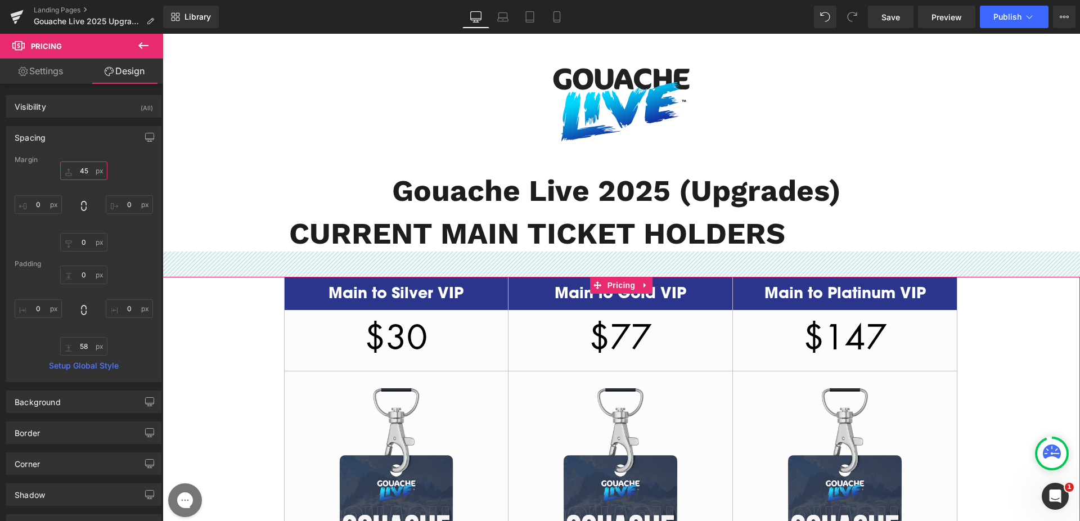
click at [82, 172] on input "45" at bounding box center [83, 171] width 47 height 19
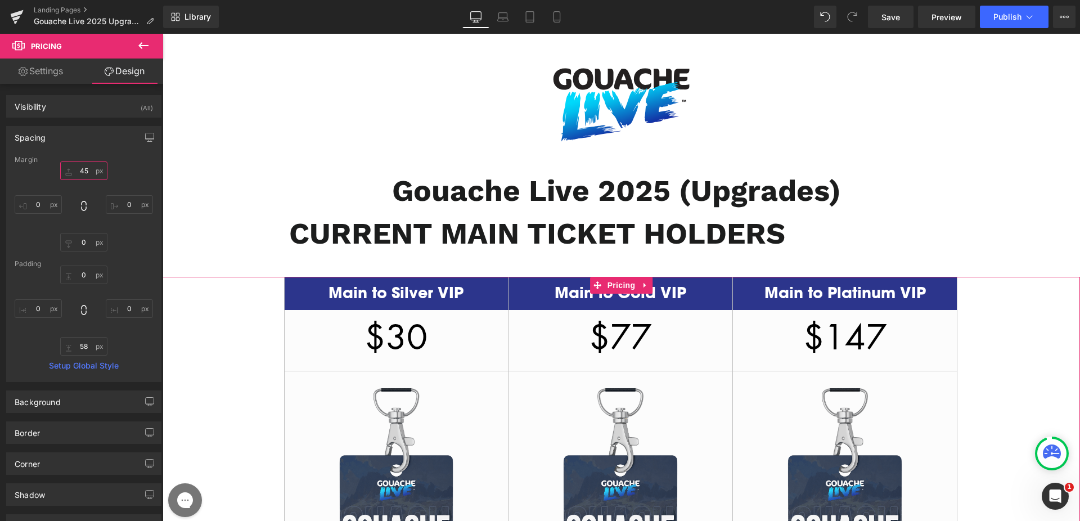
click at [82, 172] on input "45" at bounding box center [83, 171] width 47 height 19
type input "15"
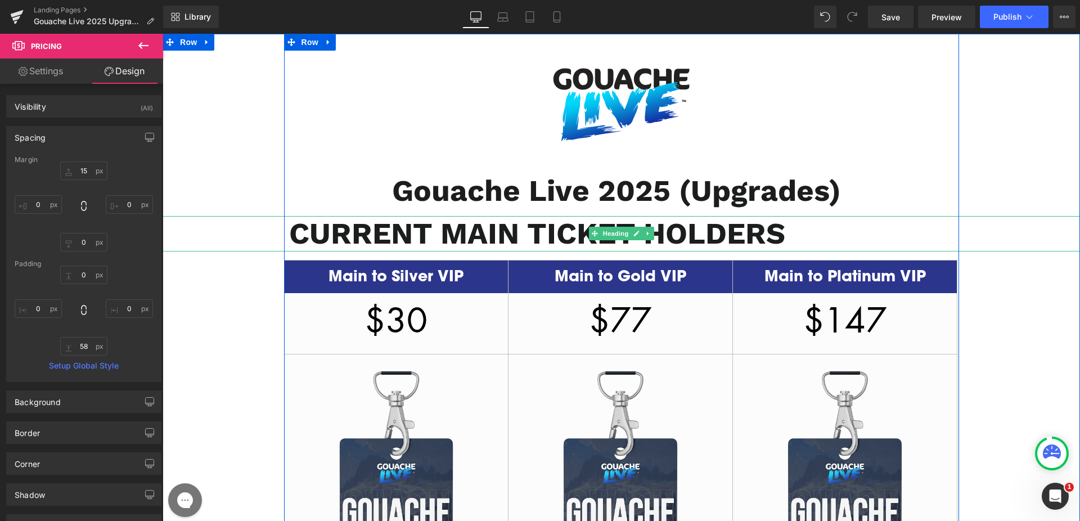
click at [512, 230] on b "CURRENT MAIN TICKET HOLDERS" at bounding box center [537, 233] width 496 height 35
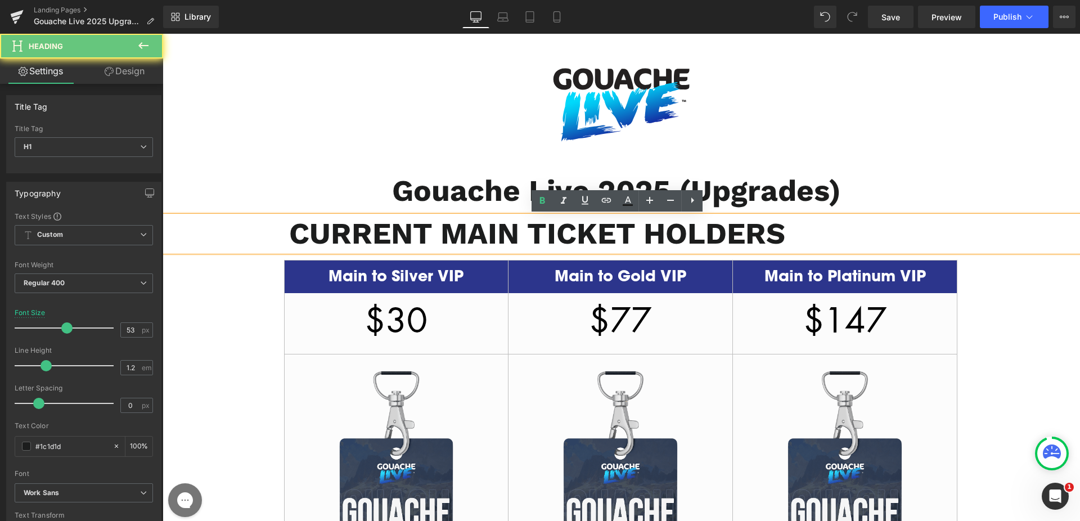
click at [511, 230] on b "CURRENT MAIN TICKET HOLDERS" at bounding box center [537, 233] width 496 height 35
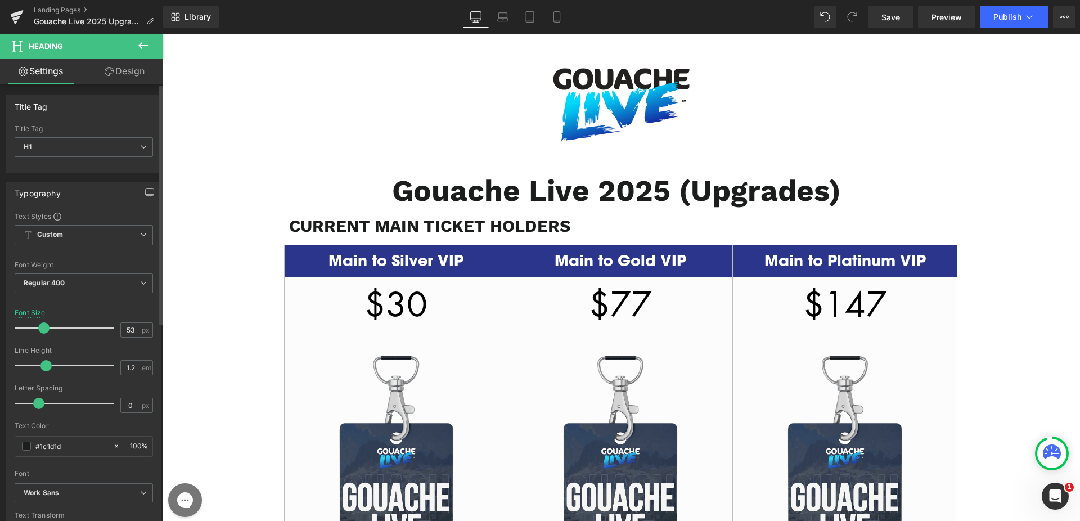
drag, startPoint x: 64, startPoint y: 326, endPoint x: 42, endPoint y: 325, distance: 22.0
click at [42, 325] on span at bounding box center [43, 327] width 11 height 11
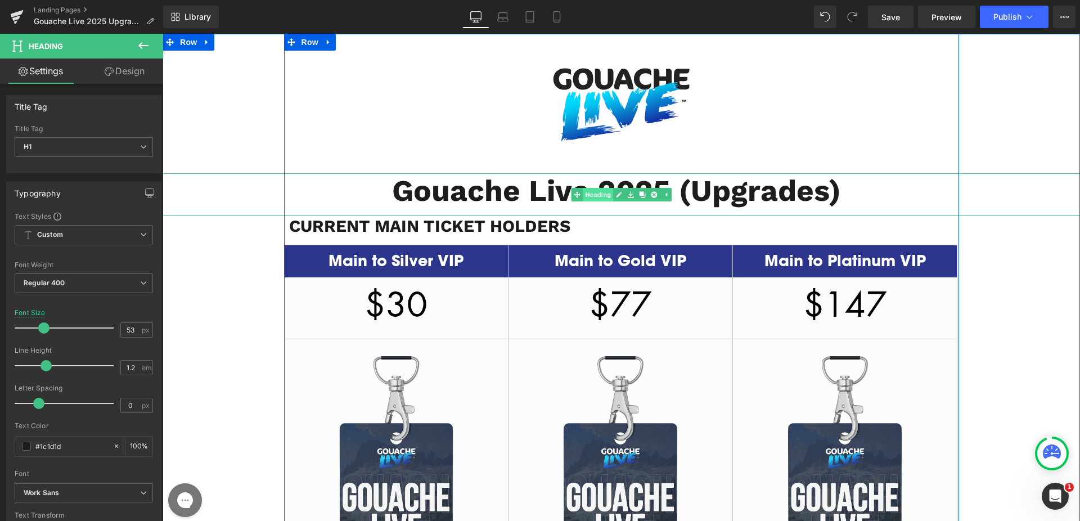
click at [594, 197] on link "Heading" at bounding box center [592, 195] width 42 height 14
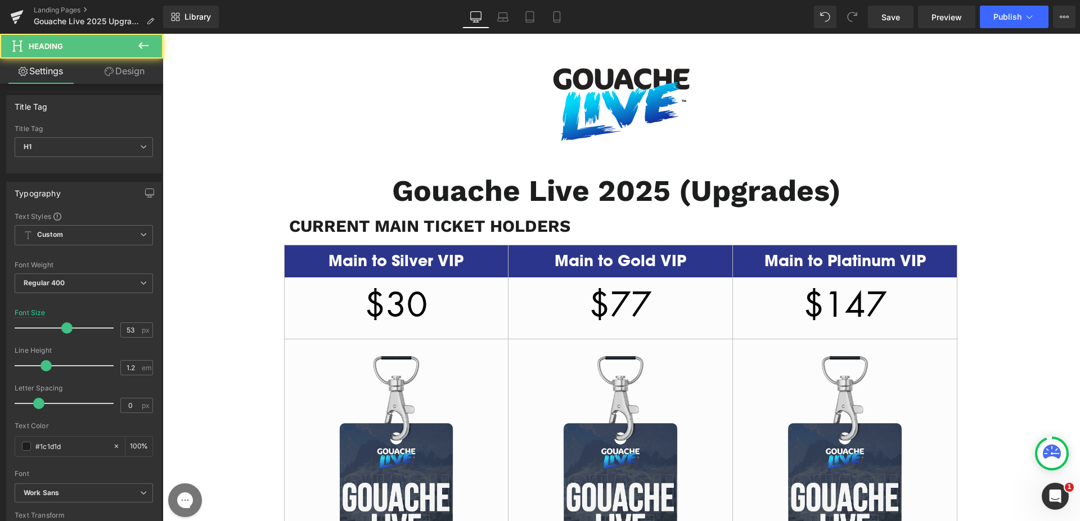
click at [133, 66] on link "Design" at bounding box center [125, 71] width 82 height 25
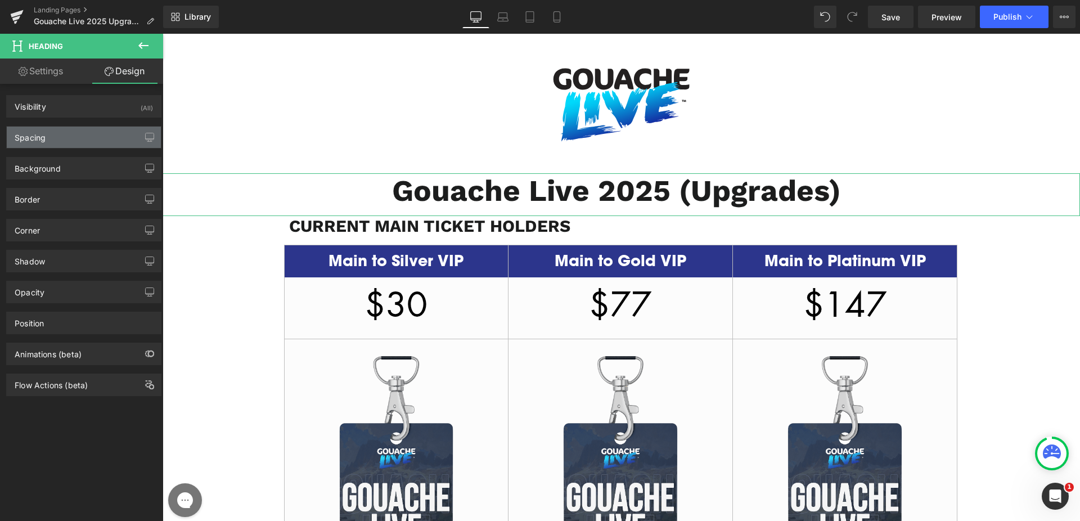
click at [69, 134] on div "Spacing" at bounding box center [84, 137] width 154 height 21
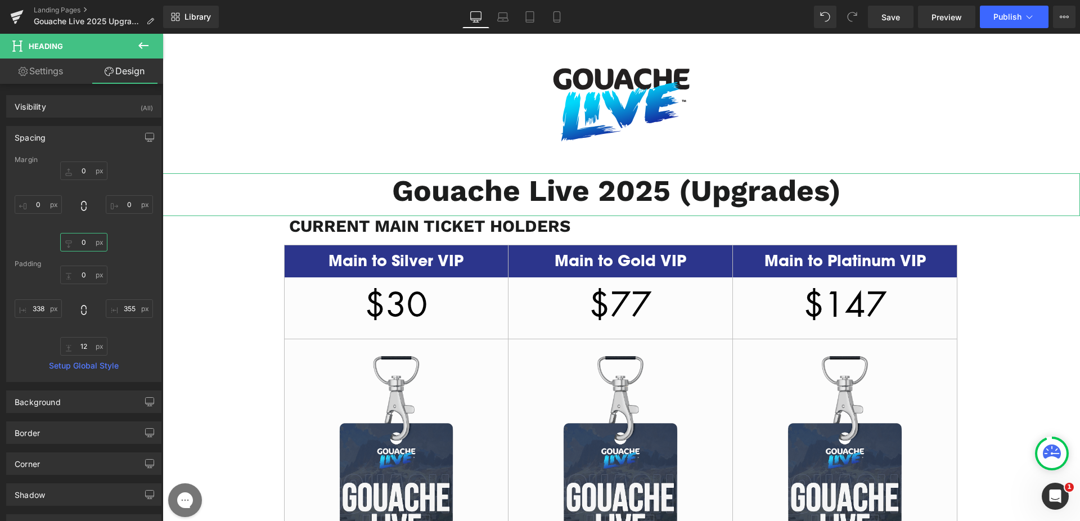
click at [83, 240] on input "0" at bounding box center [83, 242] width 47 height 19
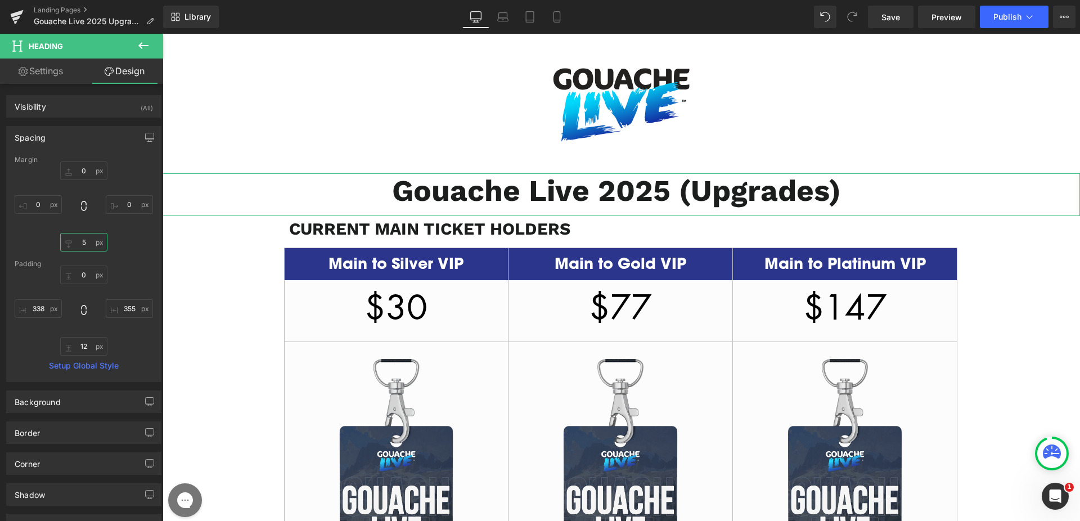
type input "55"
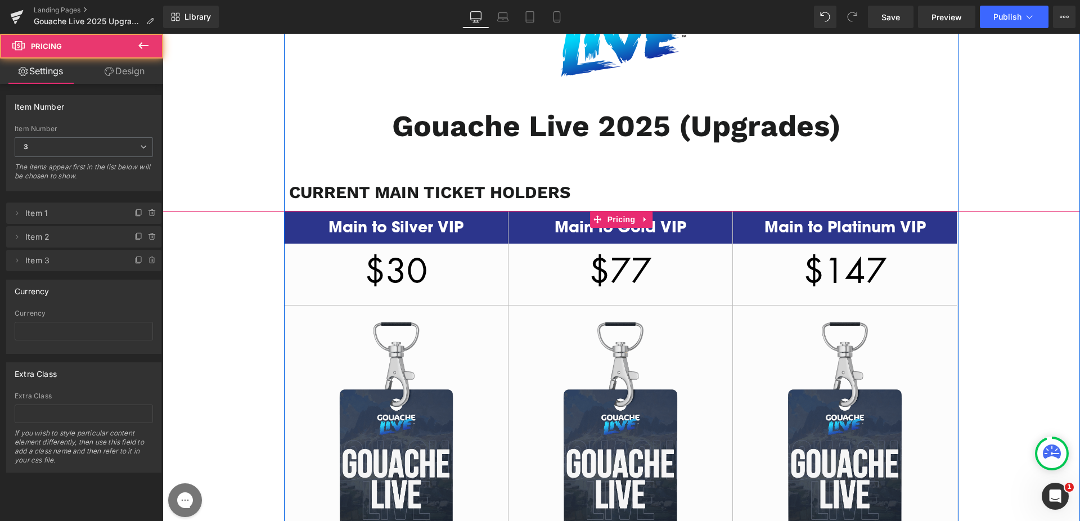
scroll to position [69, 0]
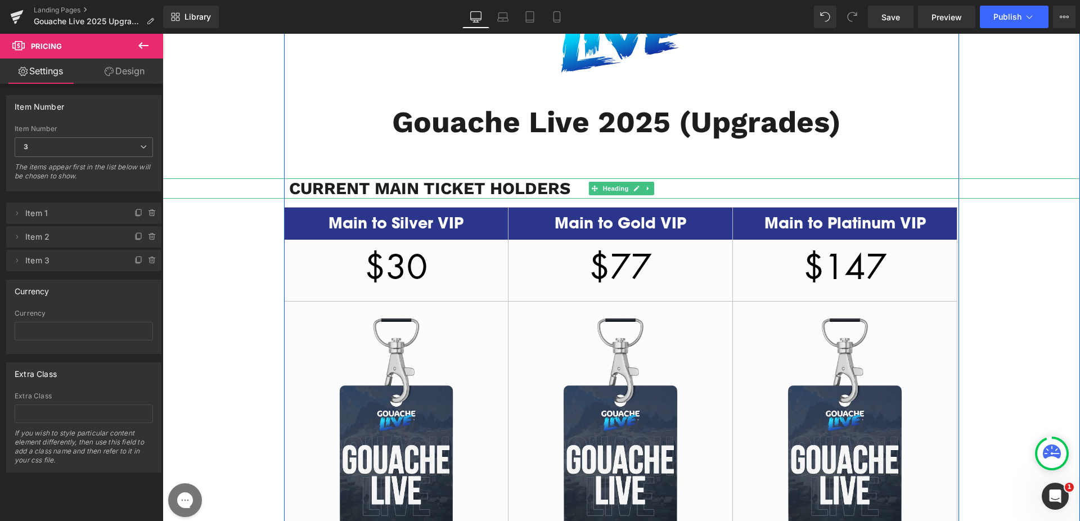
click at [904, 186] on div "CURRENT MAIN TICKET HOLDERS" at bounding box center [622, 188] width 918 height 20
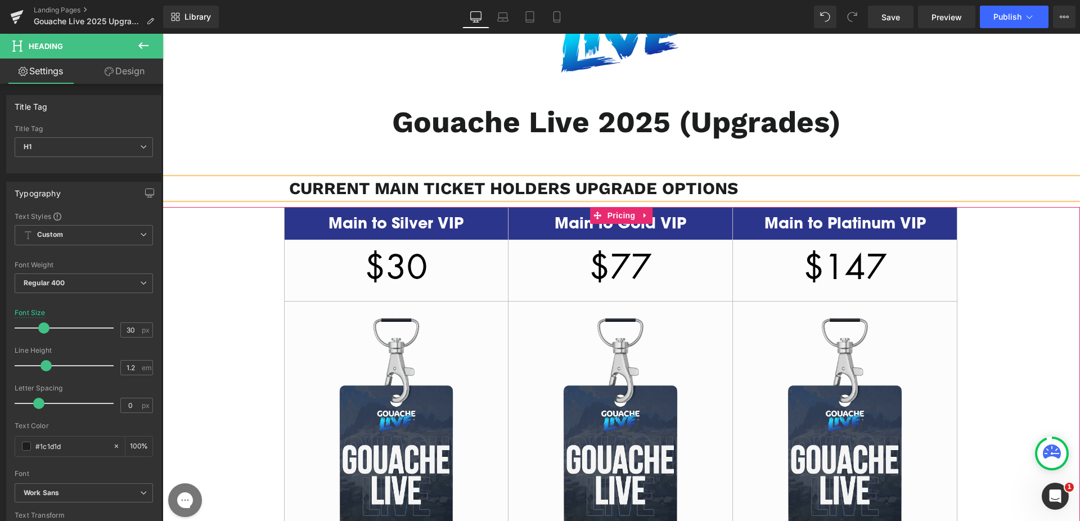
click at [226, 241] on div "Main to Silver VIP $30 / Image Icon Replay access for 60 days Text Block Icon L…" at bounding box center [622, 474] width 918 height 534
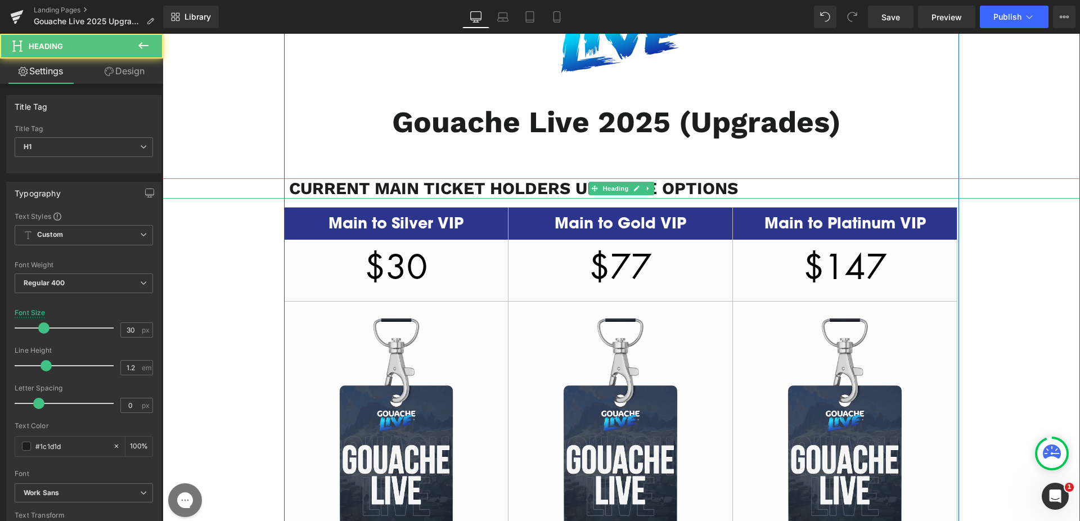
click at [387, 192] on b "CURRENT MAIN TICKET HOLDERS UPGRADE OPTIONS" at bounding box center [513, 188] width 449 height 20
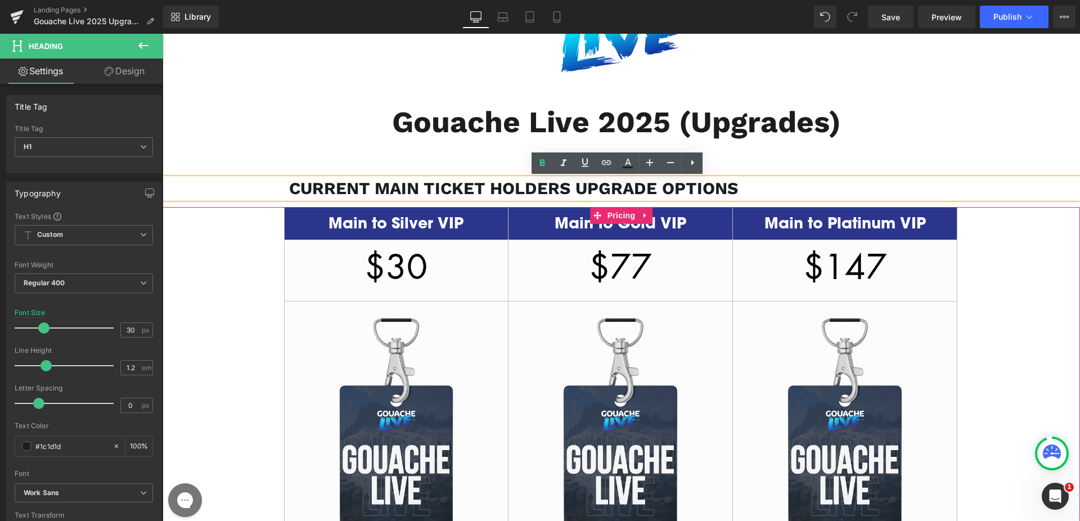
click at [239, 244] on div "Main to Silver VIP $30 / Image Icon Replay access for 60 days Text Block Icon L…" at bounding box center [622, 474] width 918 height 534
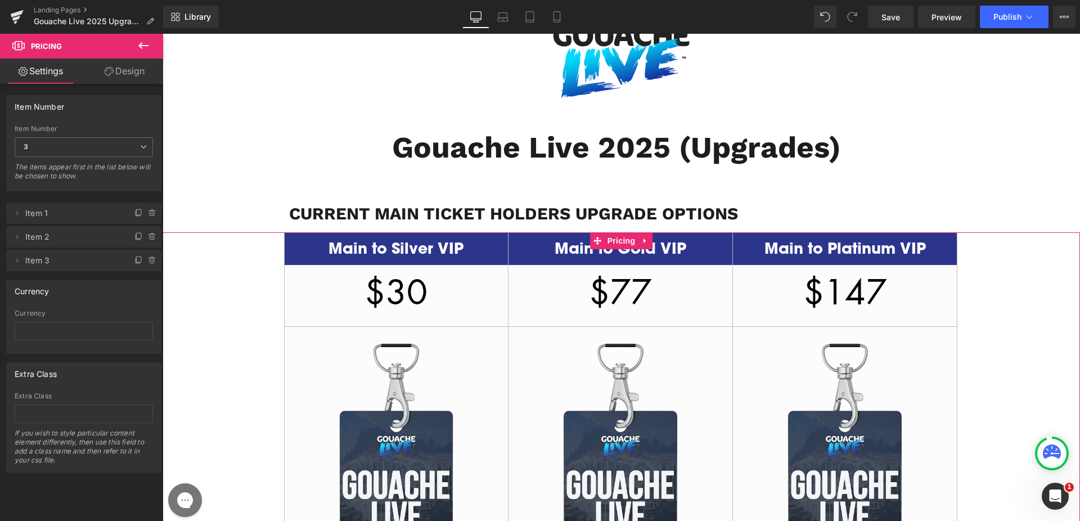
scroll to position [0, 0]
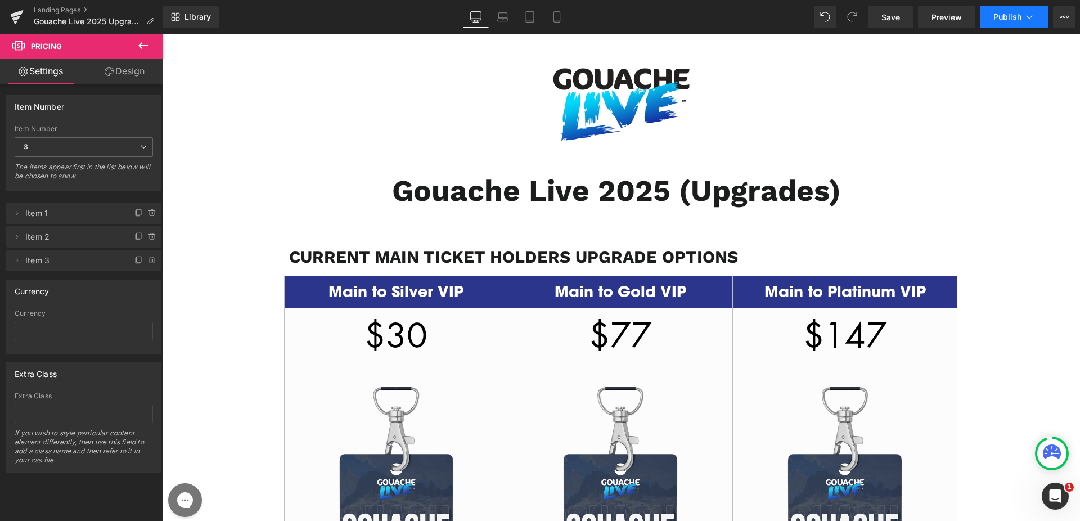
click at [1006, 8] on button "Publish" at bounding box center [1014, 17] width 69 height 23
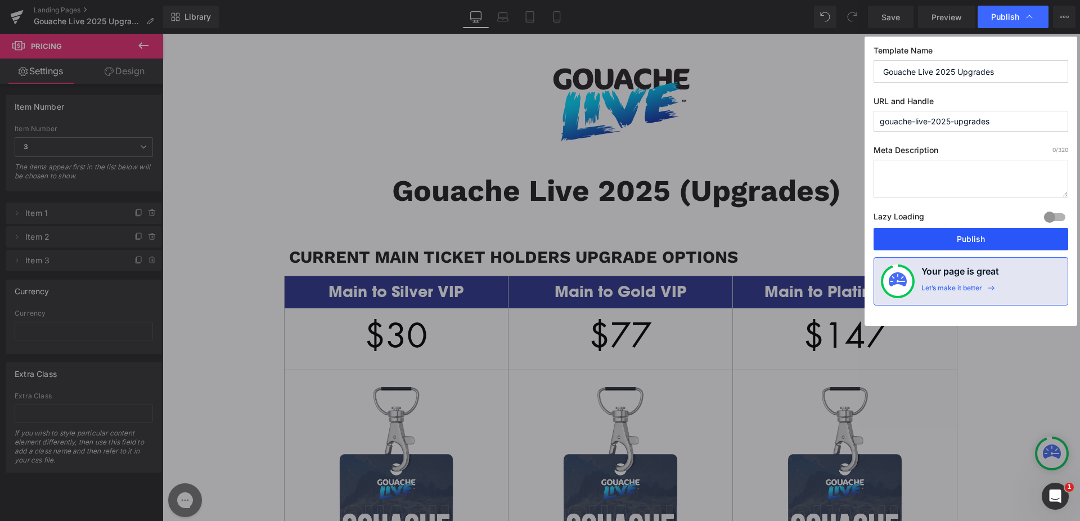
click at [991, 234] on button "Publish" at bounding box center [971, 239] width 195 height 23
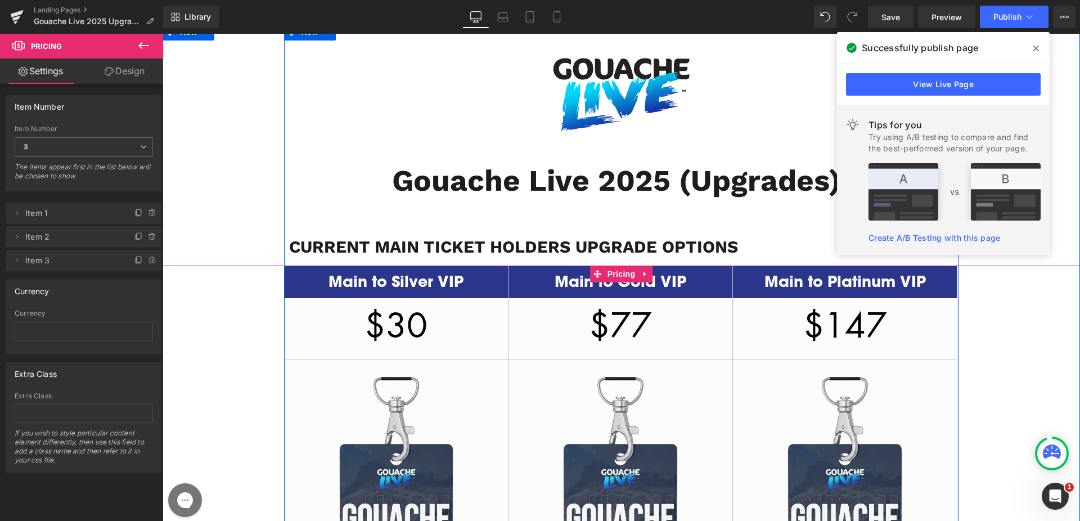
scroll to position [27, 0]
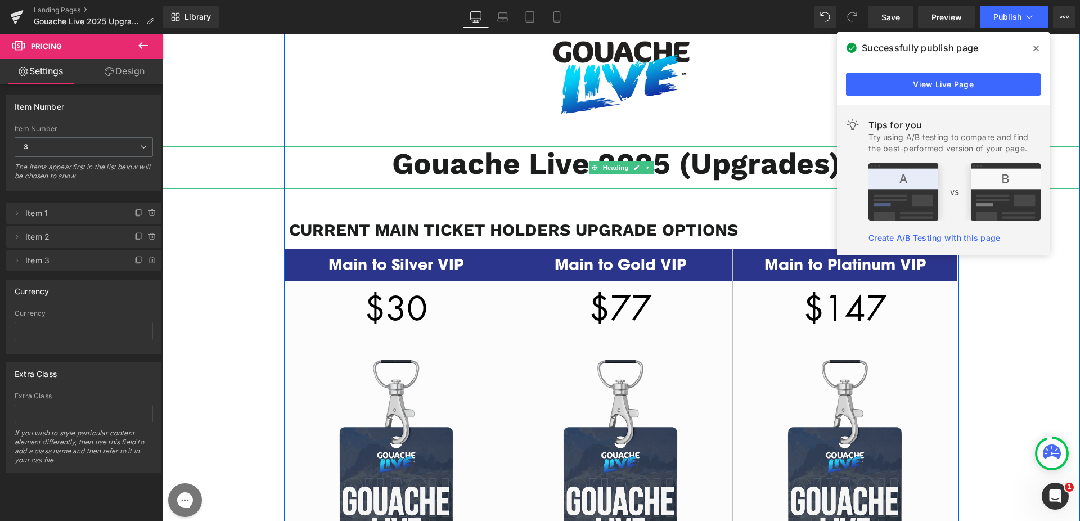
click at [266, 163] on div "Gouache Live 2025 (Upgrades)" at bounding box center [622, 167] width 918 height 43
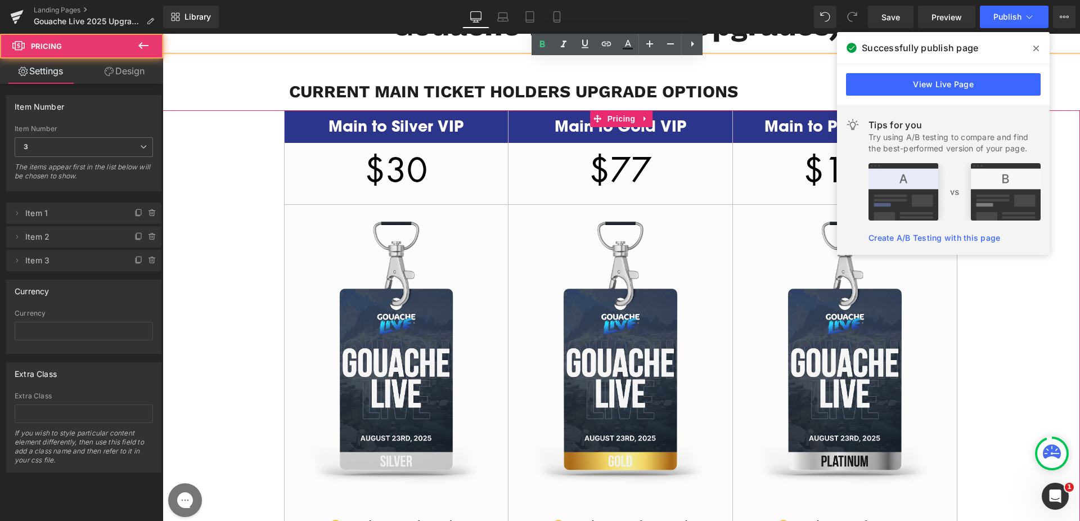
click at [238, 189] on div "Main to Silver VIP $30 / Image Icon Replay access for 60 days Text Block Icon L…" at bounding box center [622, 377] width 918 height 534
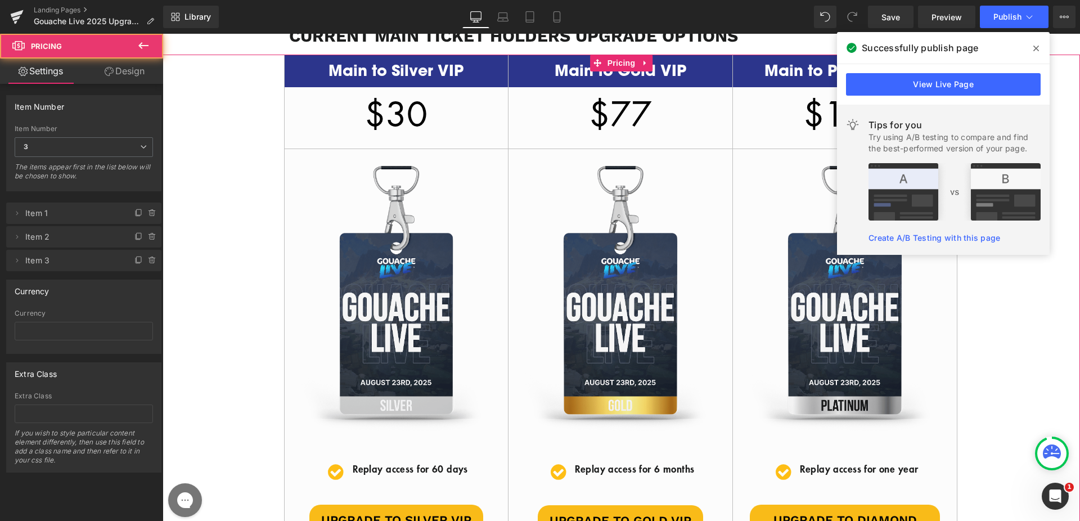
scroll to position [367, 0]
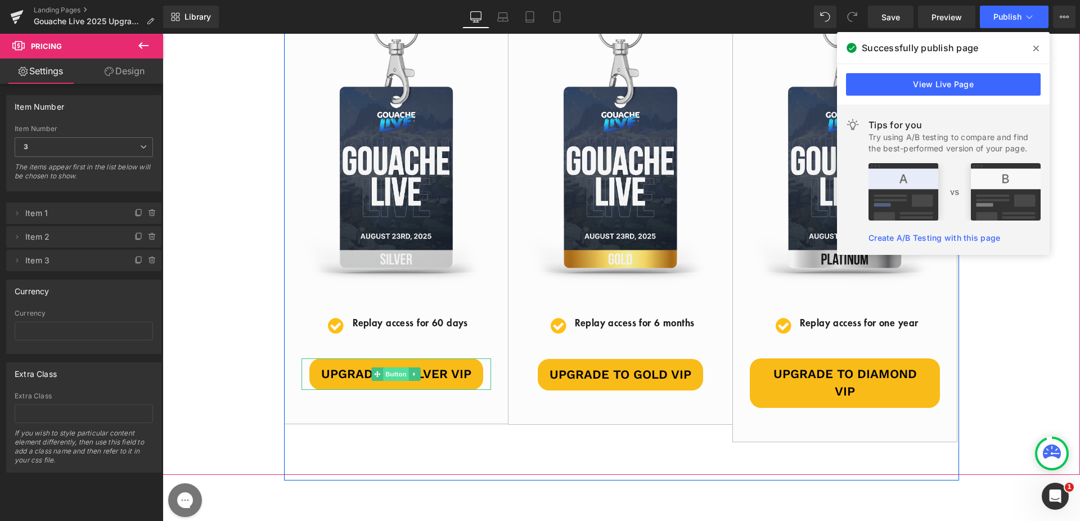
click at [388, 375] on span "Button" at bounding box center [397, 374] width 26 height 14
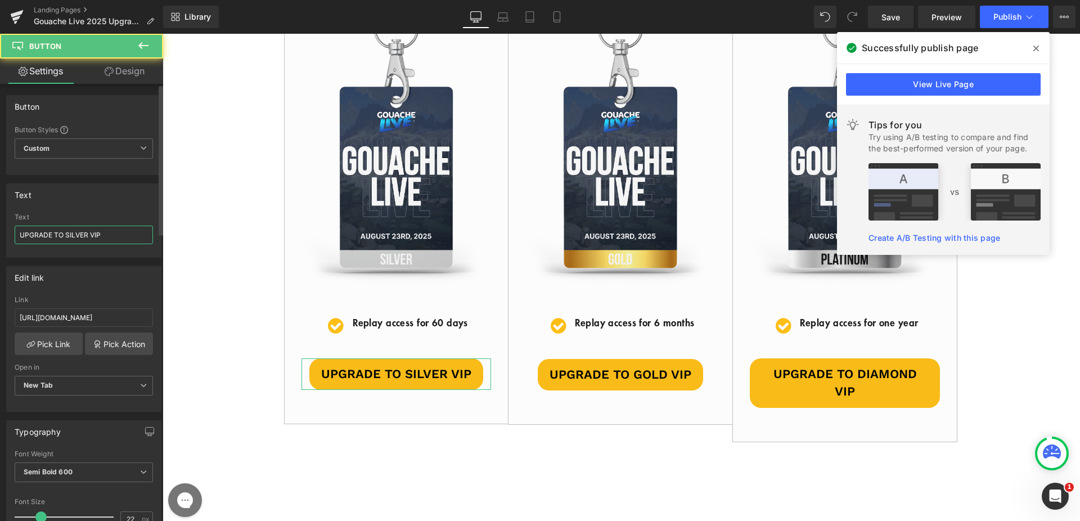
click at [111, 236] on input "UPGRADE TO SILVER VIP" at bounding box center [84, 235] width 138 height 19
paste input "[URL][DOMAIN_NAME]"
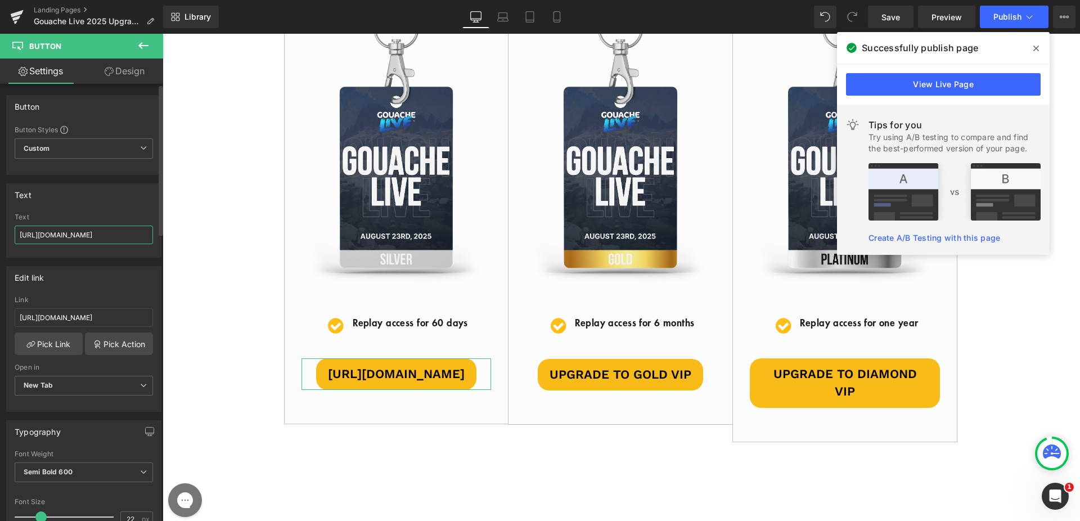
type input "UPGRADE TO SILVER VIP"
click at [80, 313] on input "[URL][DOMAIN_NAME]" at bounding box center [84, 317] width 138 height 19
paste input "://[DOMAIN_NAME][URL]"
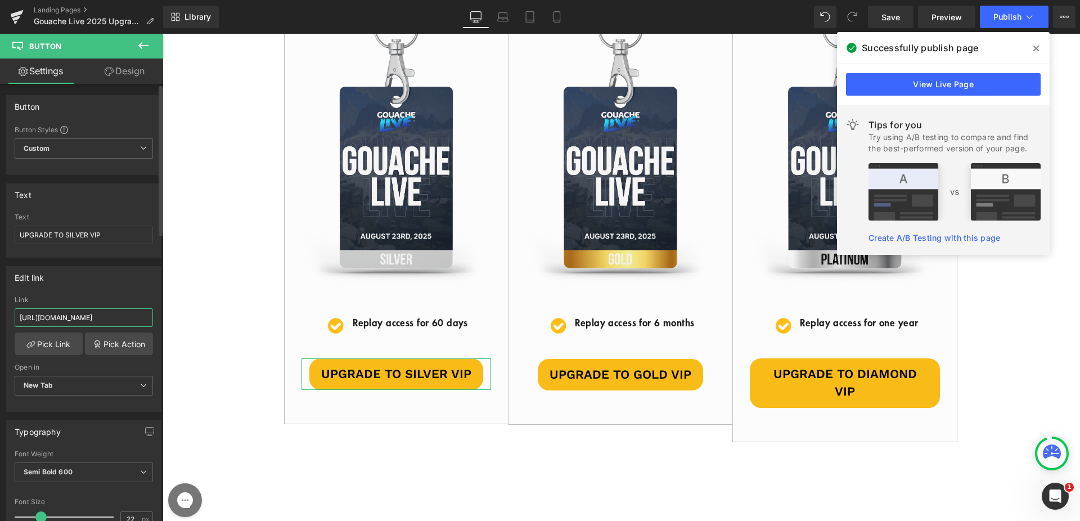
type input "[URL][DOMAIN_NAME]"
click at [94, 296] on div "Link" at bounding box center [84, 300] width 138 height 8
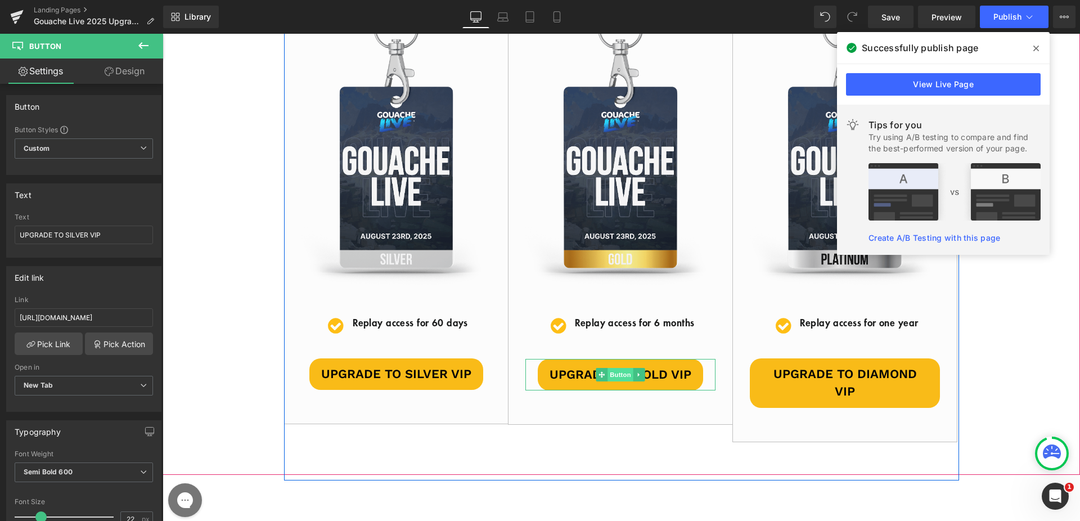
click at [612, 370] on span "Button" at bounding box center [621, 375] width 26 height 14
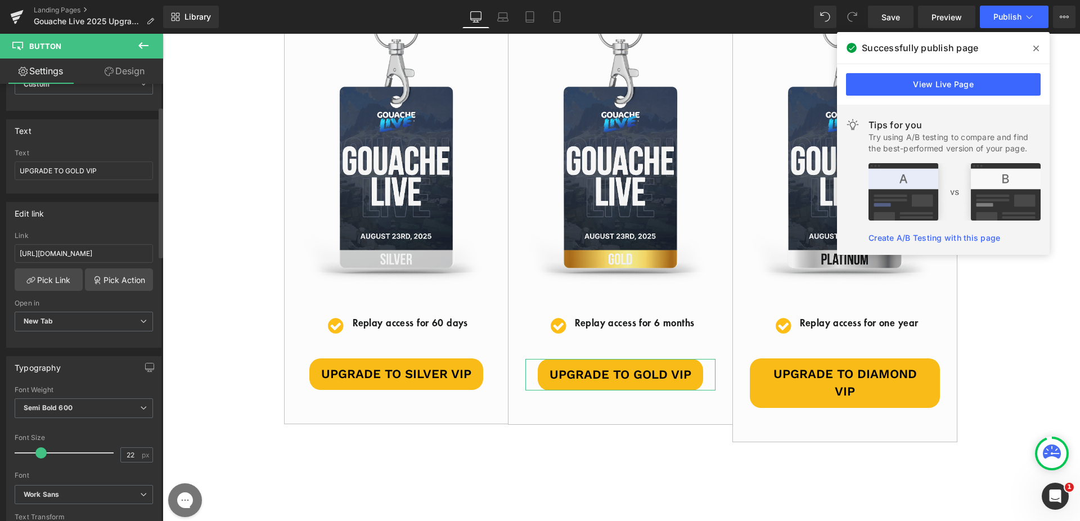
scroll to position [65, 0]
click at [83, 250] on input "[URL][DOMAIN_NAME]" at bounding box center [84, 252] width 138 height 19
paste input "://[DOMAIN_NAME][URL]"
type input "[URL][DOMAIN_NAME]"
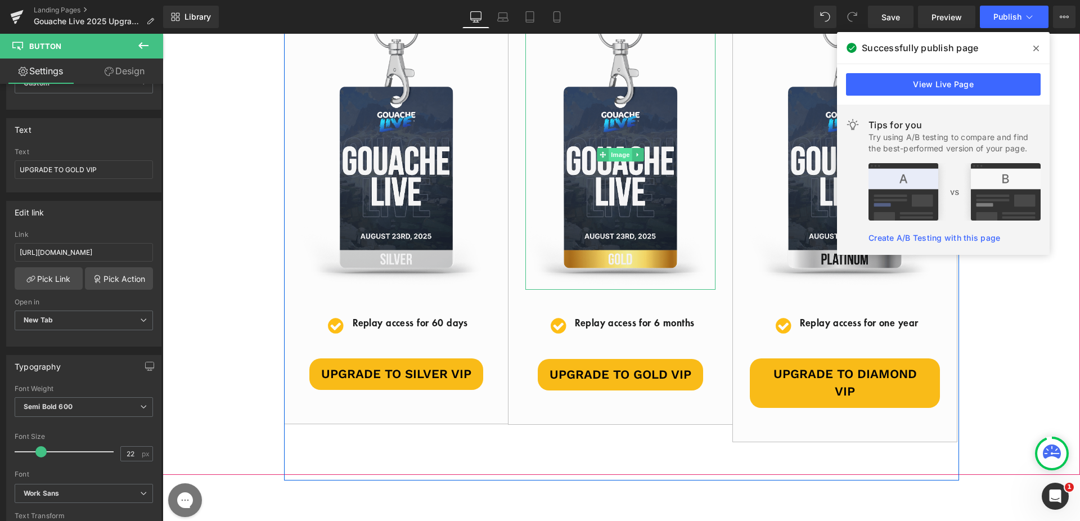
click at [613, 151] on span "Image" at bounding box center [621, 155] width 24 height 14
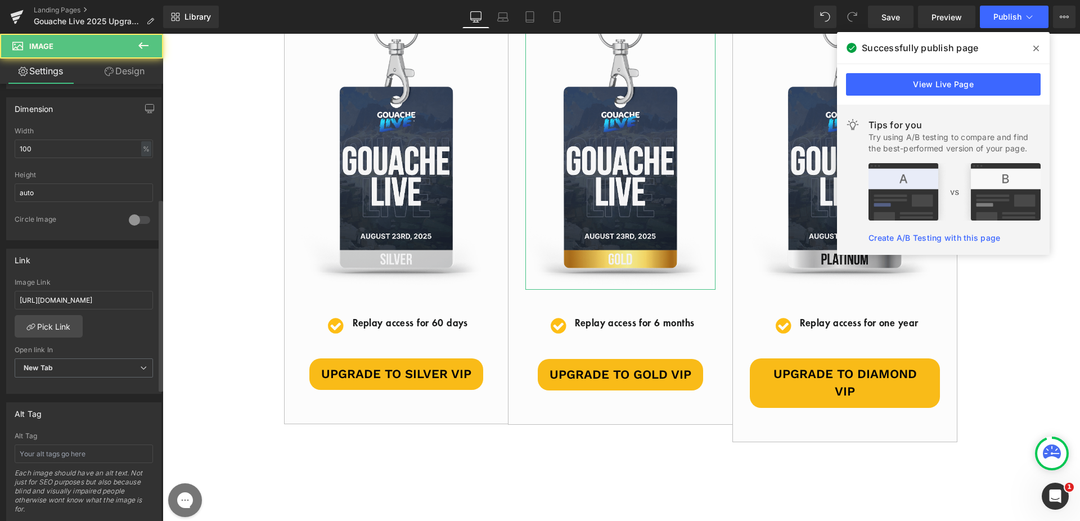
scroll to position [414, 0]
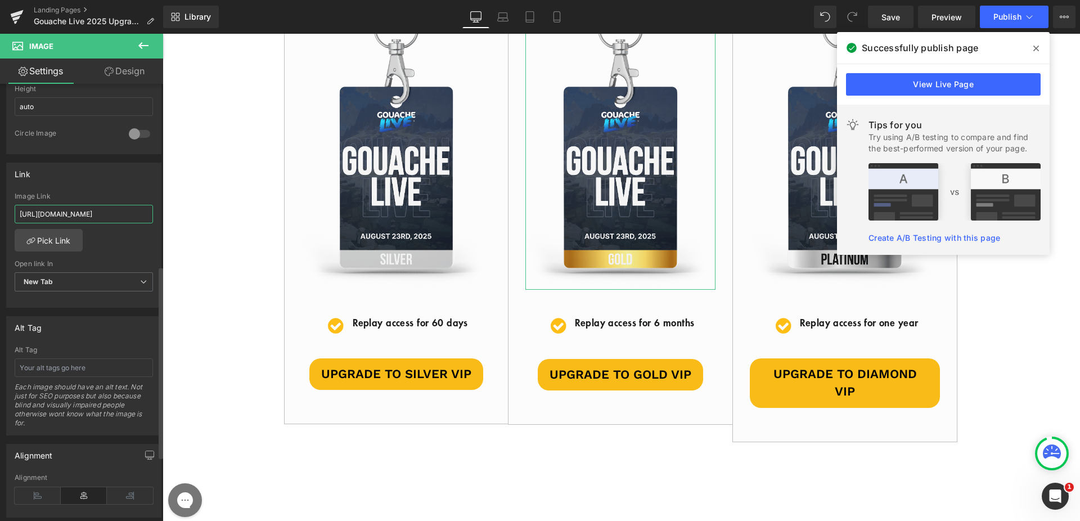
click at [95, 216] on input "[URL][DOMAIN_NAME]" at bounding box center [84, 214] width 138 height 19
paste input "://[DOMAIN_NAME][URL]"
type input "[URL][DOMAIN_NAME]"
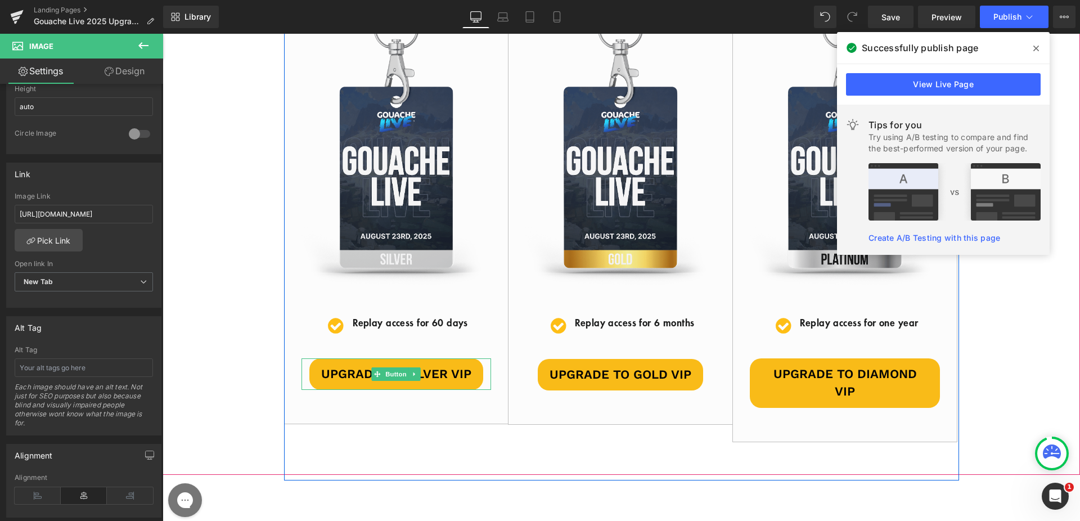
click at [384, 372] on span "Button" at bounding box center [397, 374] width 26 height 14
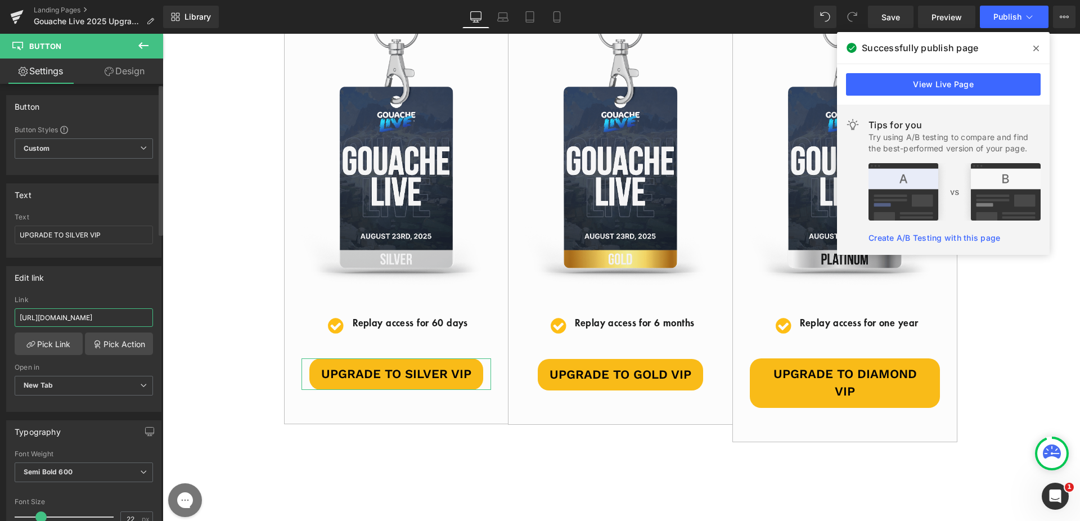
click at [97, 311] on input "[URL][DOMAIN_NAME]" at bounding box center [84, 317] width 138 height 19
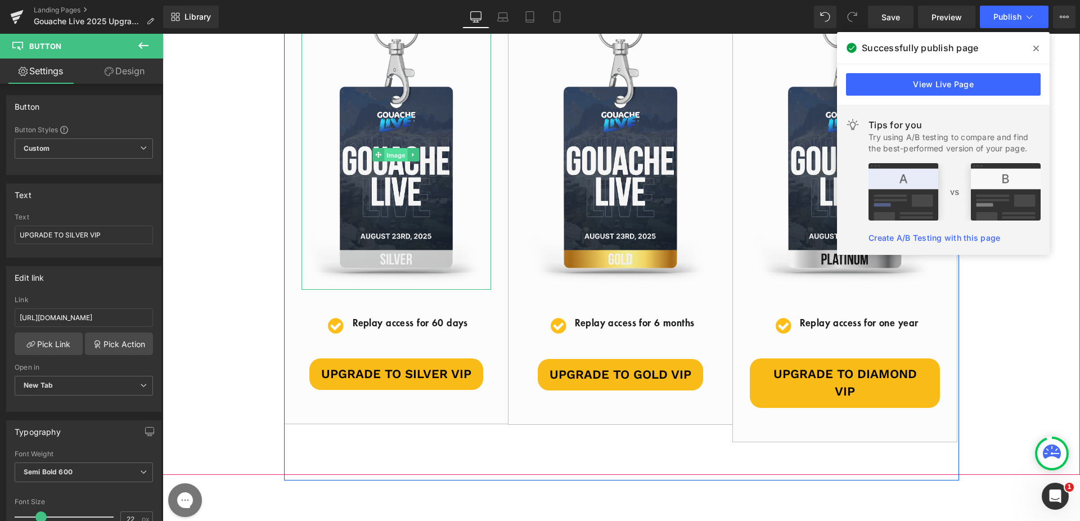
click at [388, 154] on span "Image" at bounding box center [397, 156] width 24 height 14
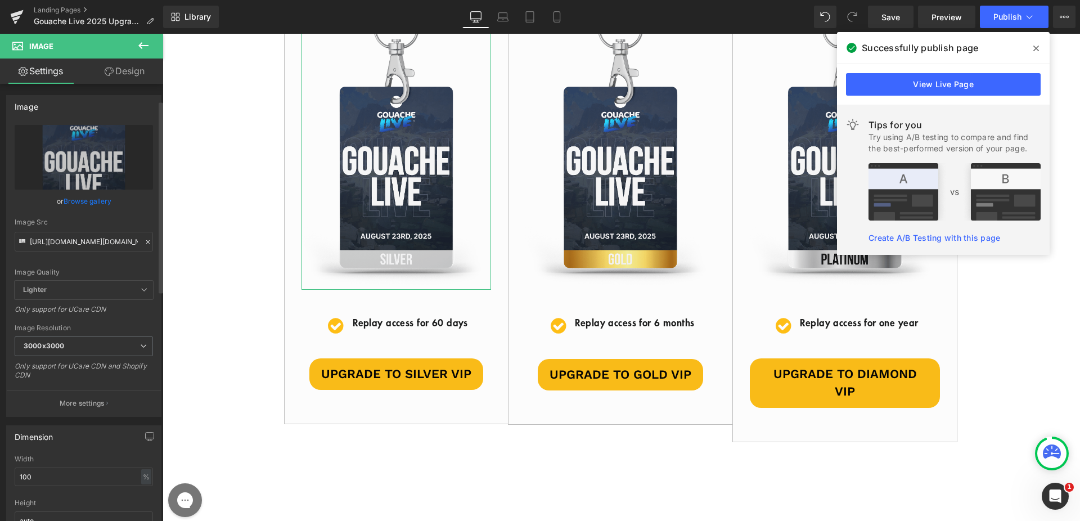
scroll to position [237, 0]
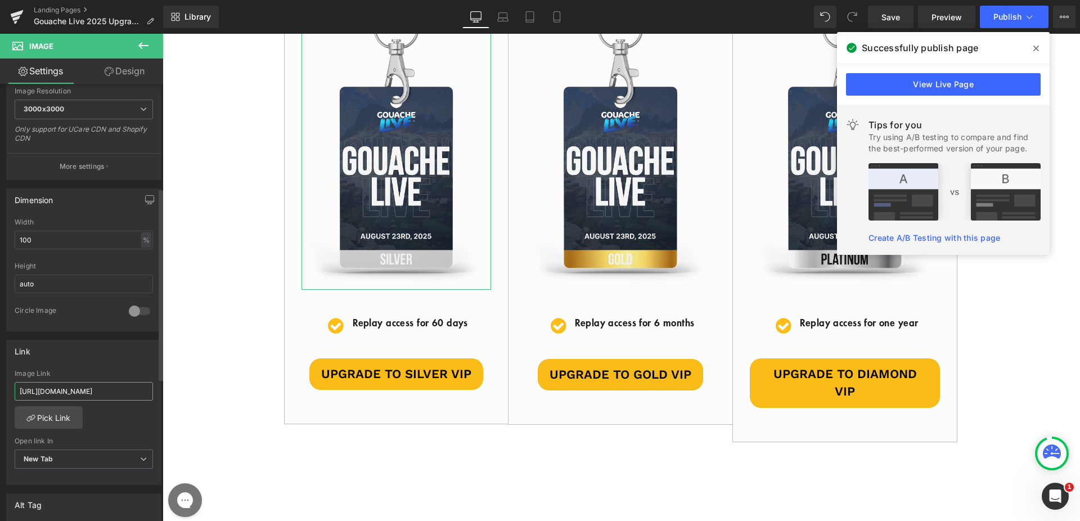
click at [92, 395] on input "[URL][DOMAIN_NAME]" at bounding box center [84, 391] width 138 height 19
paste input "://[DOMAIN_NAME][URL]"
type input "[URL][DOMAIN_NAME]"
click at [1036, 47] on icon at bounding box center [1037, 49] width 6 height 6
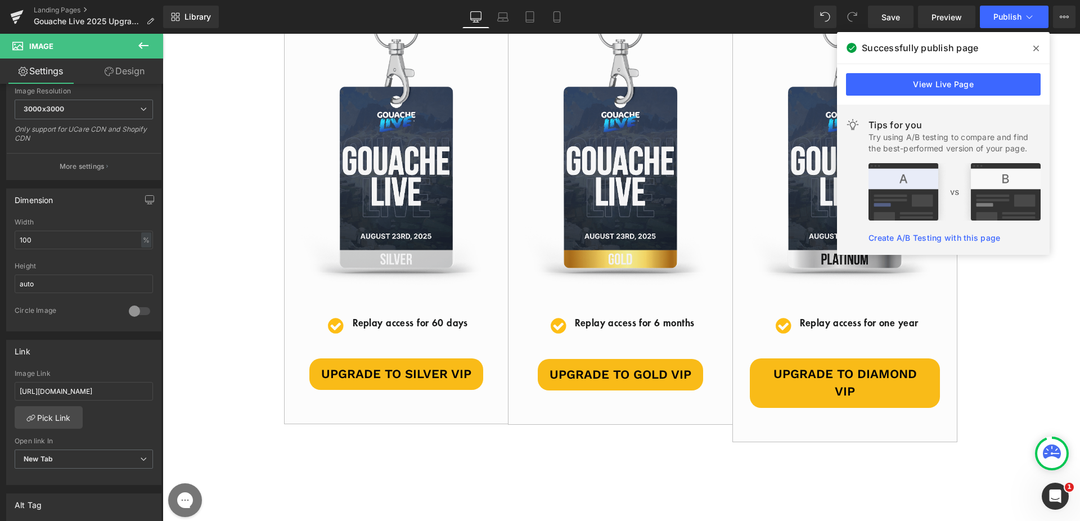
scroll to position [0, 0]
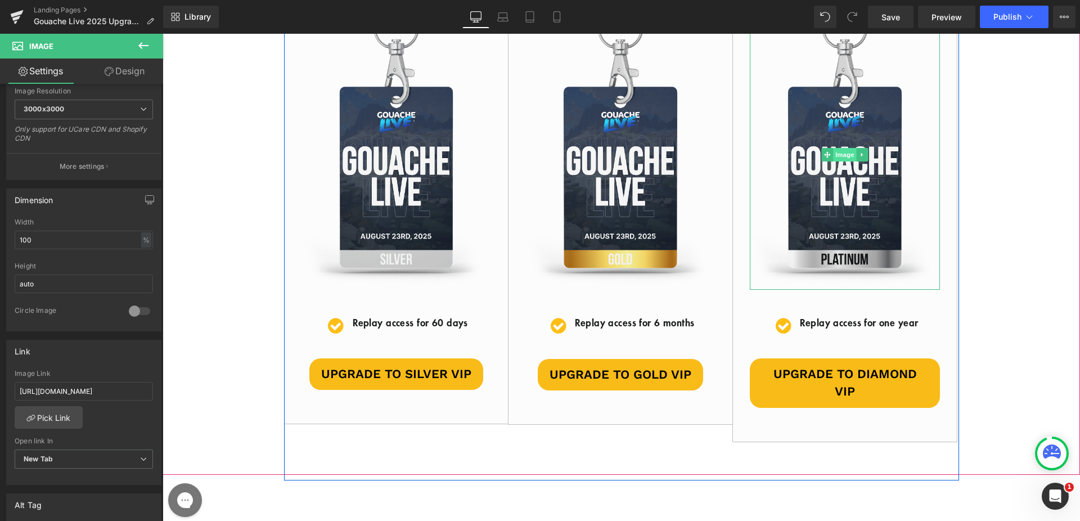
click at [837, 153] on span "Image" at bounding box center [846, 155] width 24 height 14
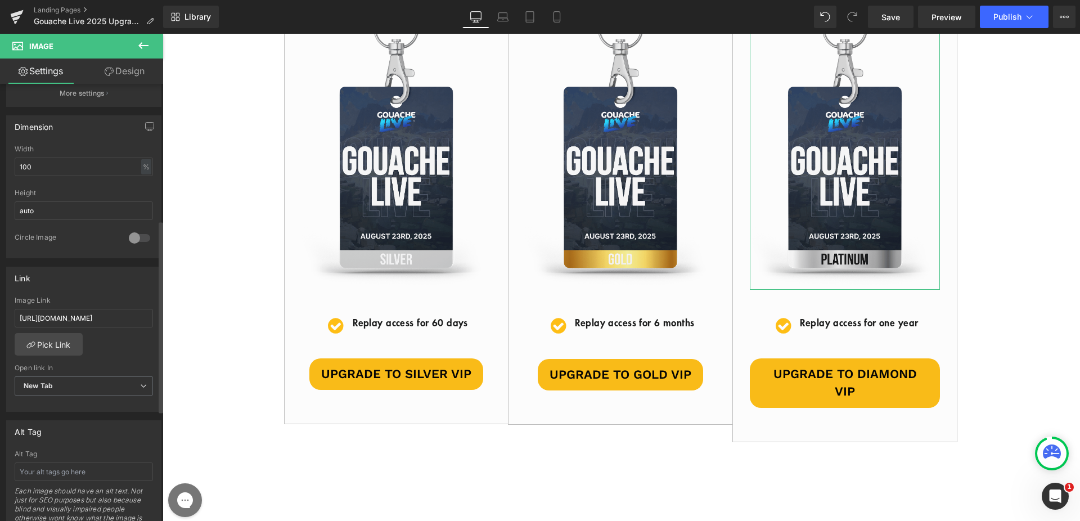
scroll to position [331, 0]
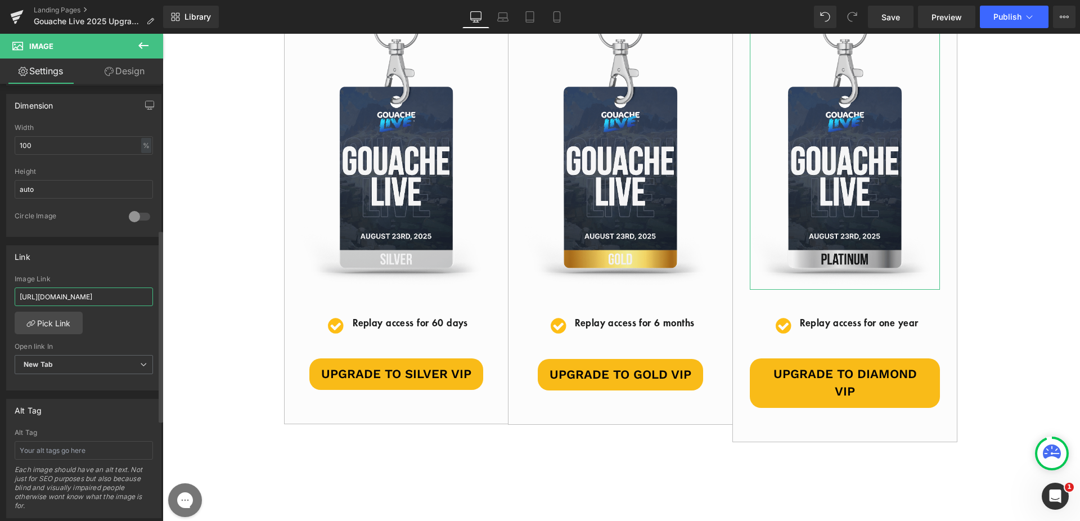
click at [88, 298] on input "[URL][DOMAIN_NAME]" at bounding box center [84, 297] width 138 height 19
paste input "://[DOMAIN_NAME][URL]"
type input "[URL][DOMAIN_NAME]"
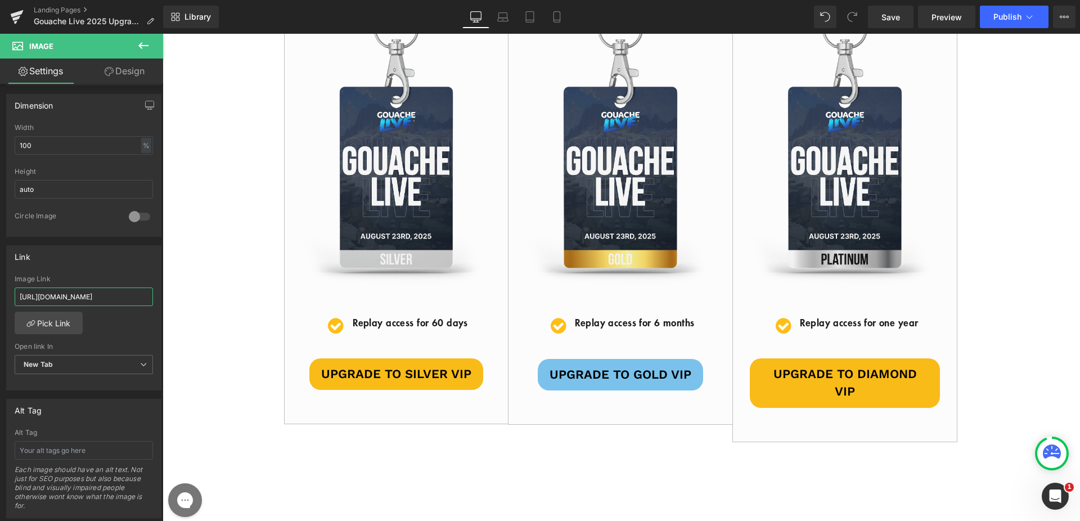
scroll to position [0, 74]
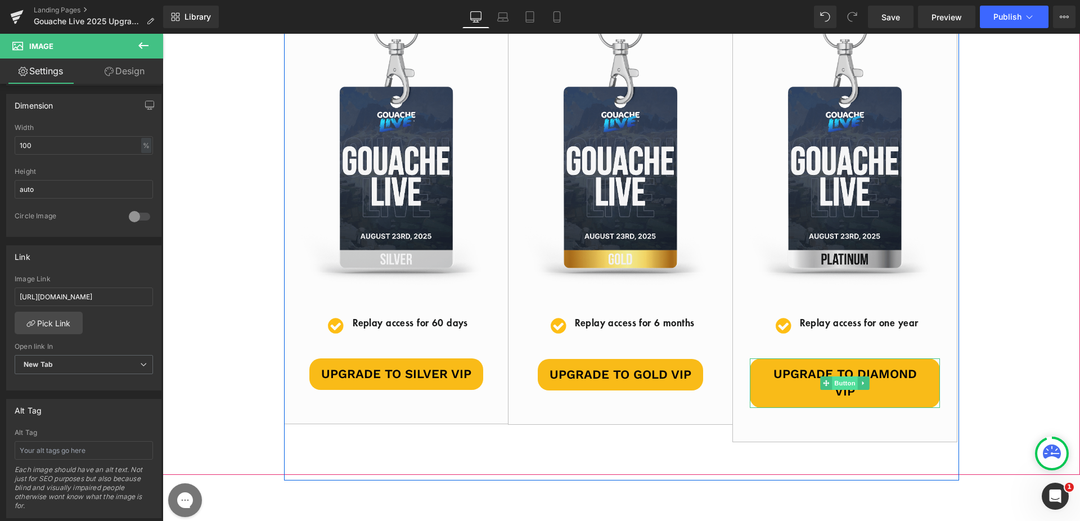
click at [833, 376] on span "Button" at bounding box center [846, 383] width 26 height 14
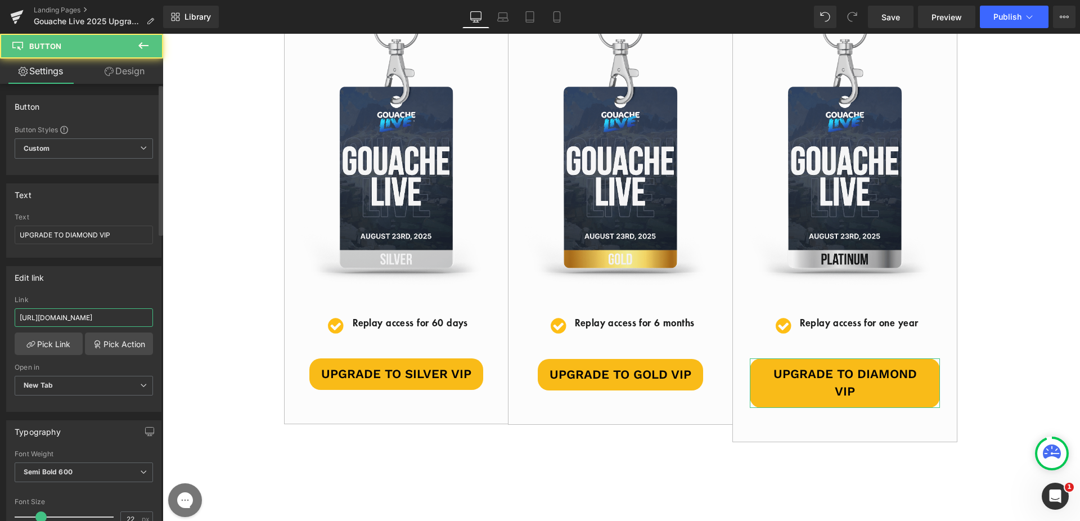
click at [114, 313] on input "[URL][DOMAIN_NAME]" at bounding box center [84, 317] width 138 height 19
paste input "://[DOMAIN_NAME][URL]"
type input "[URL][DOMAIN_NAME]"
click at [115, 296] on div "Link" at bounding box center [84, 300] width 138 height 8
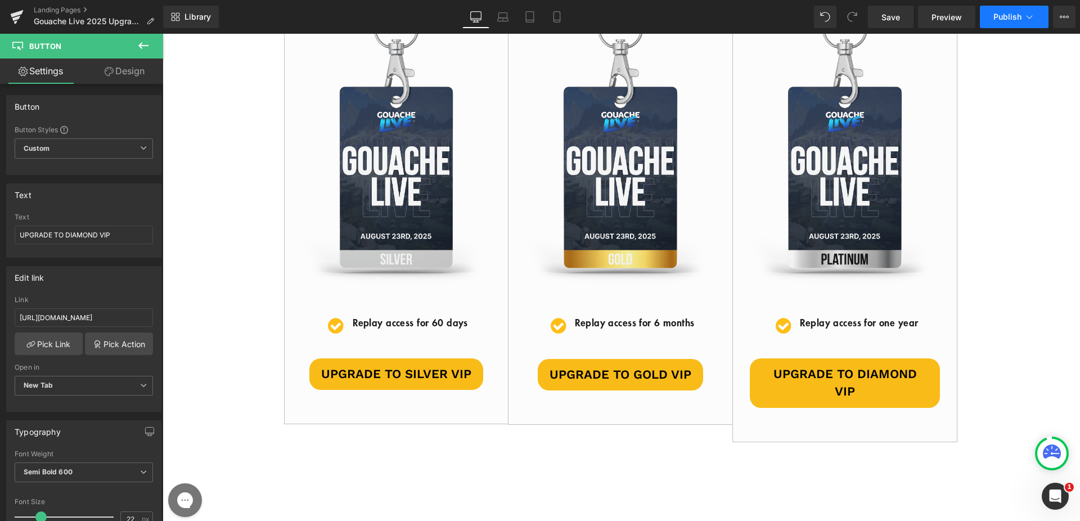
click at [1010, 13] on span "Publish" at bounding box center [1008, 16] width 28 height 9
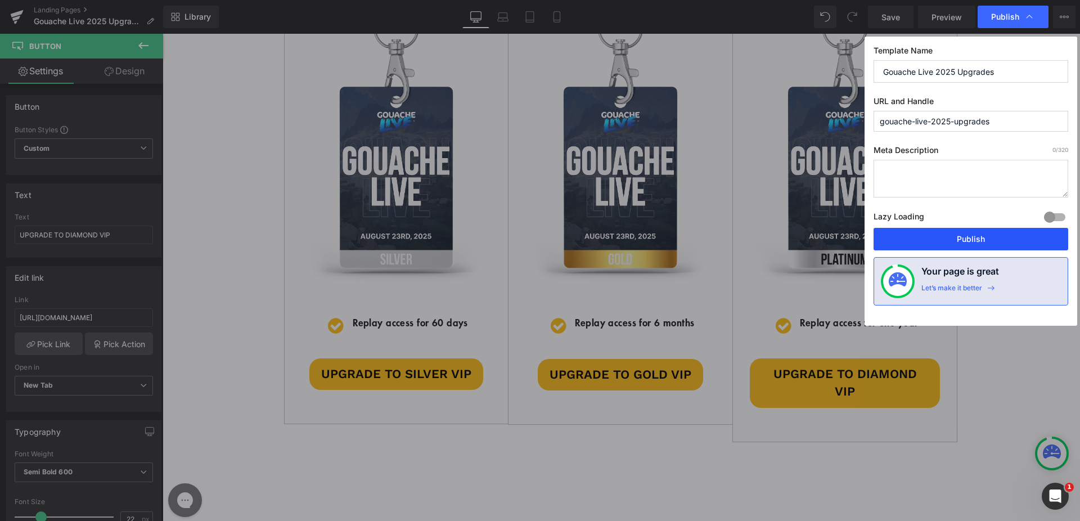
click at [943, 235] on button "Publish" at bounding box center [971, 239] width 195 height 23
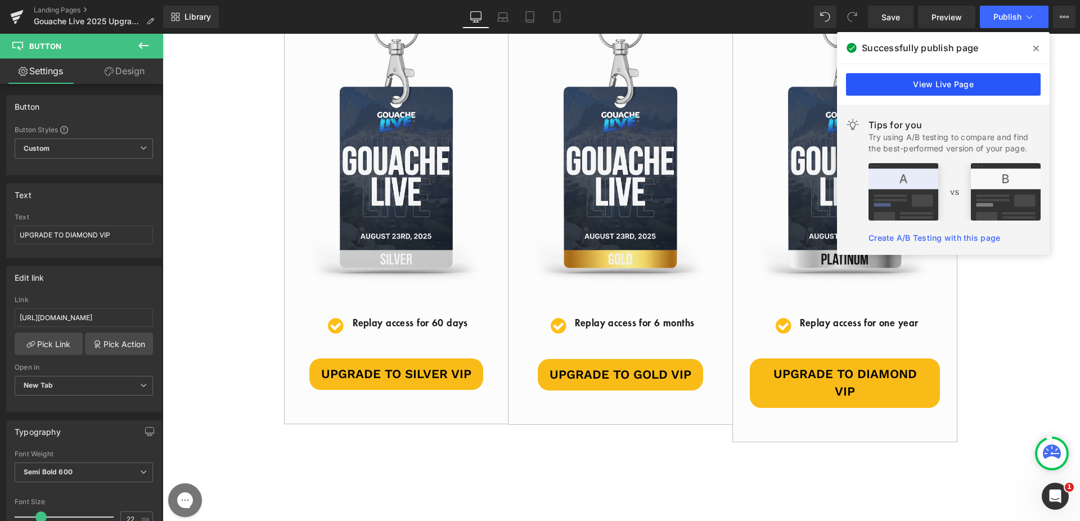
click at [890, 78] on link "View Live Page" at bounding box center [943, 84] width 195 height 23
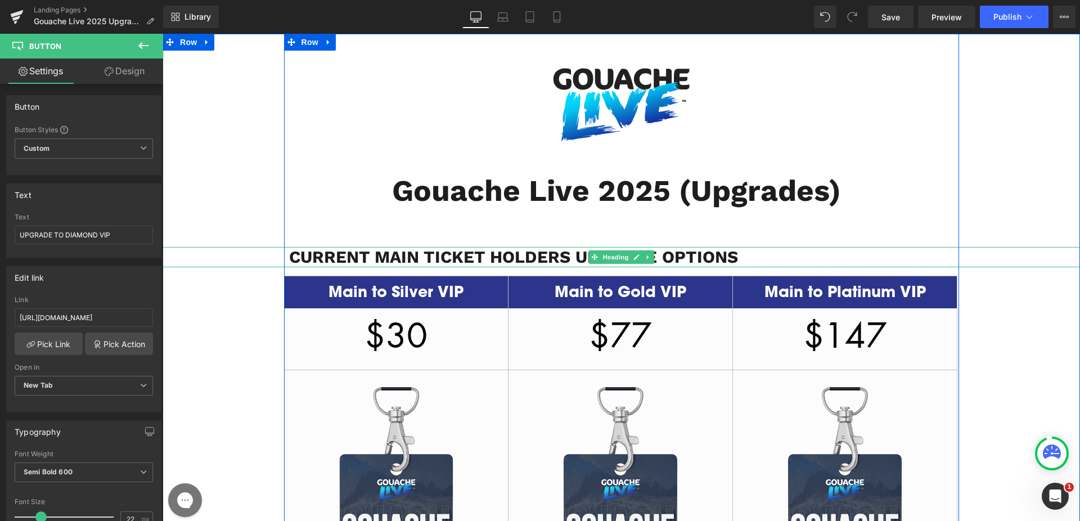
click at [519, 255] on b "CURRENT MAIN TICKET HOLDERS UPGRADE OPTIONS" at bounding box center [513, 257] width 449 height 20
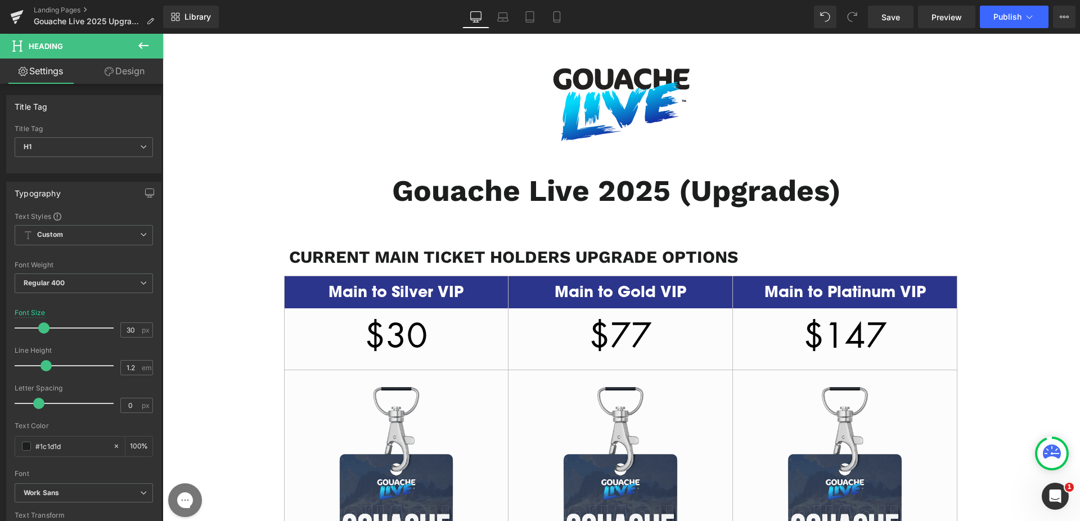
click at [124, 78] on link "Design" at bounding box center [125, 71] width 82 height 25
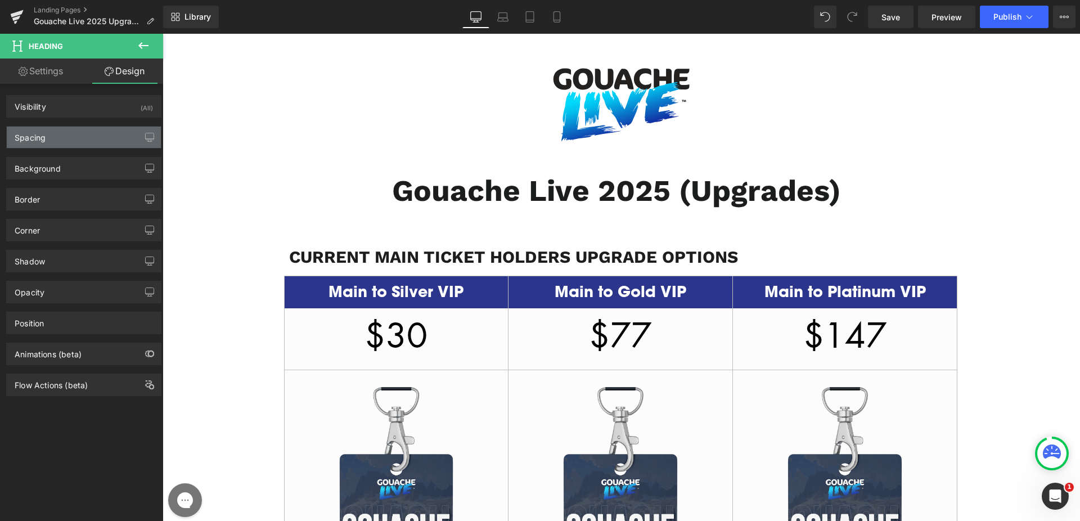
click at [96, 143] on div "Spacing" at bounding box center [84, 137] width 154 height 21
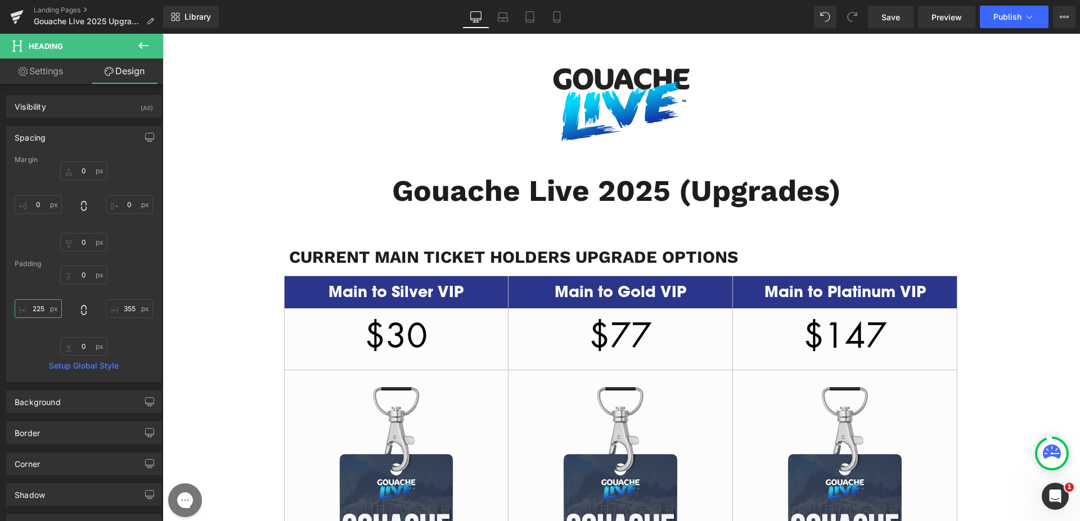
click at [38, 311] on input "225" at bounding box center [38, 308] width 47 height 19
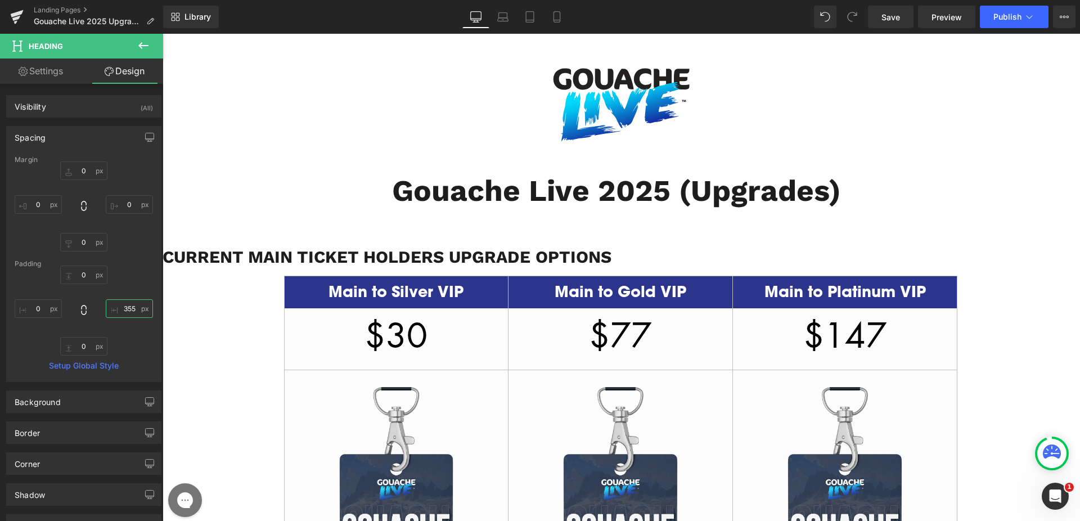
click at [119, 311] on input "355" at bounding box center [129, 308] width 47 height 19
click at [55, 103] on div "Visibility (All)" at bounding box center [84, 106] width 154 height 21
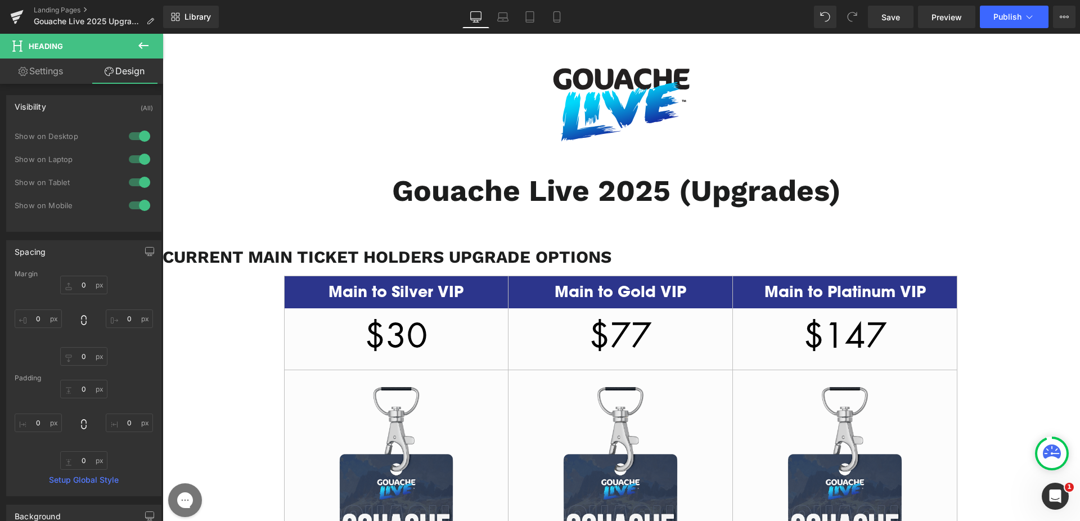
click at [54, 77] on link "Settings" at bounding box center [41, 71] width 82 height 25
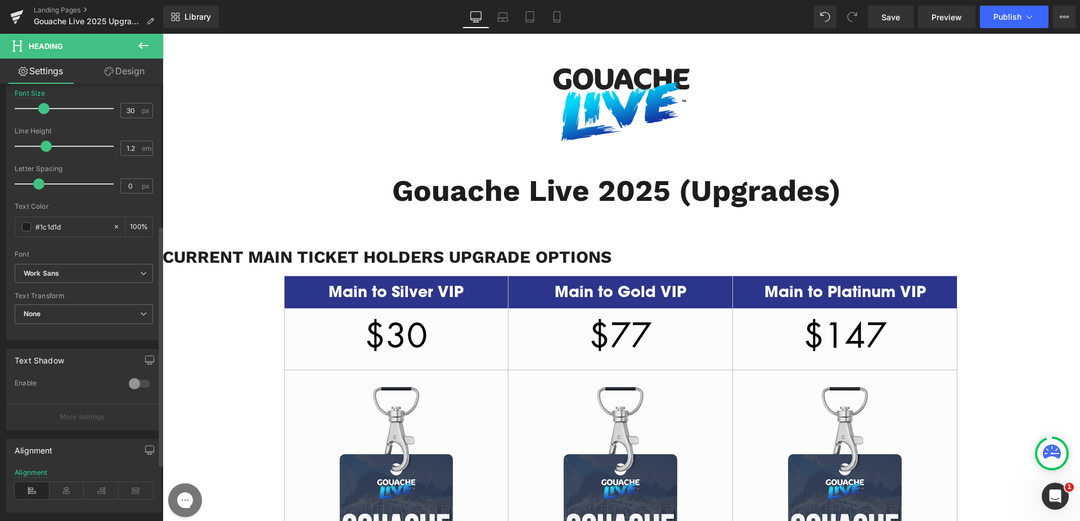
scroll to position [257, 0]
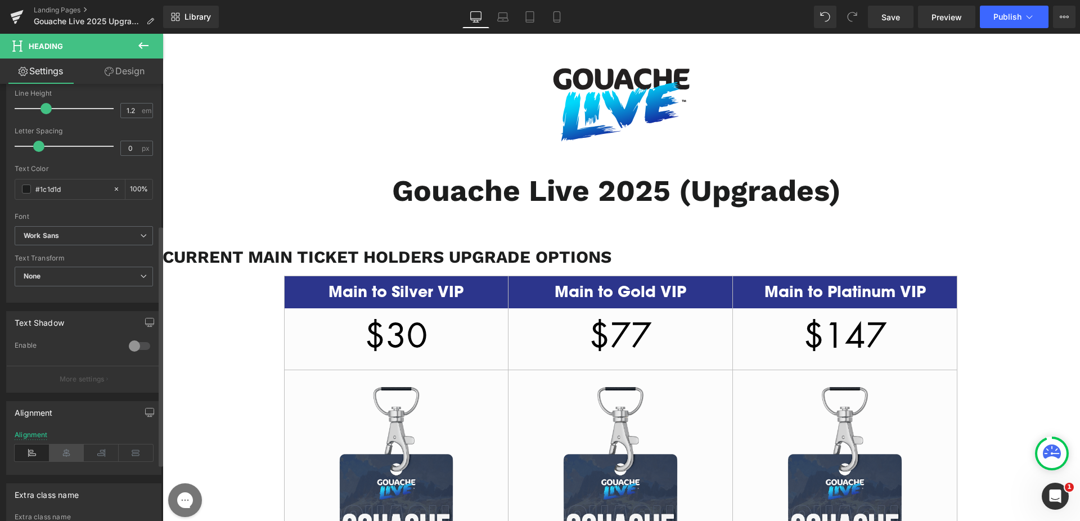
click at [62, 450] on icon at bounding box center [67, 453] width 35 height 17
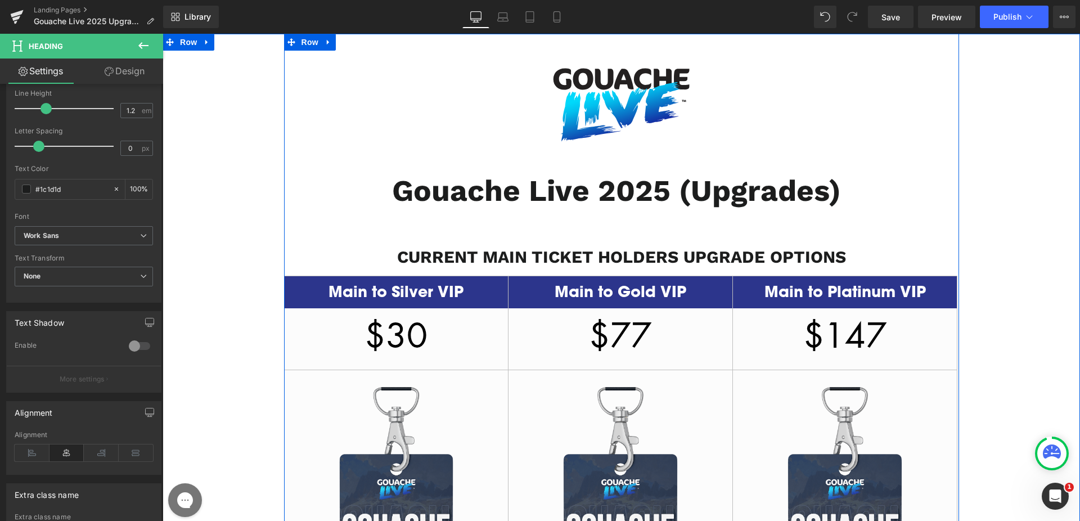
click at [1004, 228] on div "Image Gouache Live 2025 (Upgrades) Heading CURRENT MAIN TICKET HOLDERS UPGRADE …" at bounding box center [622, 445] width 918 height 795
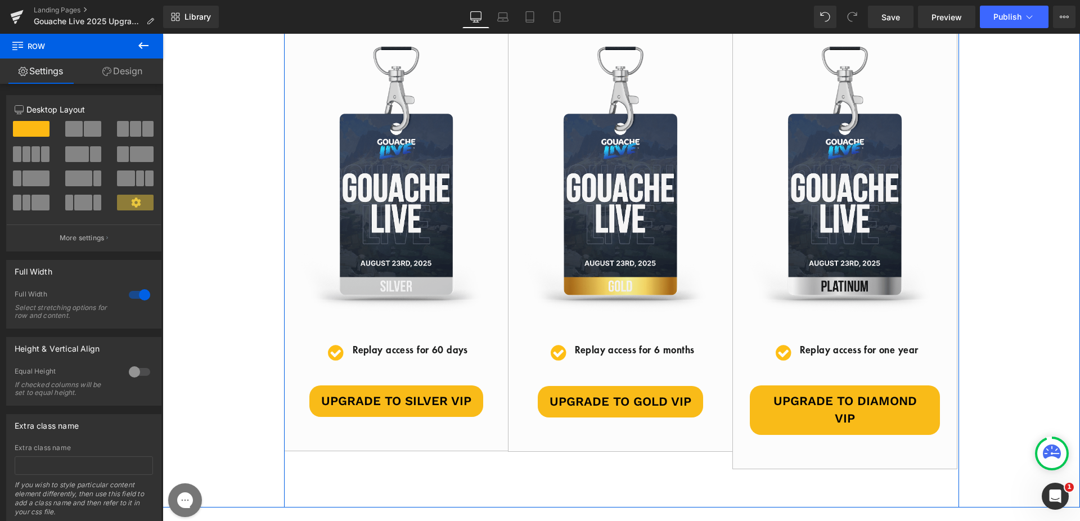
scroll to position [0, 0]
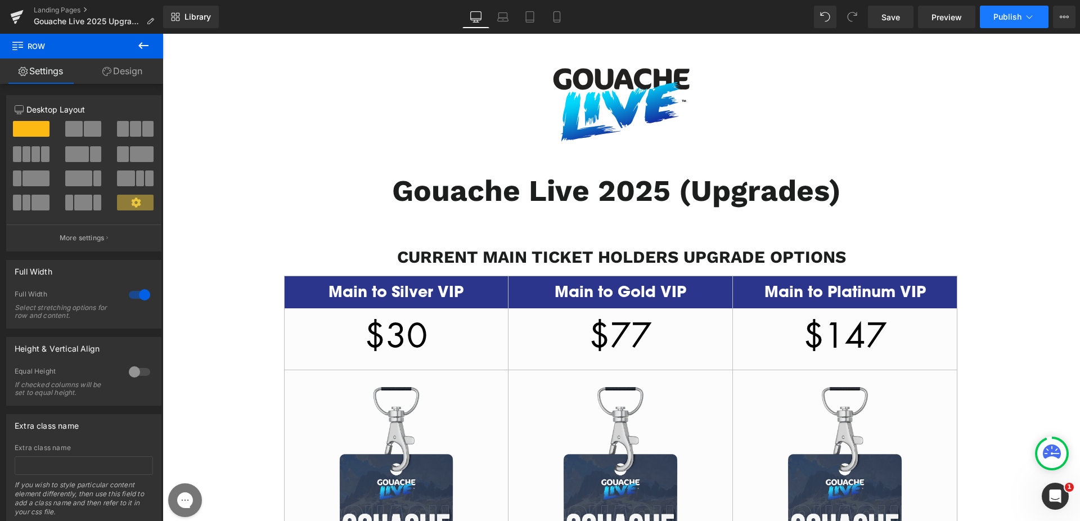
click at [1007, 12] on span "Publish" at bounding box center [1008, 16] width 28 height 9
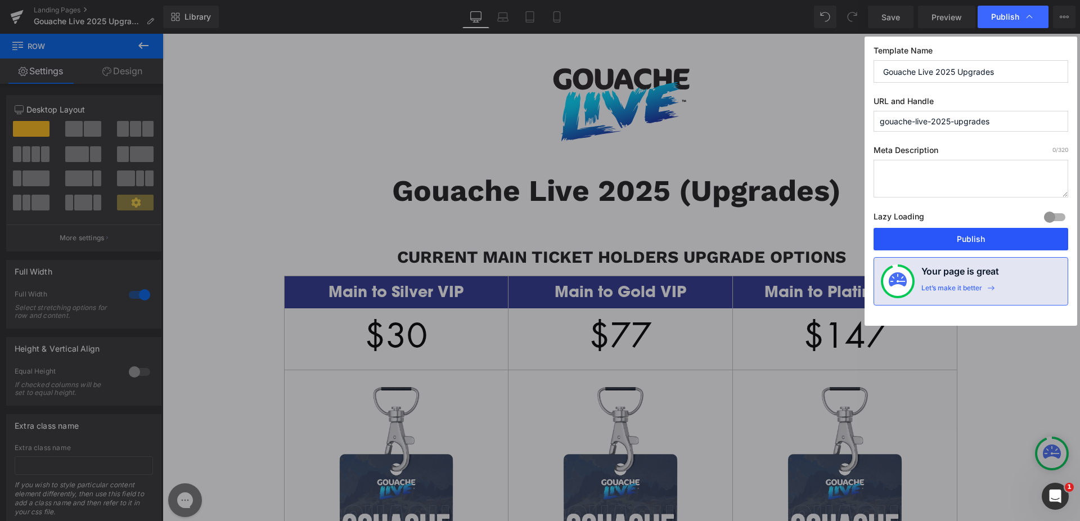
click at [930, 241] on button "Publish" at bounding box center [971, 239] width 195 height 23
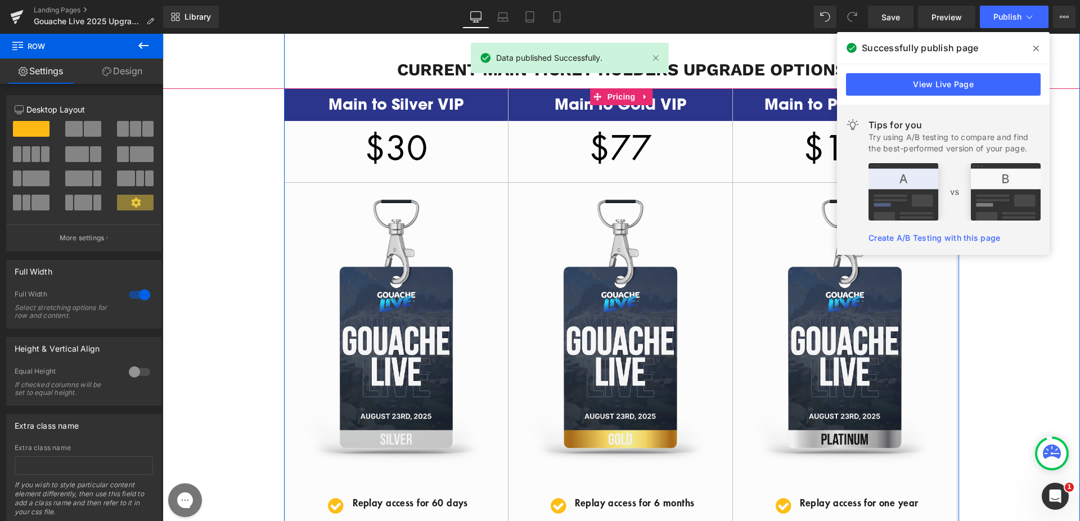
scroll to position [134, 0]
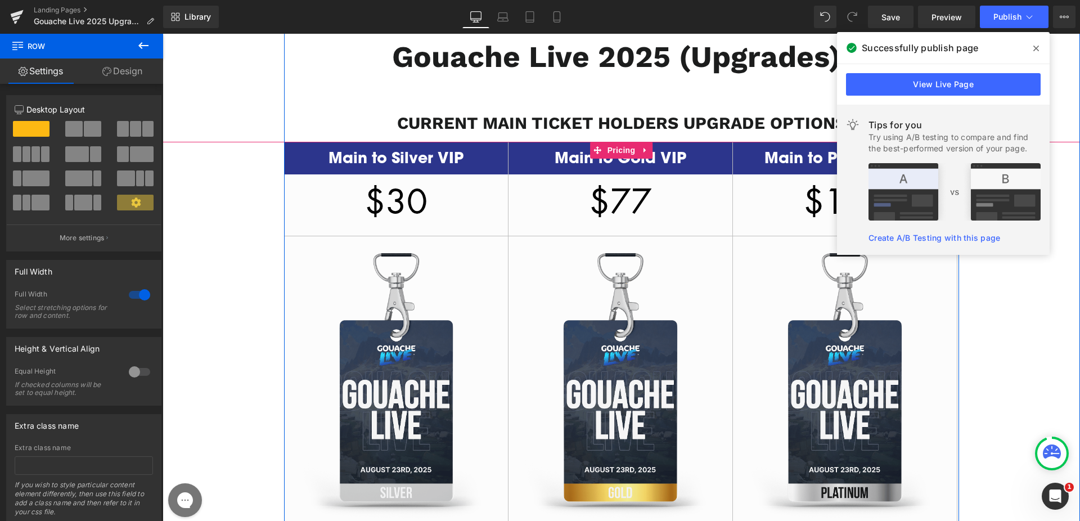
click at [625, 187] on span "$77" at bounding box center [620, 201] width 63 height 46
click at [629, 209] on span "$77" at bounding box center [620, 201] width 63 height 46
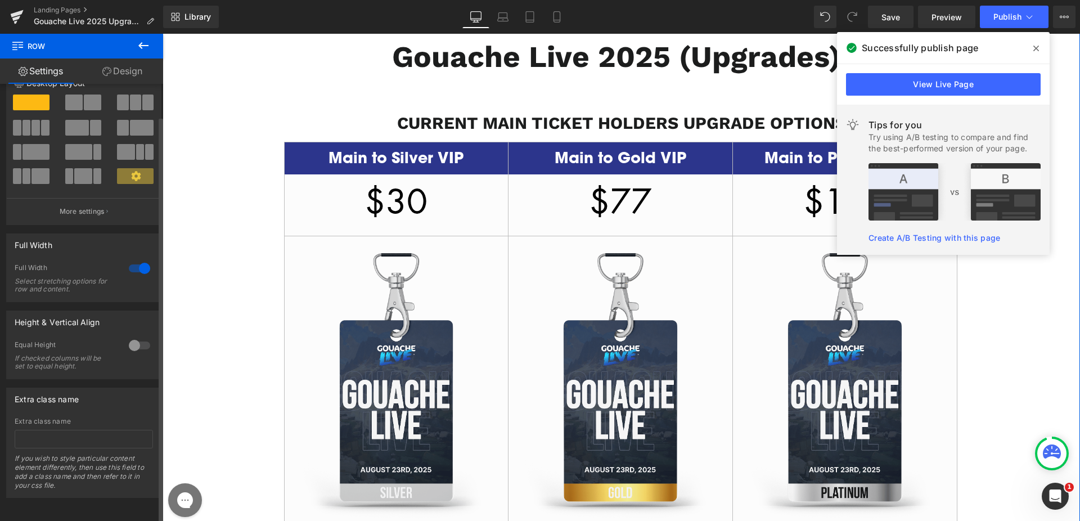
scroll to position [0, 0]
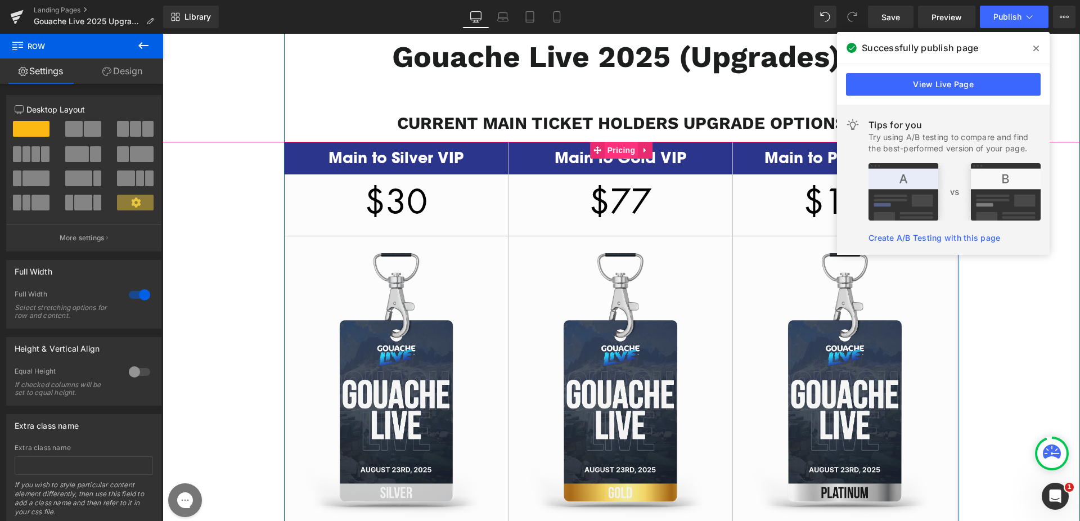
click at [609, 155] on span "Pricing" at bounding box center [622, 150] width 34 height 17
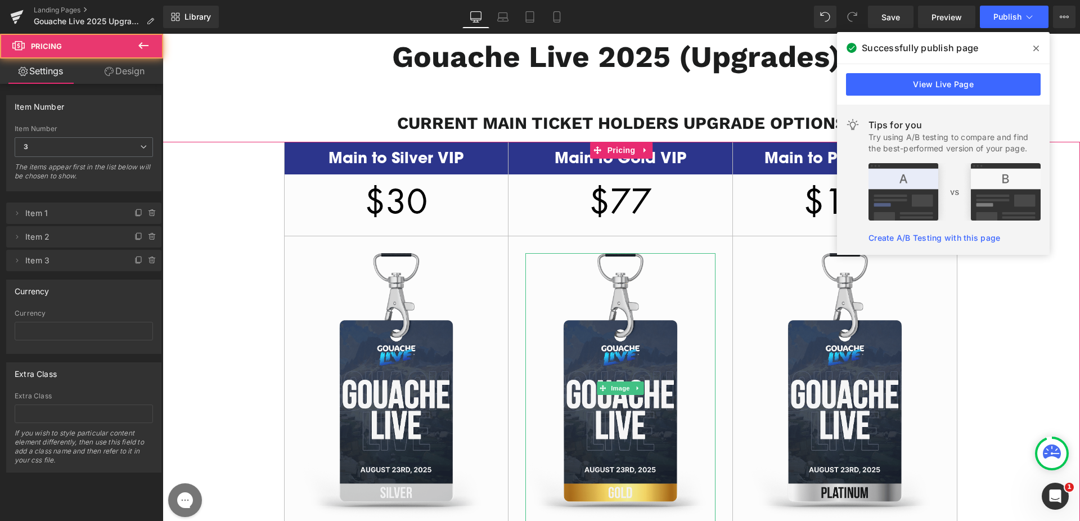
click at [21, 244] on li "Delete Cancel Item 2 Main to Gold VIP title Main to Gold VIP $77 price $77 plan" at bounding box center [83, 236] width 155 height 21
click at [29, 239] on span "Item 2" at bounding box center [72, 236] width 95 height 21
click at [14, 237] on icon at bounding box center [16, 236] width 9 height 9
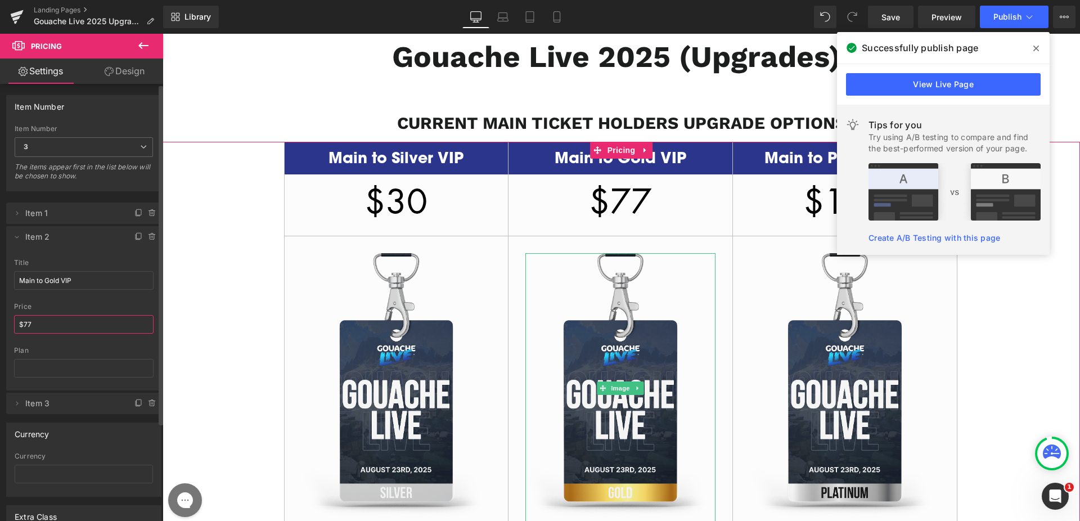
click at [66, 324] on input "$77" at bounding box center [84, 324] width 140 height 19
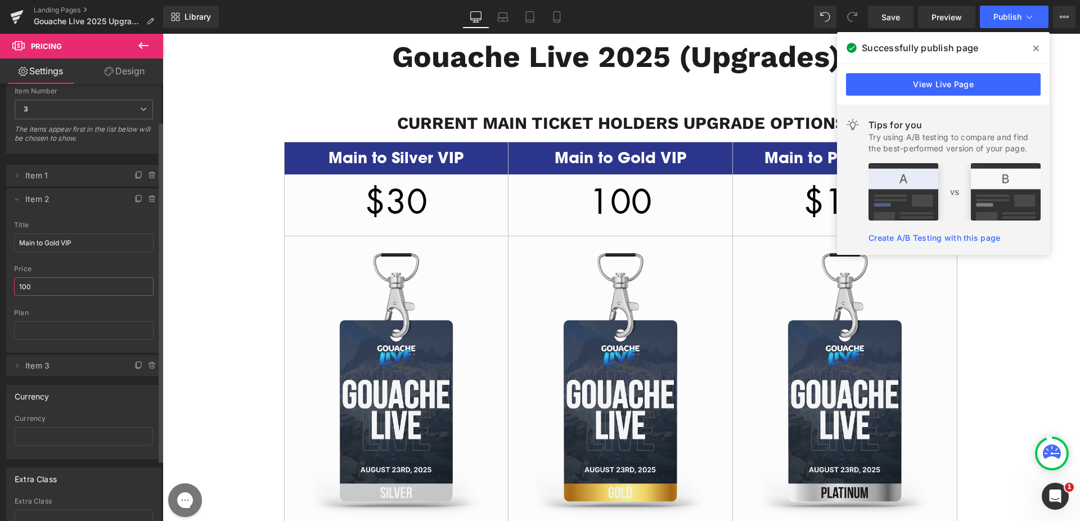
scroll to position [96, 0]
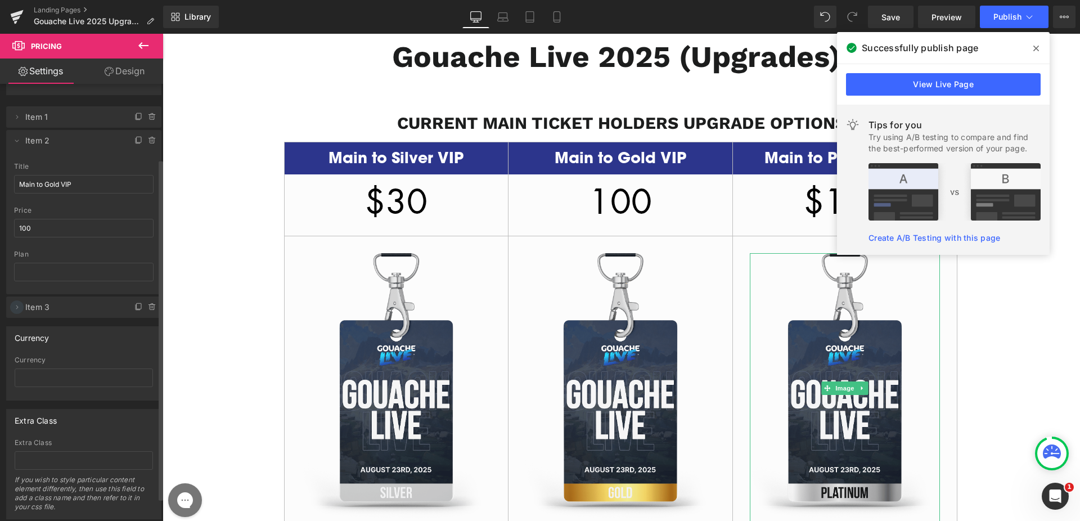
click at [18, 309] on icon at bounding box center [16, 307] width 9 height 9
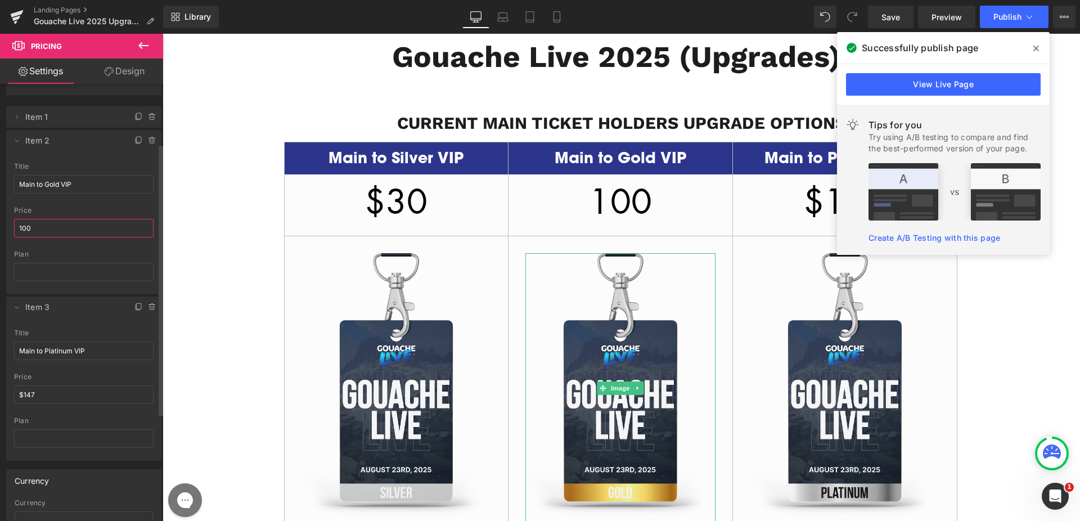
click at [26, 226] on input "100" at bounding box center [84, 228] width 140 height 19
click at [22, 227] on input "100" at bounding box center [84, 228] width 140 height 19
type input "$100"
click at [50, 393] on input "$147" at bounding box center [84, 394] width 140 height 19
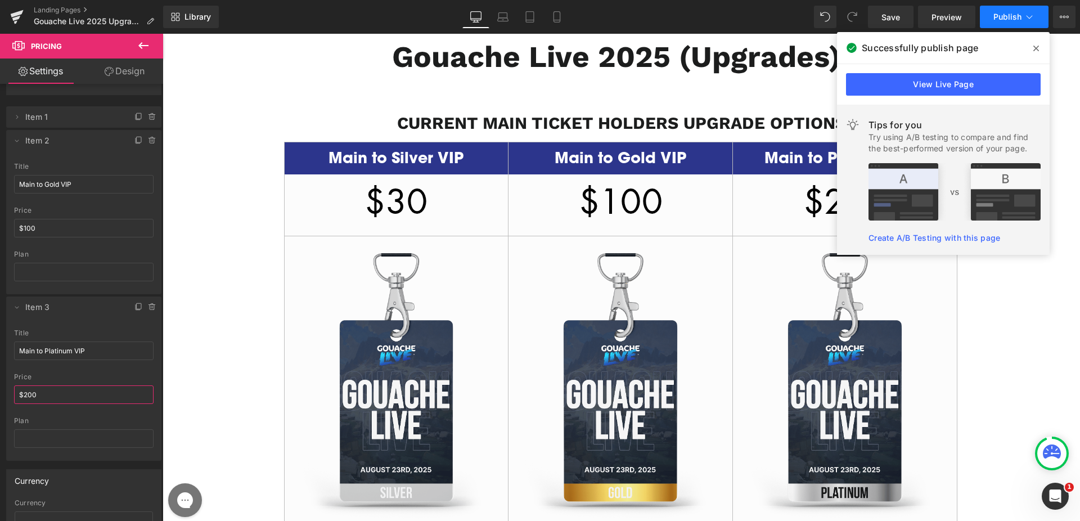
type input "$200"
click at [997, 25] on button "Publish" at bounding box center [1014, 17] width 69 height 23
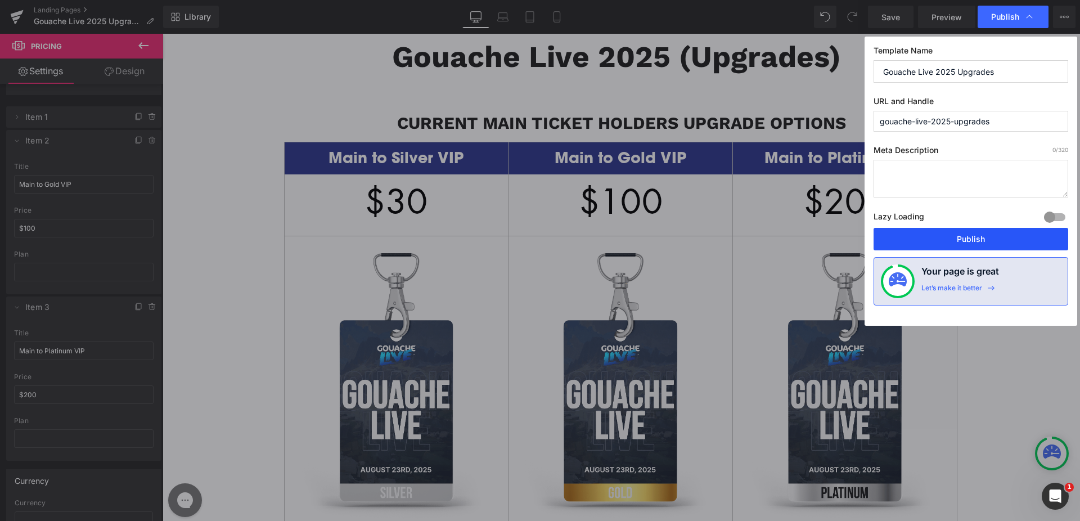
click at [953, 228] on button "Publish" at bounding box center [971, 239] width 195 height 23
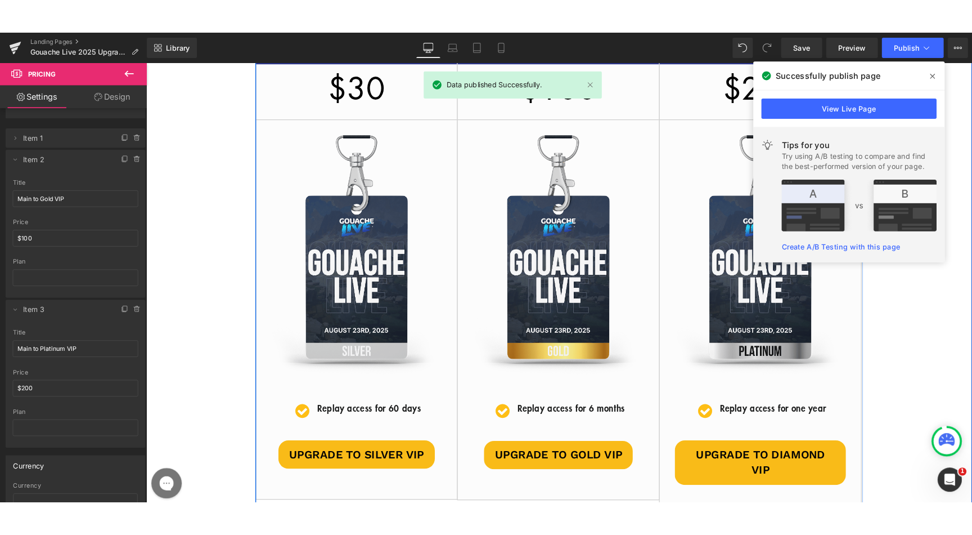
scroll to position [319, 0]
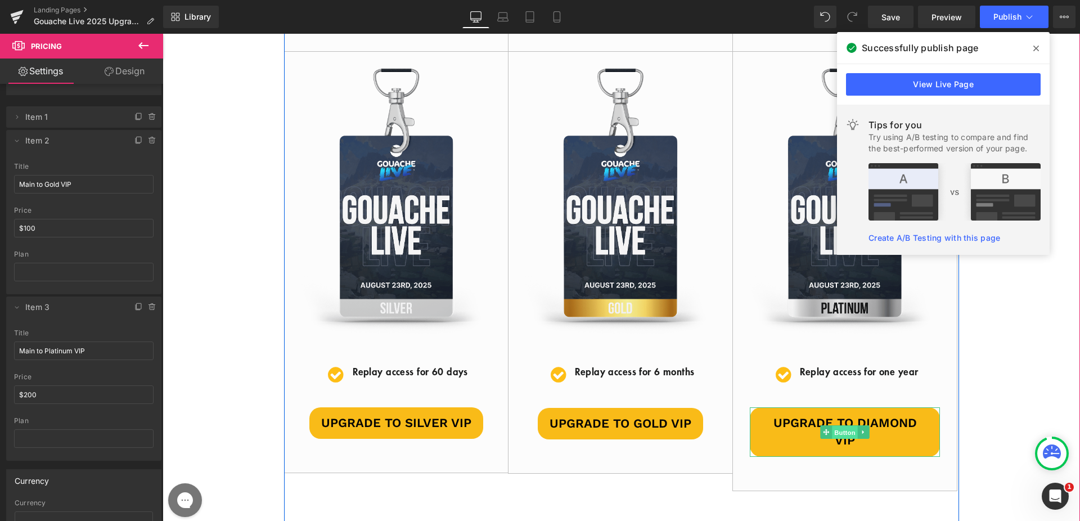
click at [842, 426] on span "Button" at bounding box center [846, 433] width 26 height 14
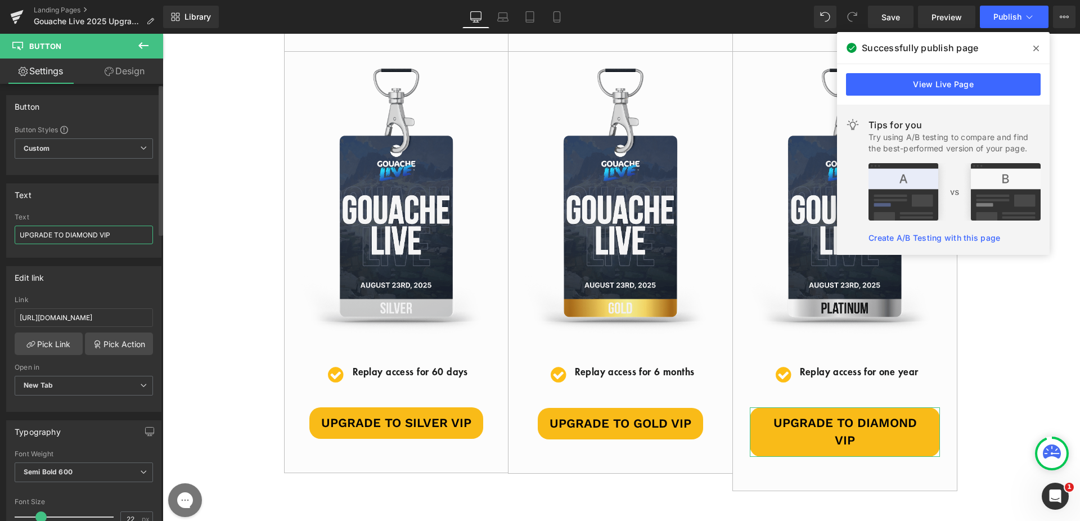
drag, startPoint x: 97, startPoint y: 236, endPoint x: 67, endPoint y: 234, distance: 29.9
click at [67, 234] on input "UPGRADE TO DIAMOND VIP" at bounding box center [84, 235] width 138 height 19
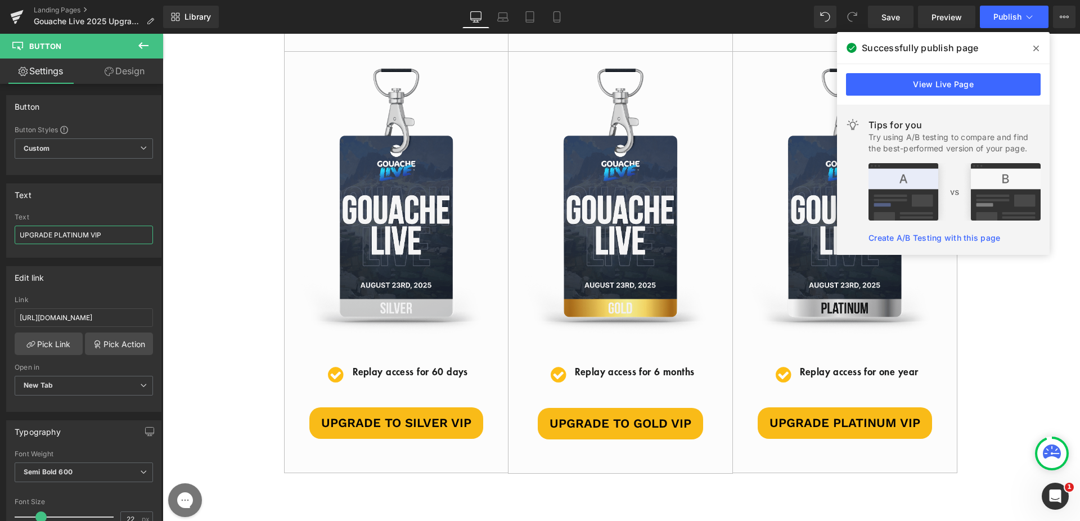
type input "UPGRADE PLATINUM VIP"
click at [998, 9] on button "Publish" at bounding box center [1014, 17] width 69 height 23
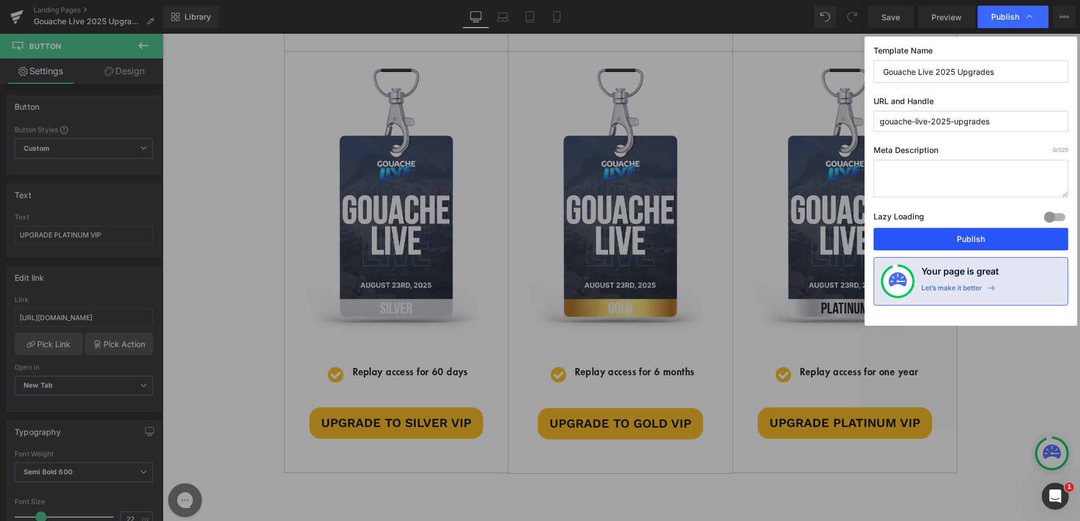
click at [970, 240] on button "Publish" at bounding box center [971, 239] width 195 height 23
